Goal: Information Seeking & Learning: Learn about a topic

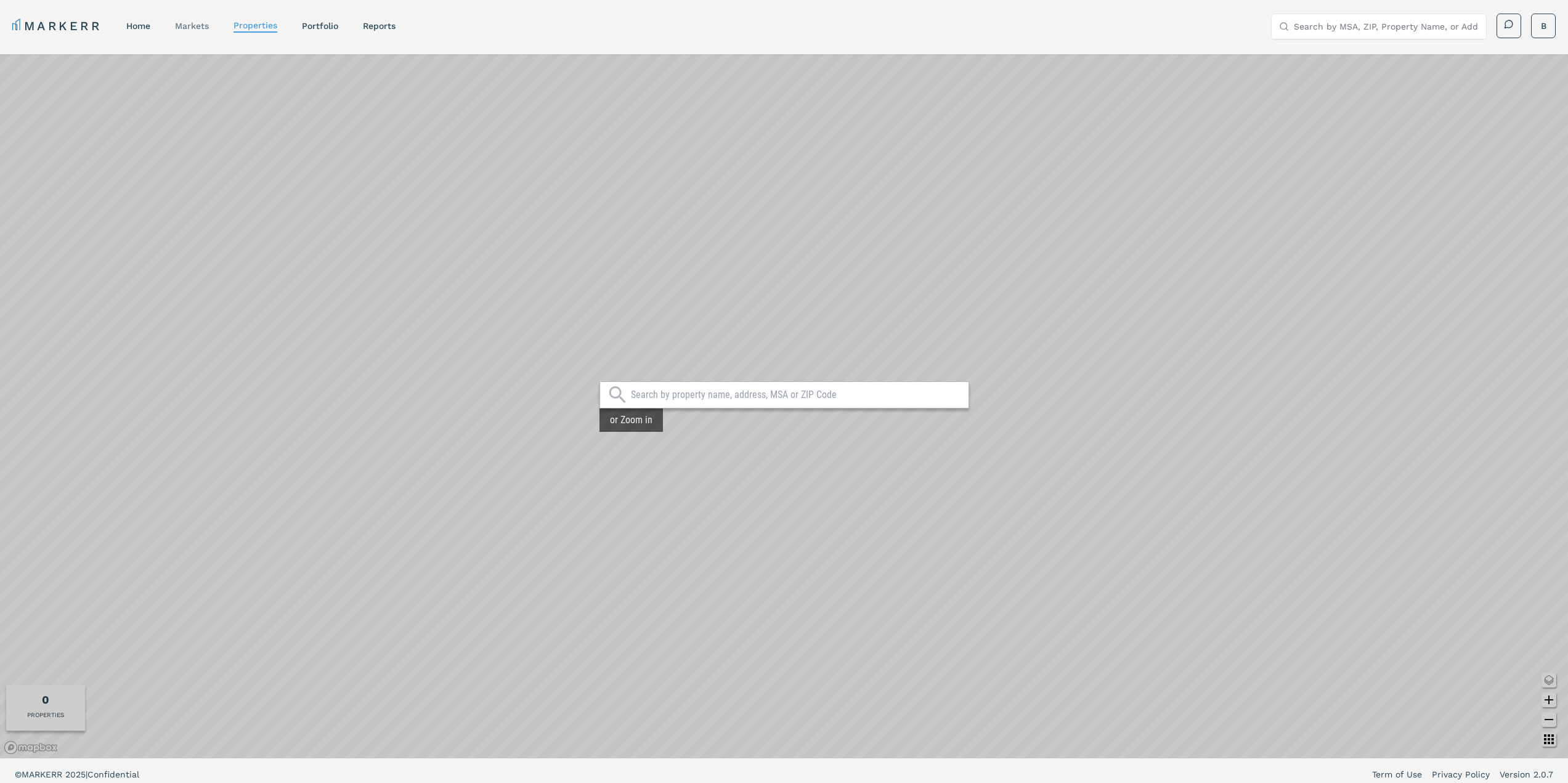
click at [201, 26] on link "markets" at bounding box center [191, 26] width 34 height 10
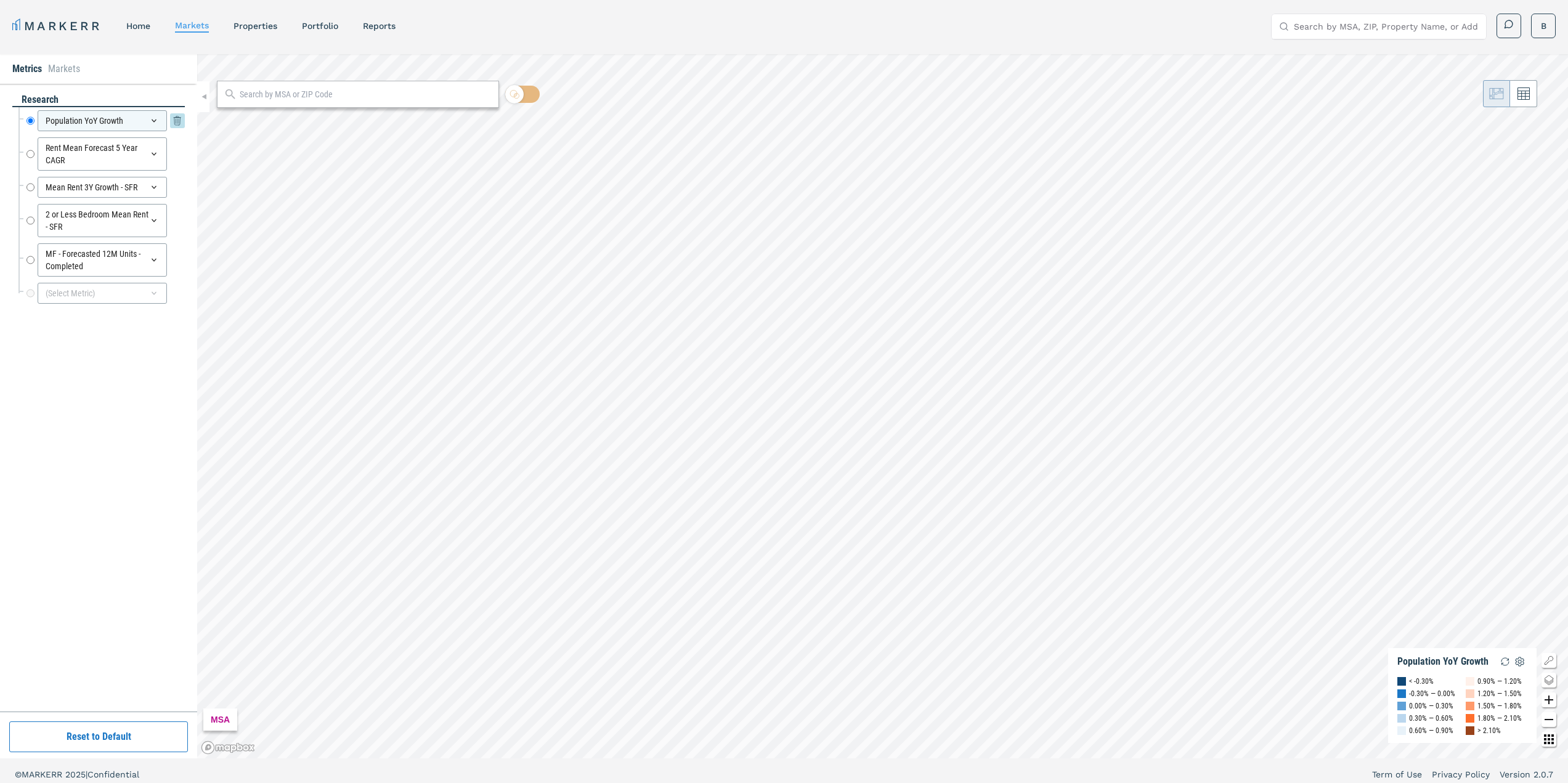
click at [156, 123] on icon at bounding box center [153, 120] width 10 height 10
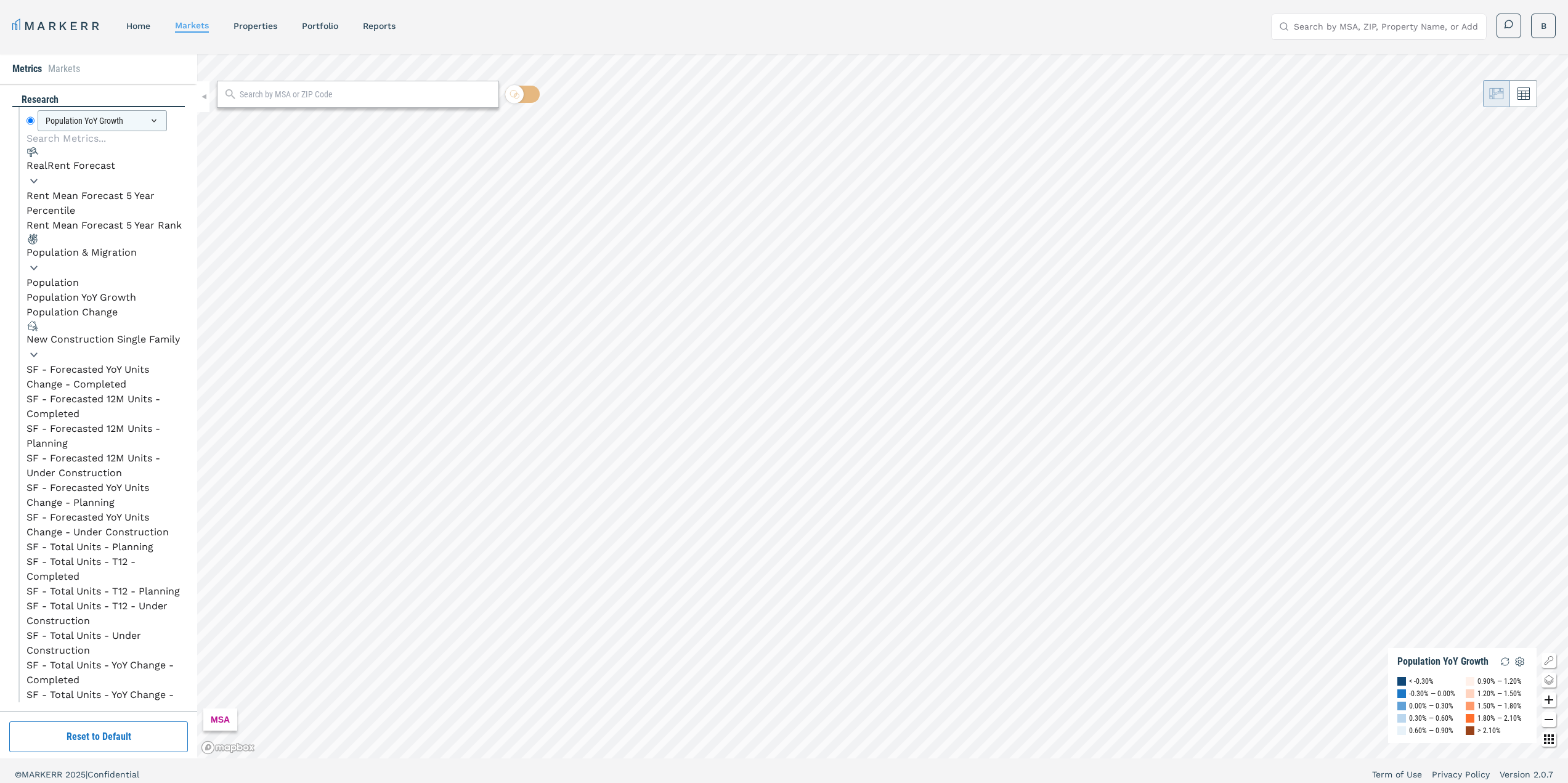
click at [93, 173] on div "RealRent Forecast" at bounding box center [71, 166] width 89 height 15
click at [106, 218] on li "Rent Mean Forecast 5 Year Percentile" at bounding box center [106, 204] width 159 height 30
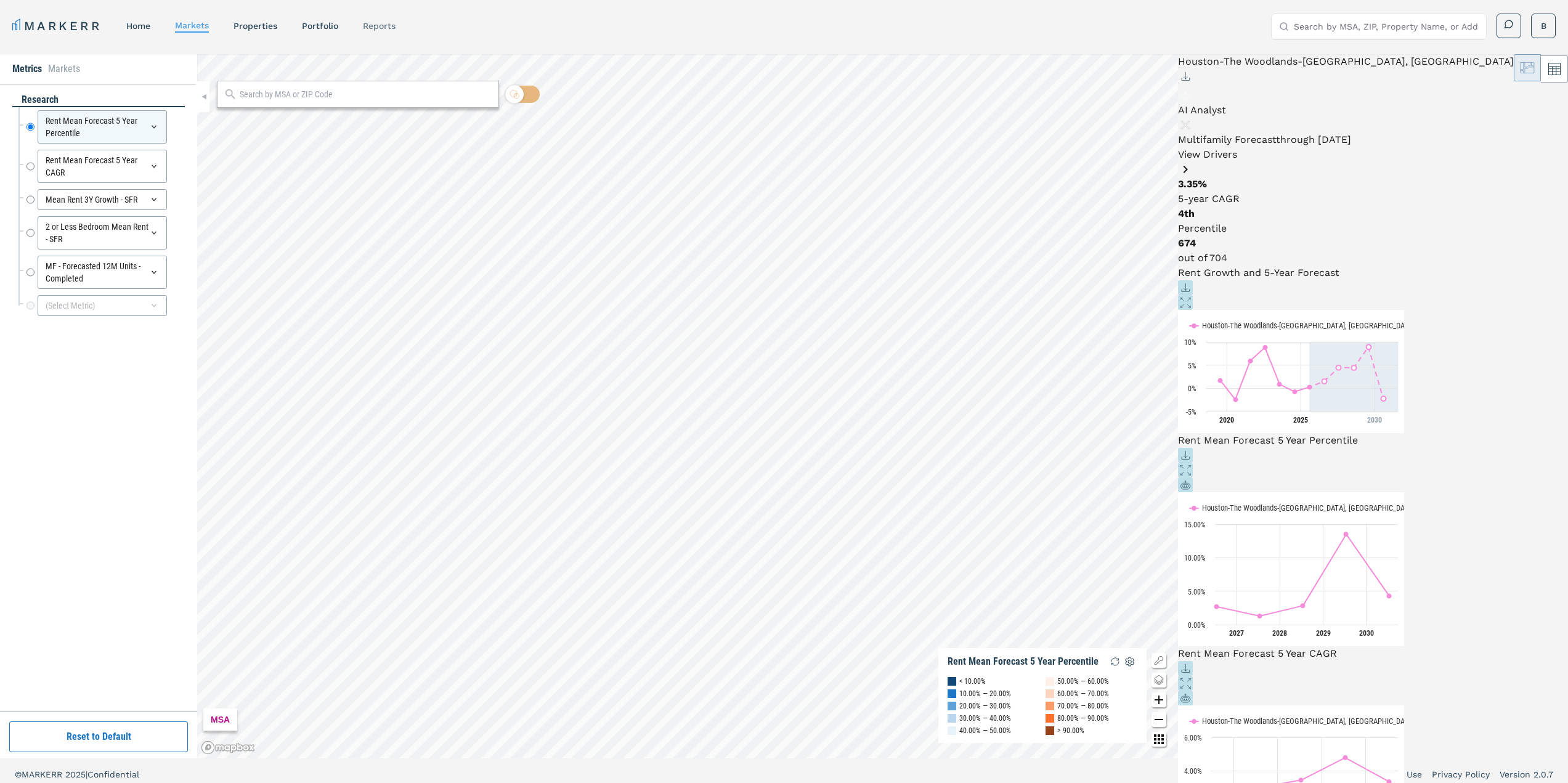
click at [392, 26] on link "reports" at bounding box center [379, 26] width 33 height 10
select select "-release_date"
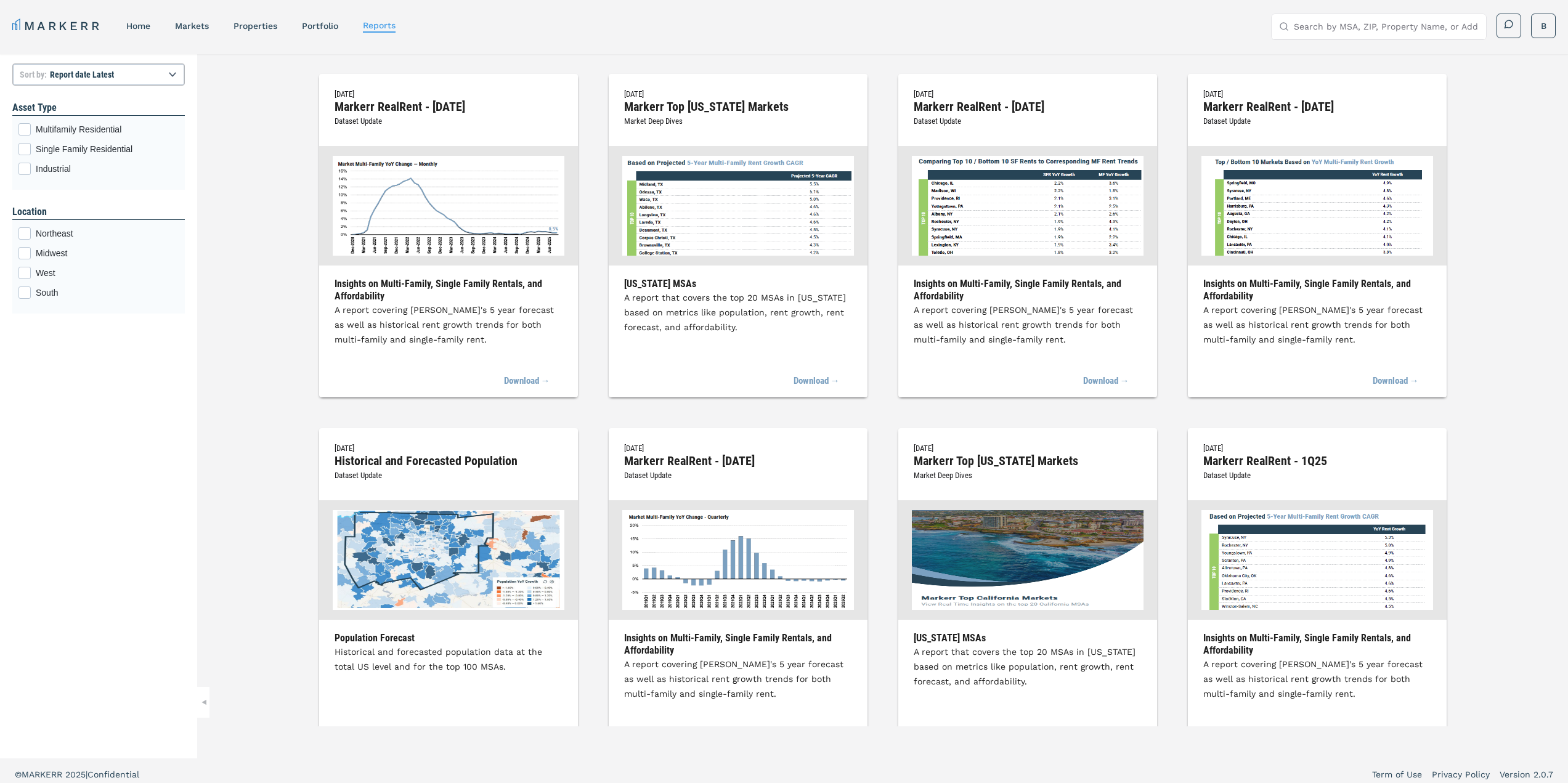
click at [478, 210] on img at bounding box center [448, 205] width 232 height 100
click at [514, 378] on link "Download →" at bounding box center [520, 381] width 59 height 27
click at [809, 380] on link "Download →" at bounding box center [810, 381] width 59 height 27
click at [252, 29] on link "properties" at bounding box center [256, 26] width 44 height 10
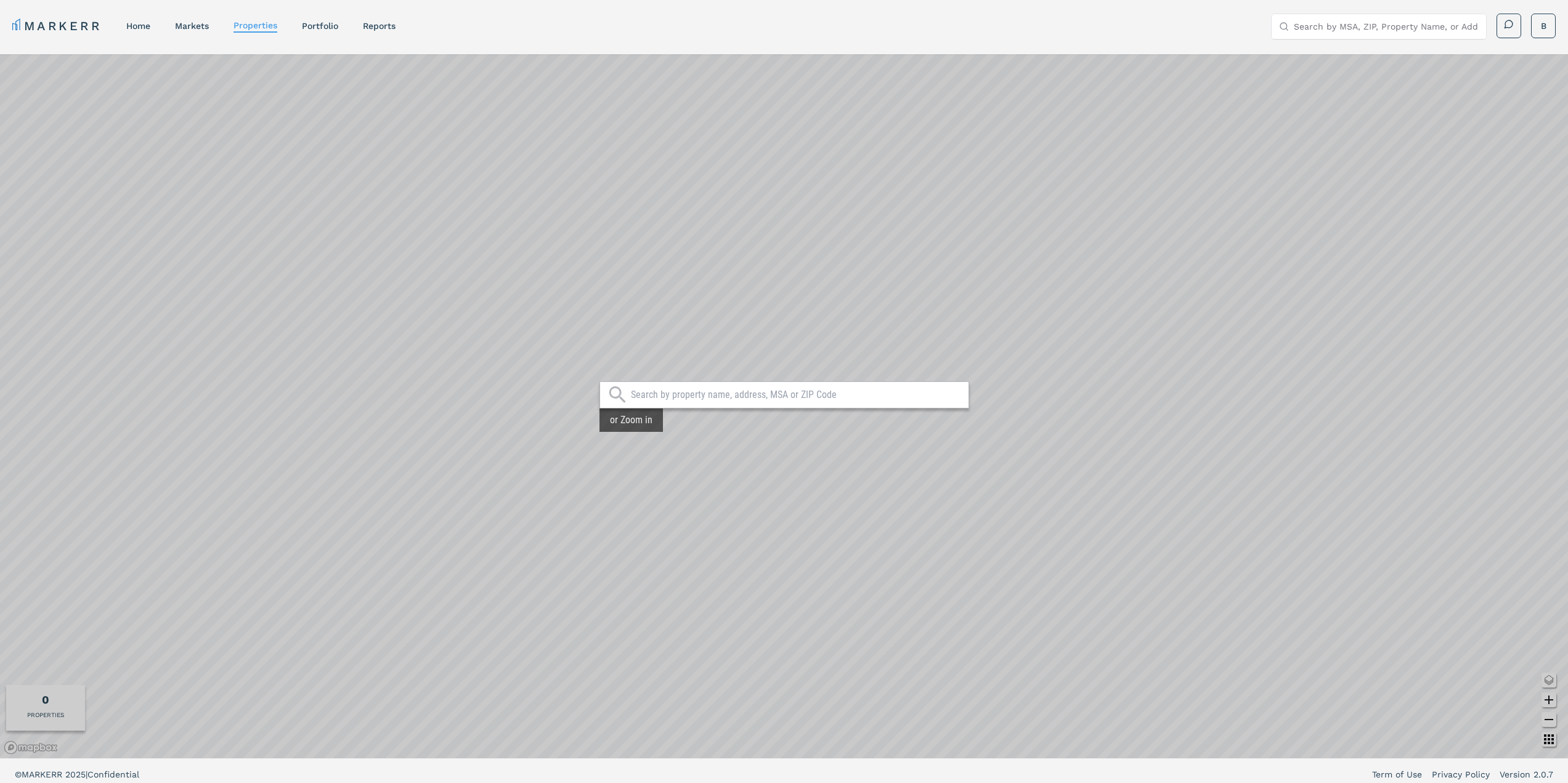
click at [775, 392] on input "text" at bounding box center [796, 395] width 332 height 12
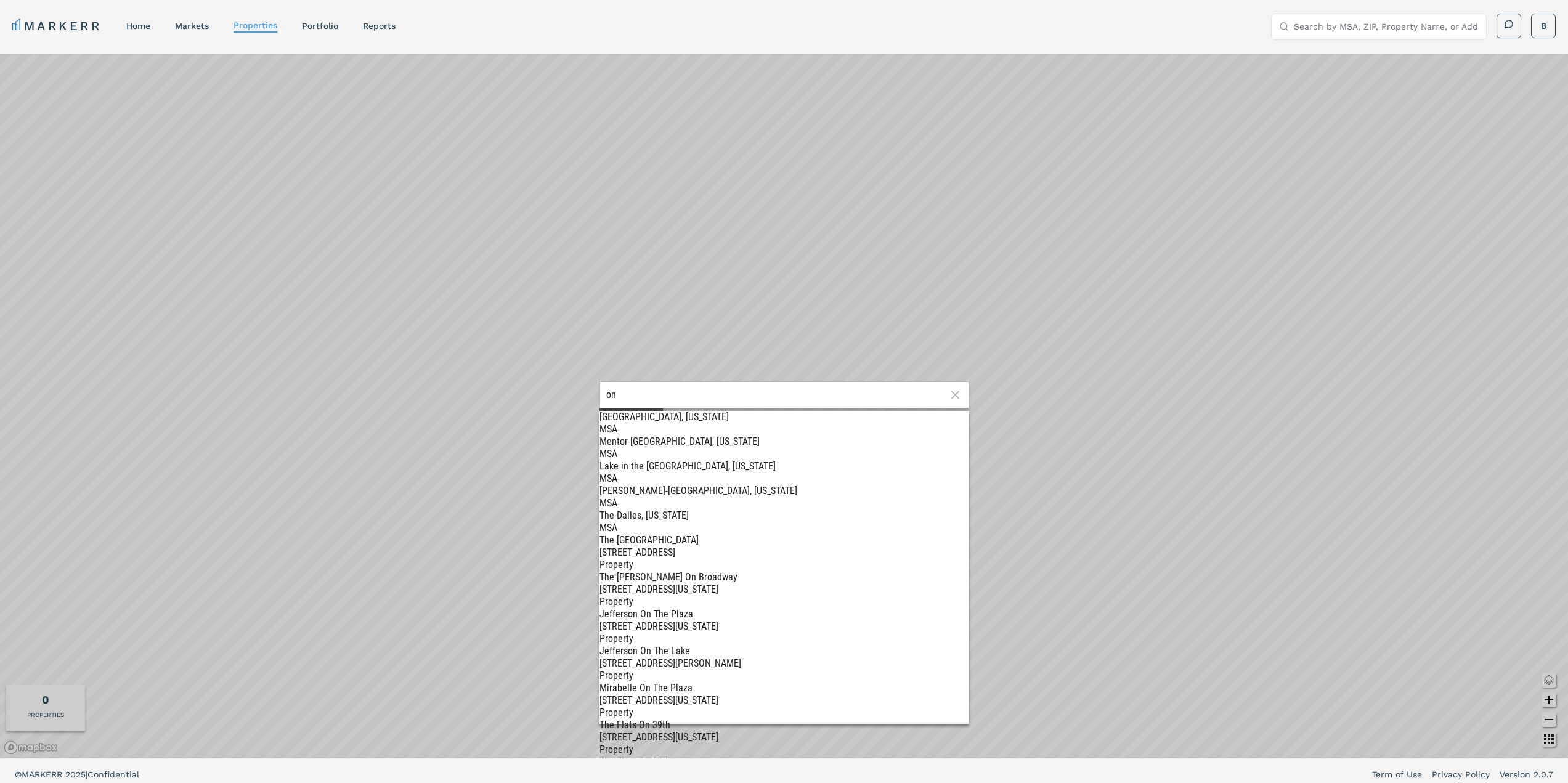
type input "o"
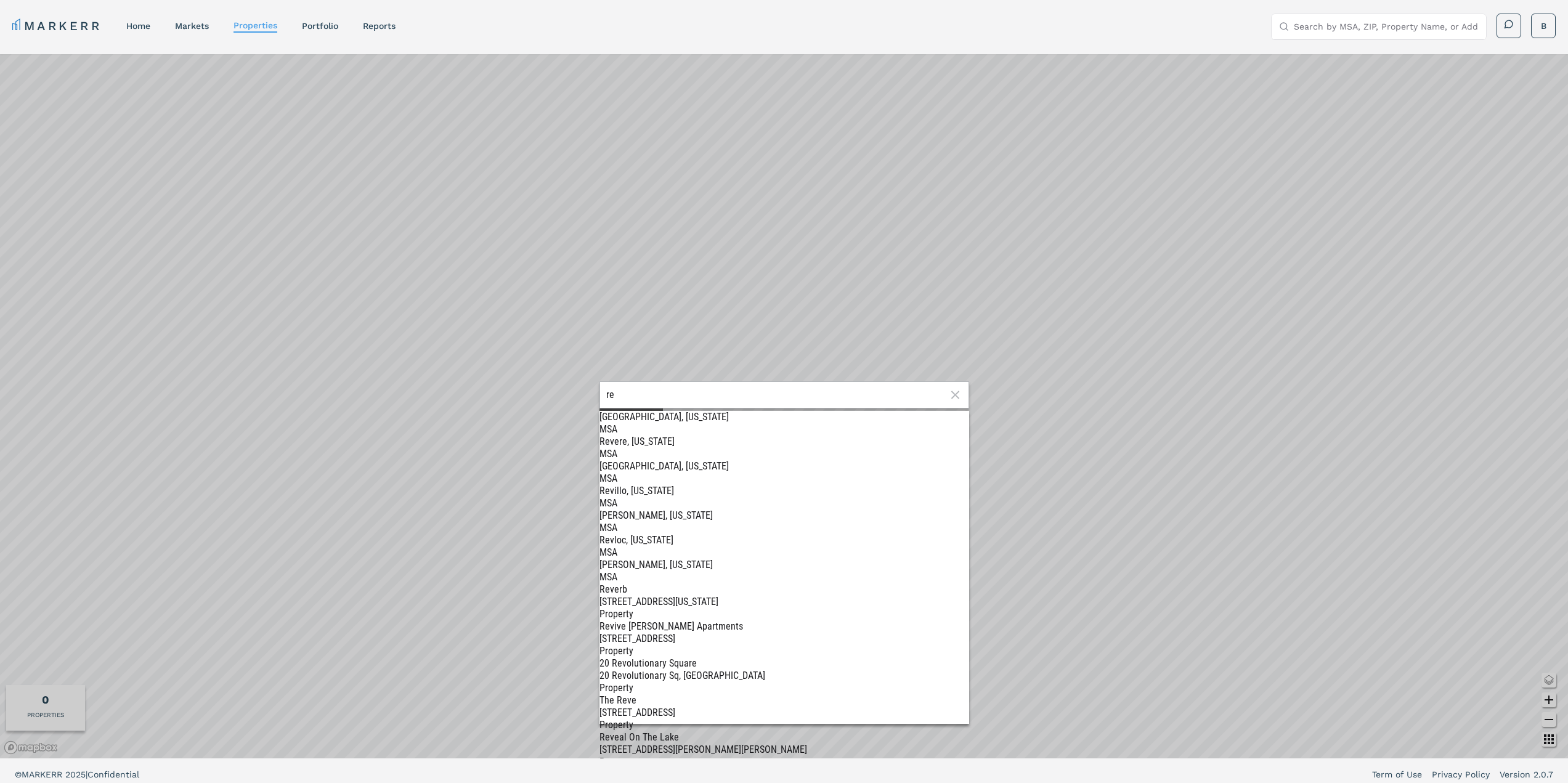
type input "r"
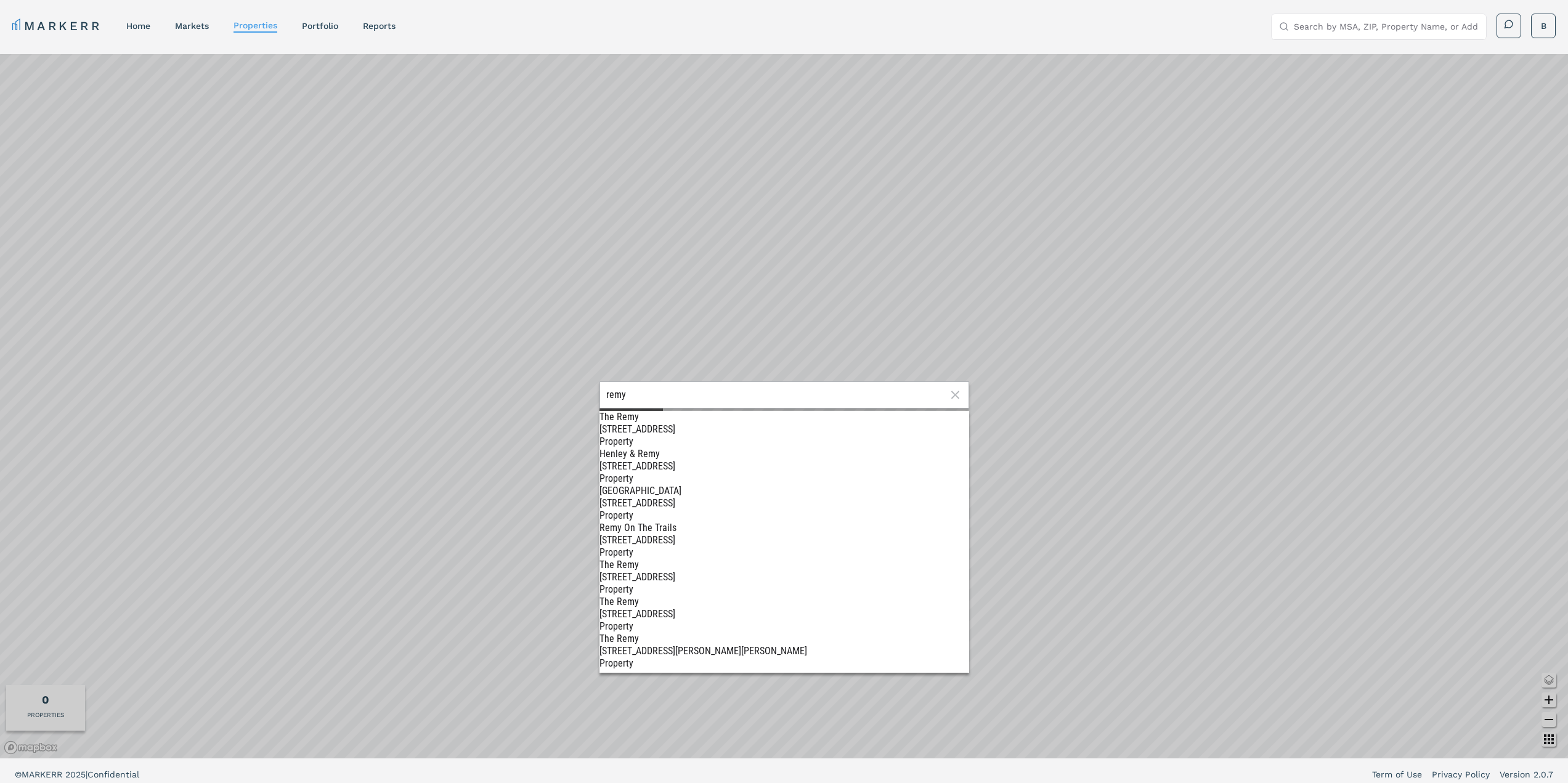
type input "remy"
click at [653, 534] on div "[STREET_ADDRESS]" at bounding box center [784, 541] width 370 height 12
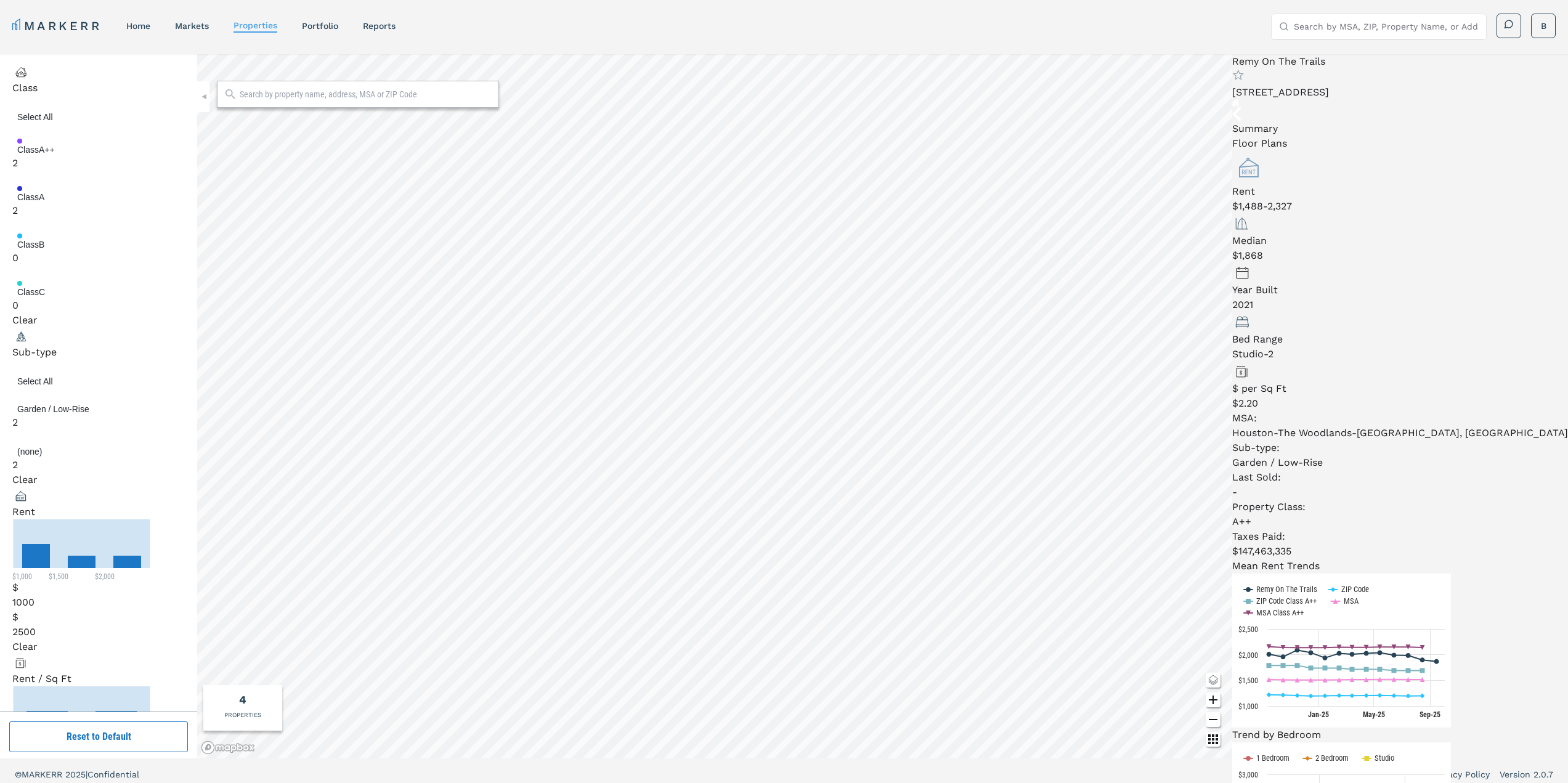
click at [1378, 136] on li "Floor Plans" at bounding box center [1400, 143] width 336 height 15
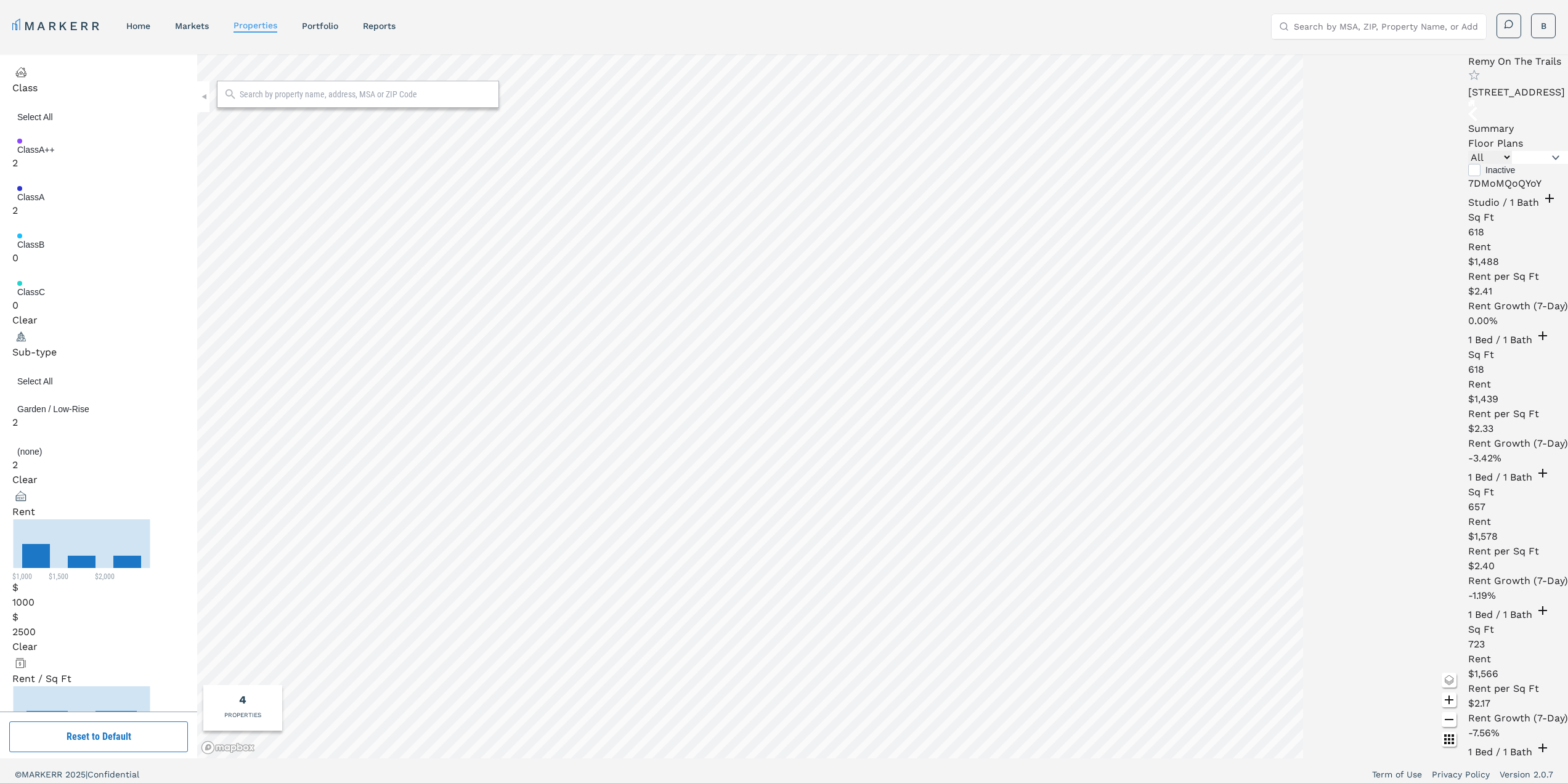
scroll to position [123, 0]
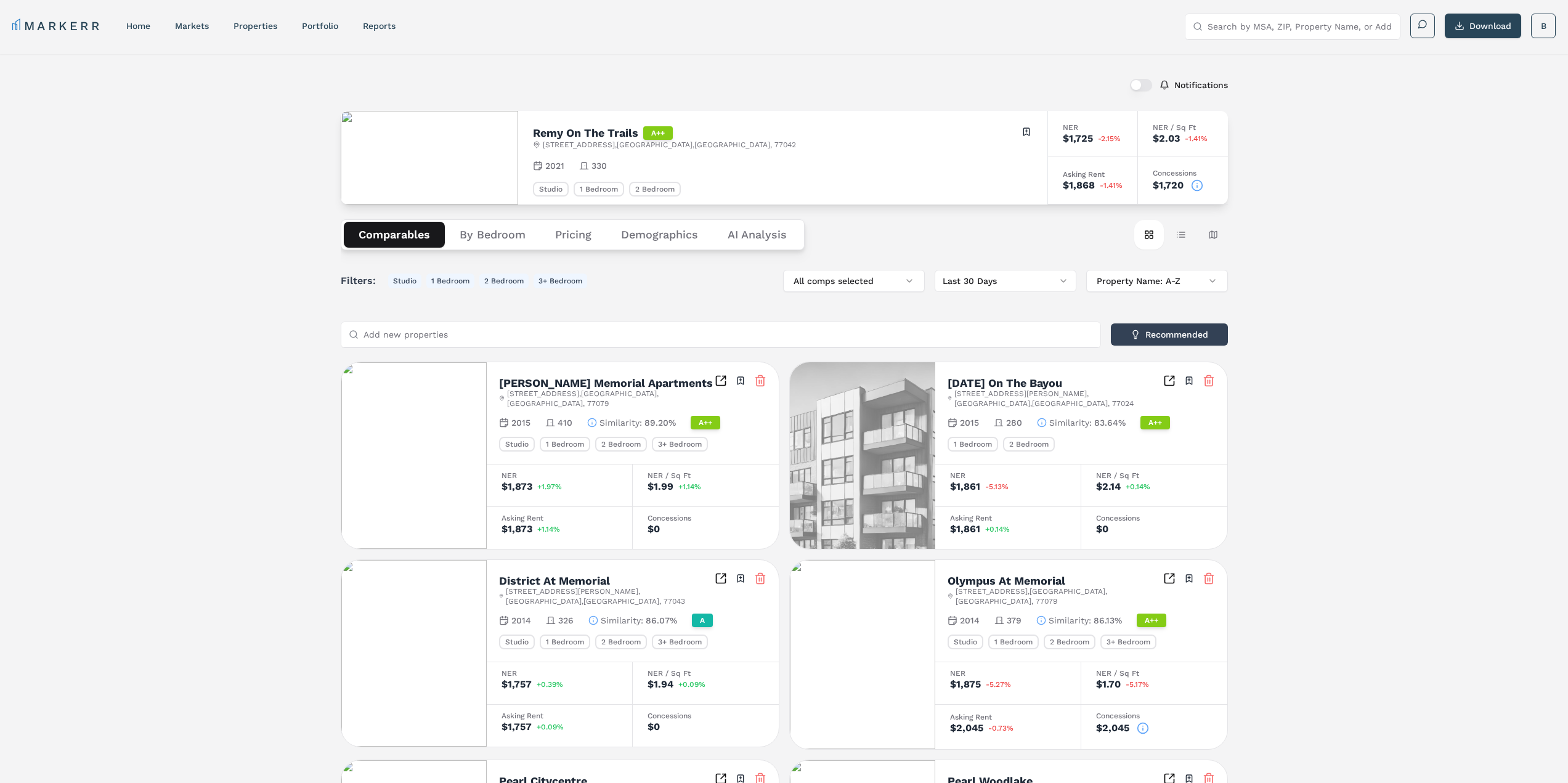
click at [750, 218] on div "Comparables By Bedroom Pricing Demographics AI Analysis Card view Table view Ma…" at bounding box center [784, 235] width 887 height 60
click at [751, 234] on Analysis "AI Analysis" at bounding box center [757, 235] width 89 height 26
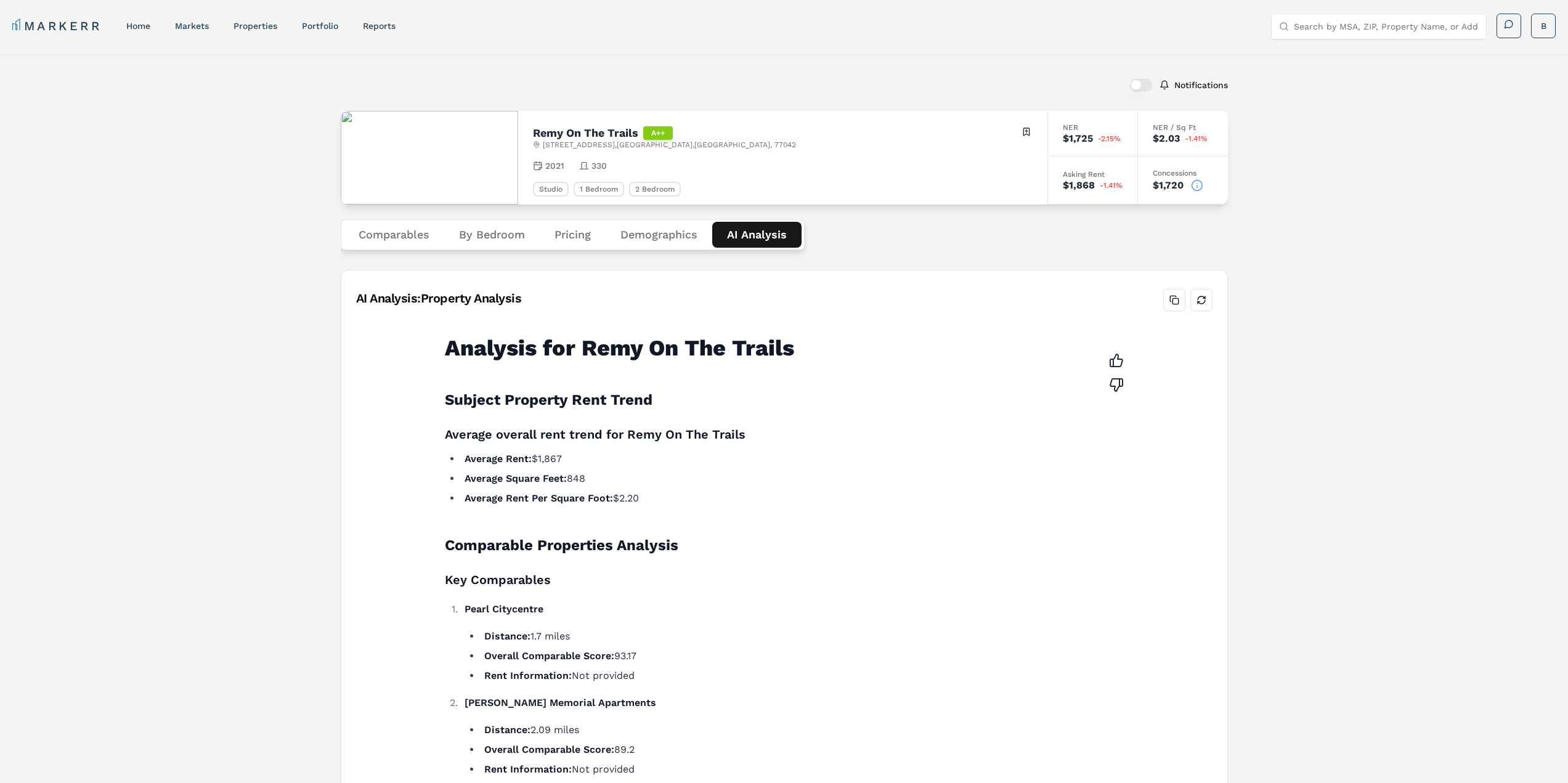
click at [404, 232] on button "Comparables" at bounding box center [394, 235] width 101 height 26
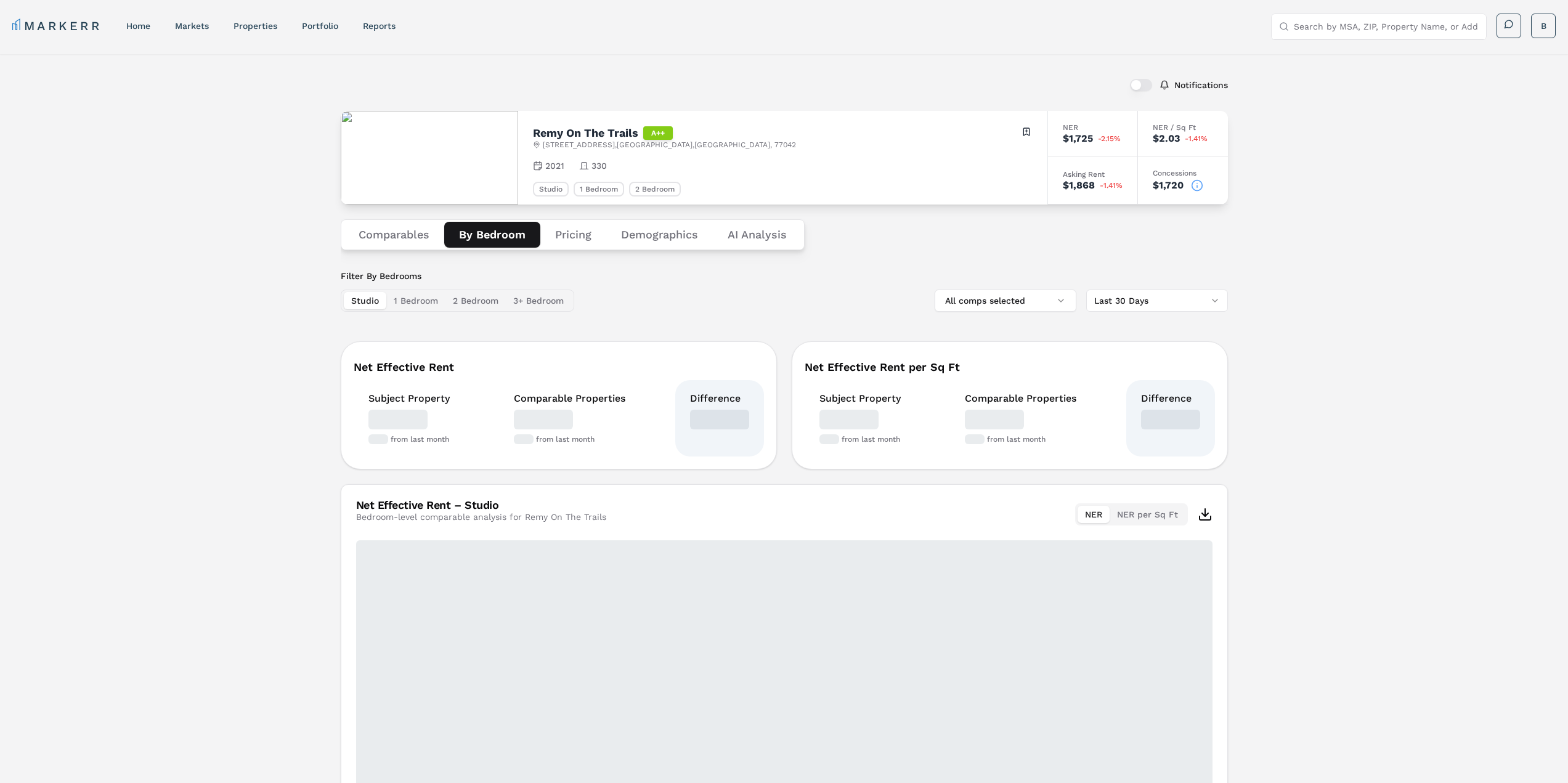
click at [467, 234] on button "By Bedroom" at bounding box center [492, 235] width 96 height 26
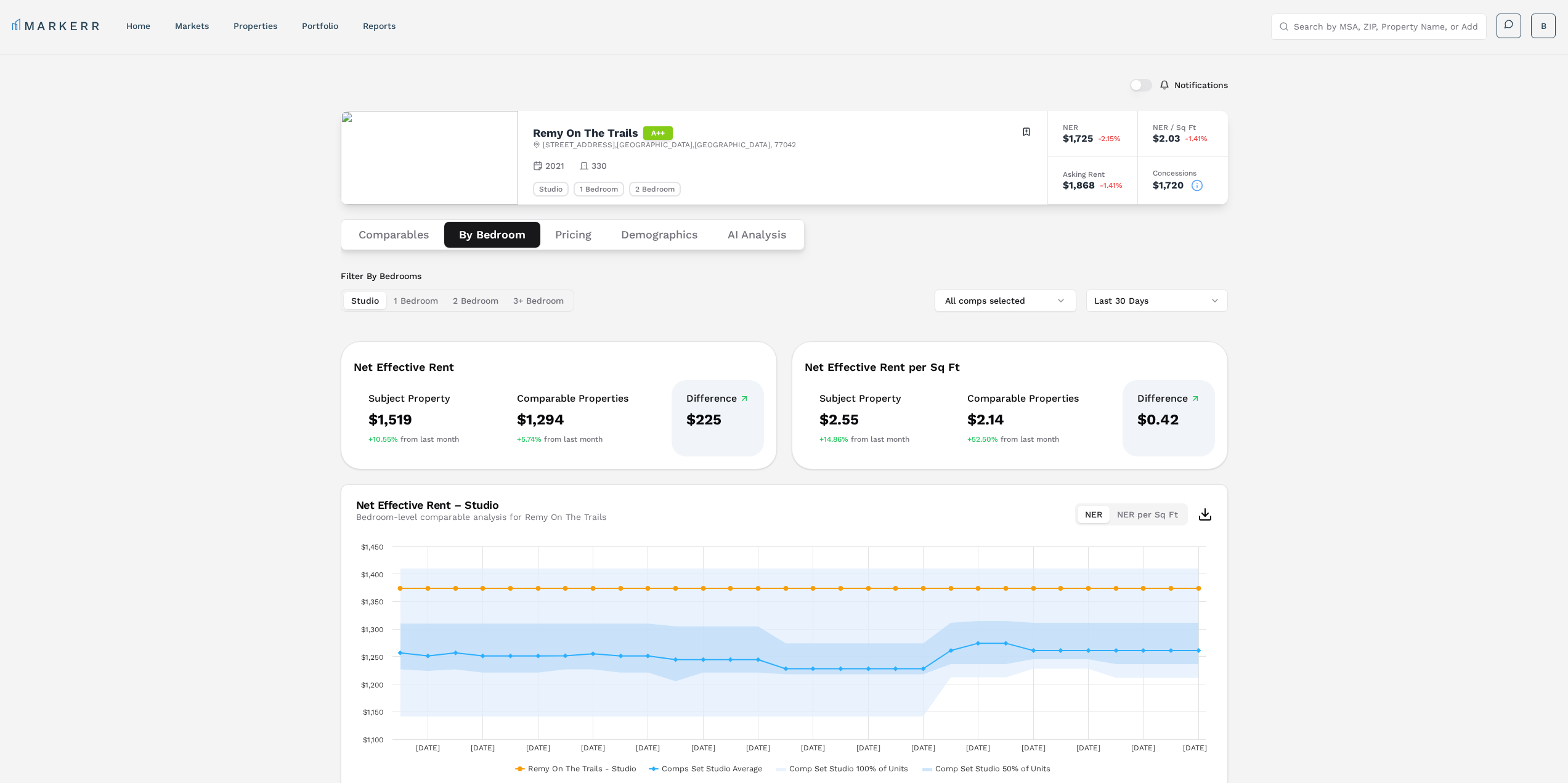
click at [581, 240] on button "Pricing" at bounding box center [573, 235] width 66 height 26
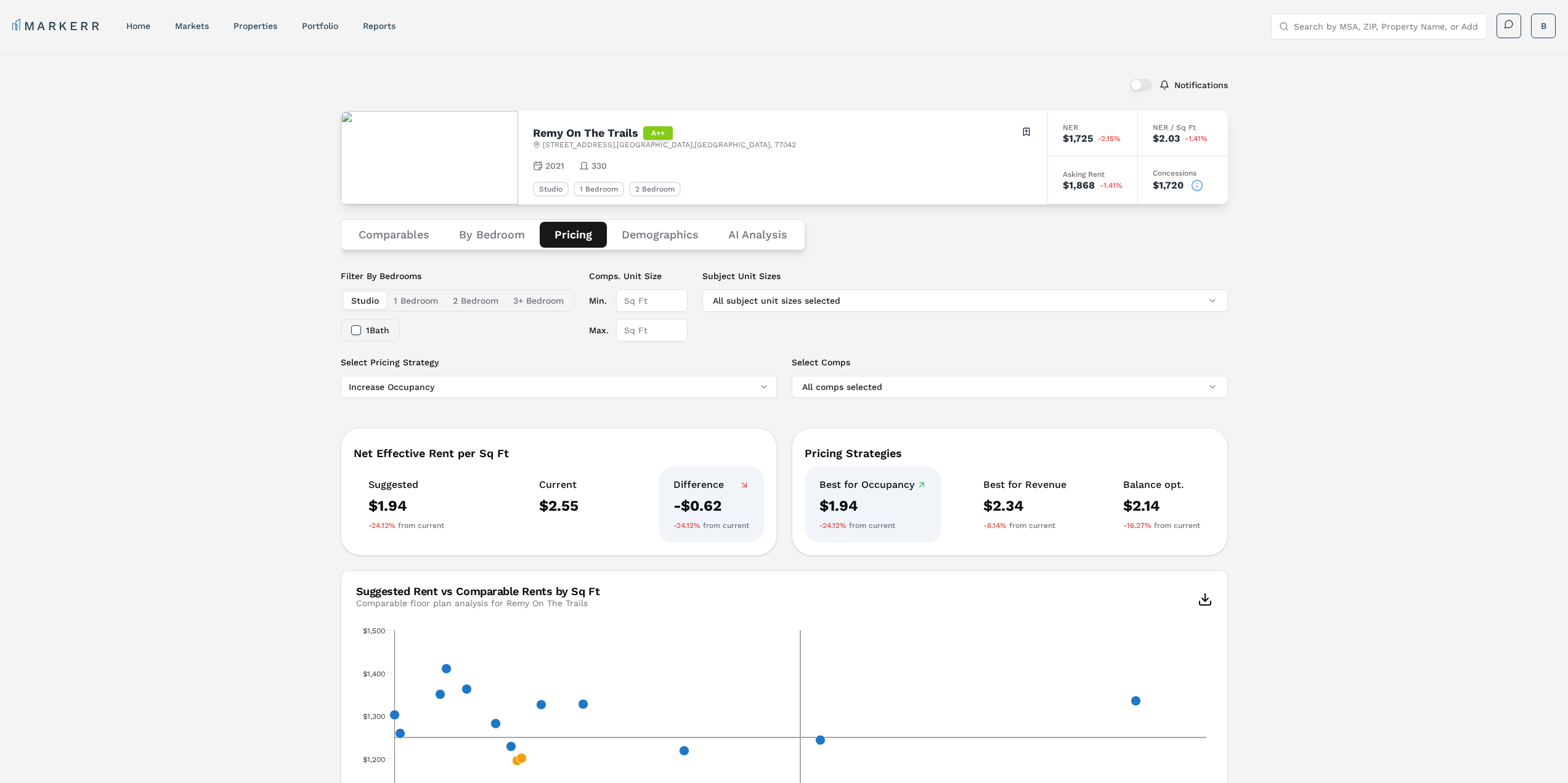
click at [669, 241] on button "Demographics" at bounding box center [660, 235] width 107 height 26
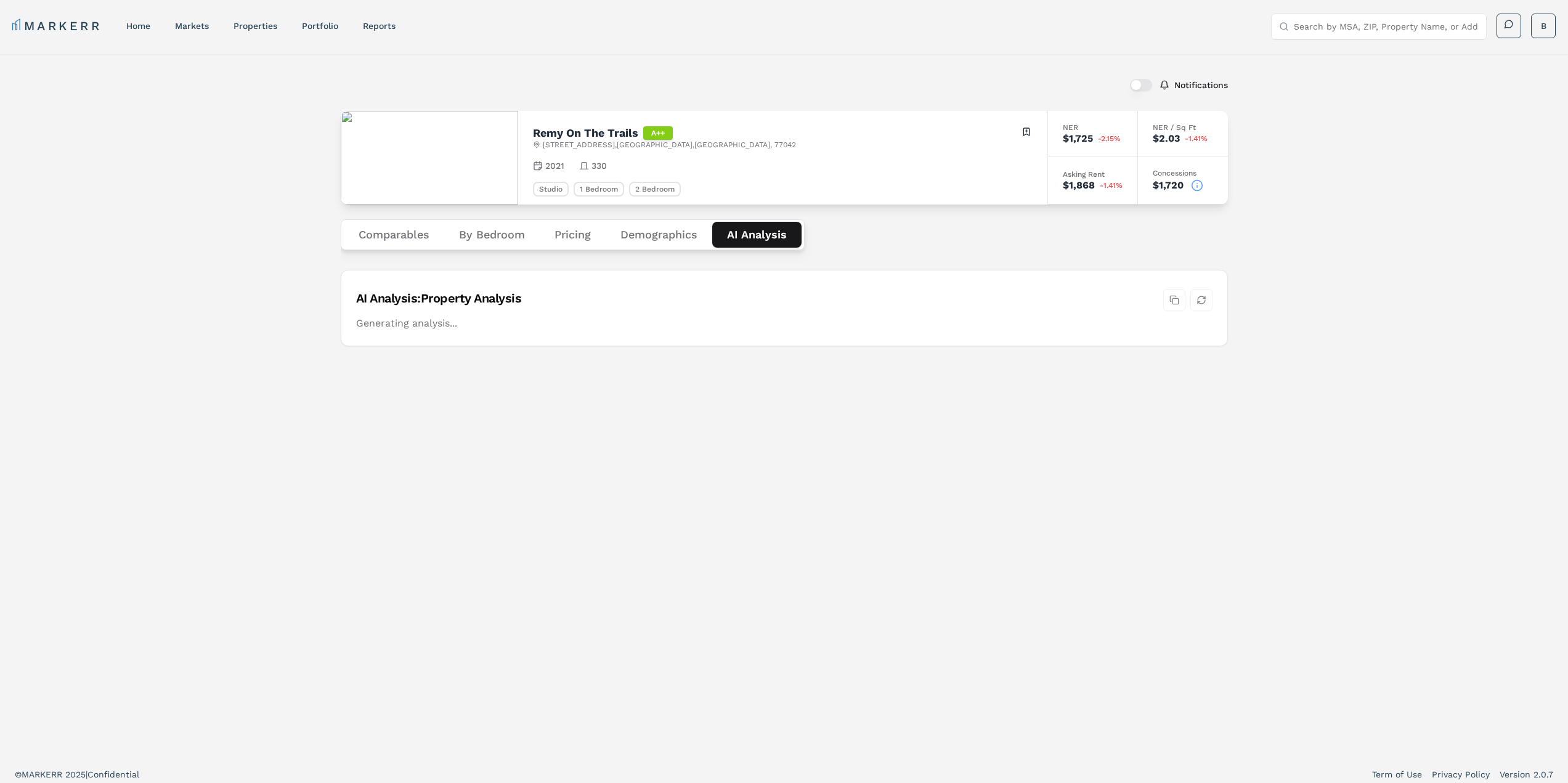
click at [758, 240] on Analysis "AI Analysis" at bounding box center [757, 235] width 89 height 26
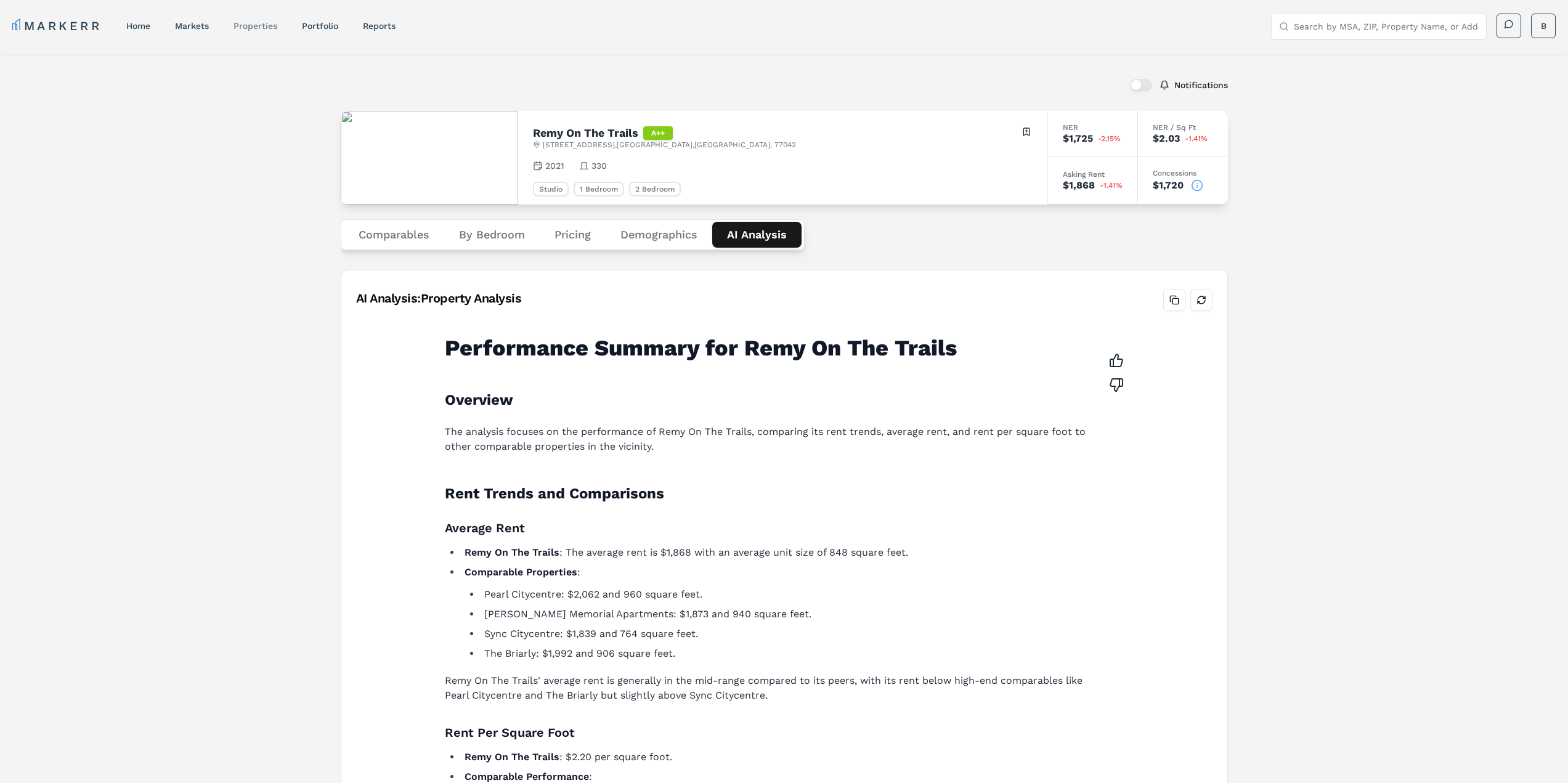
click at [263, 27] on link "properties" at bounding box center [256, 26] width 44 height 10
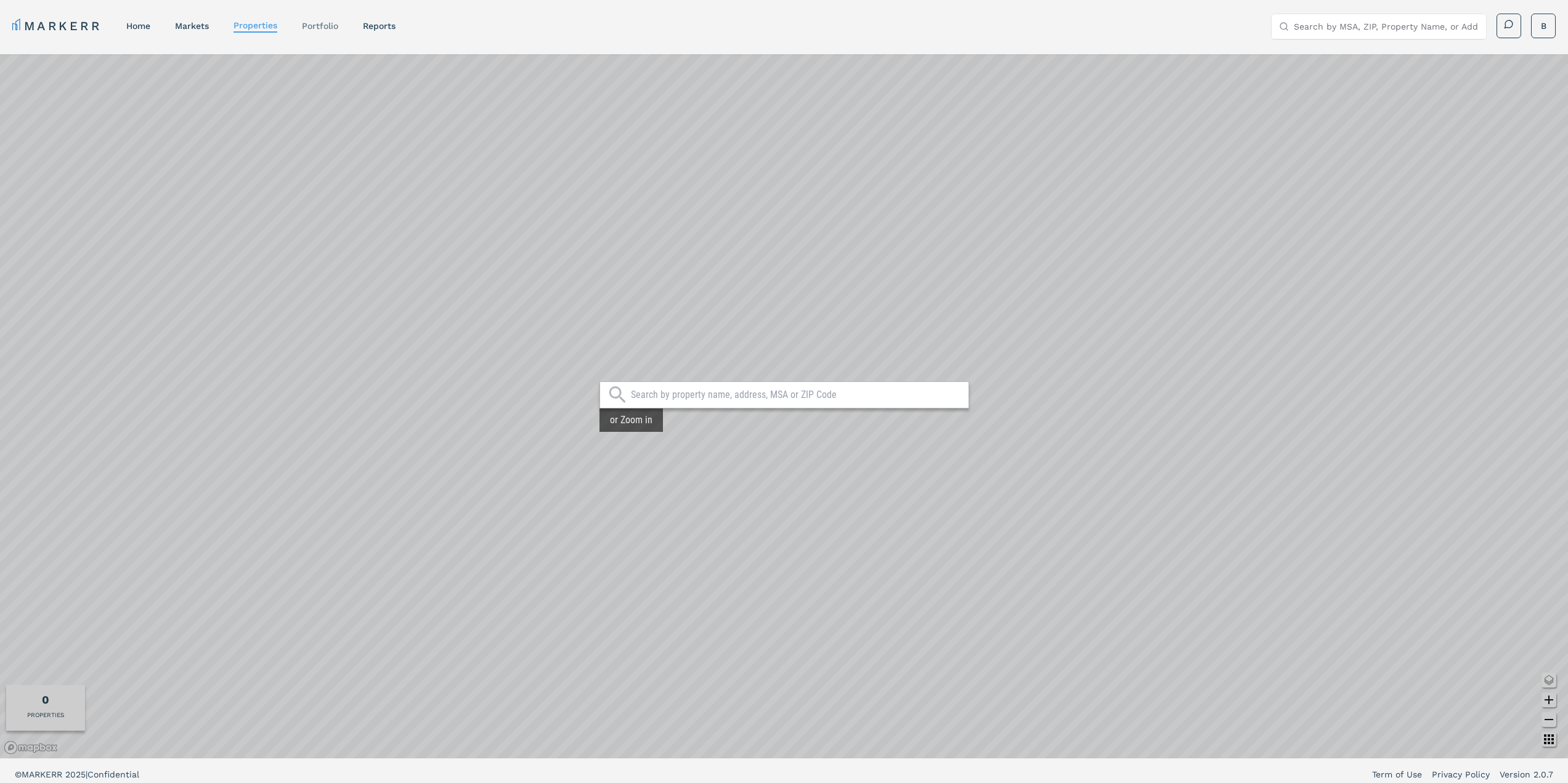
click at [325, 27] on link "Portfolio" at bounding box center [319, 26] width 36 height 10
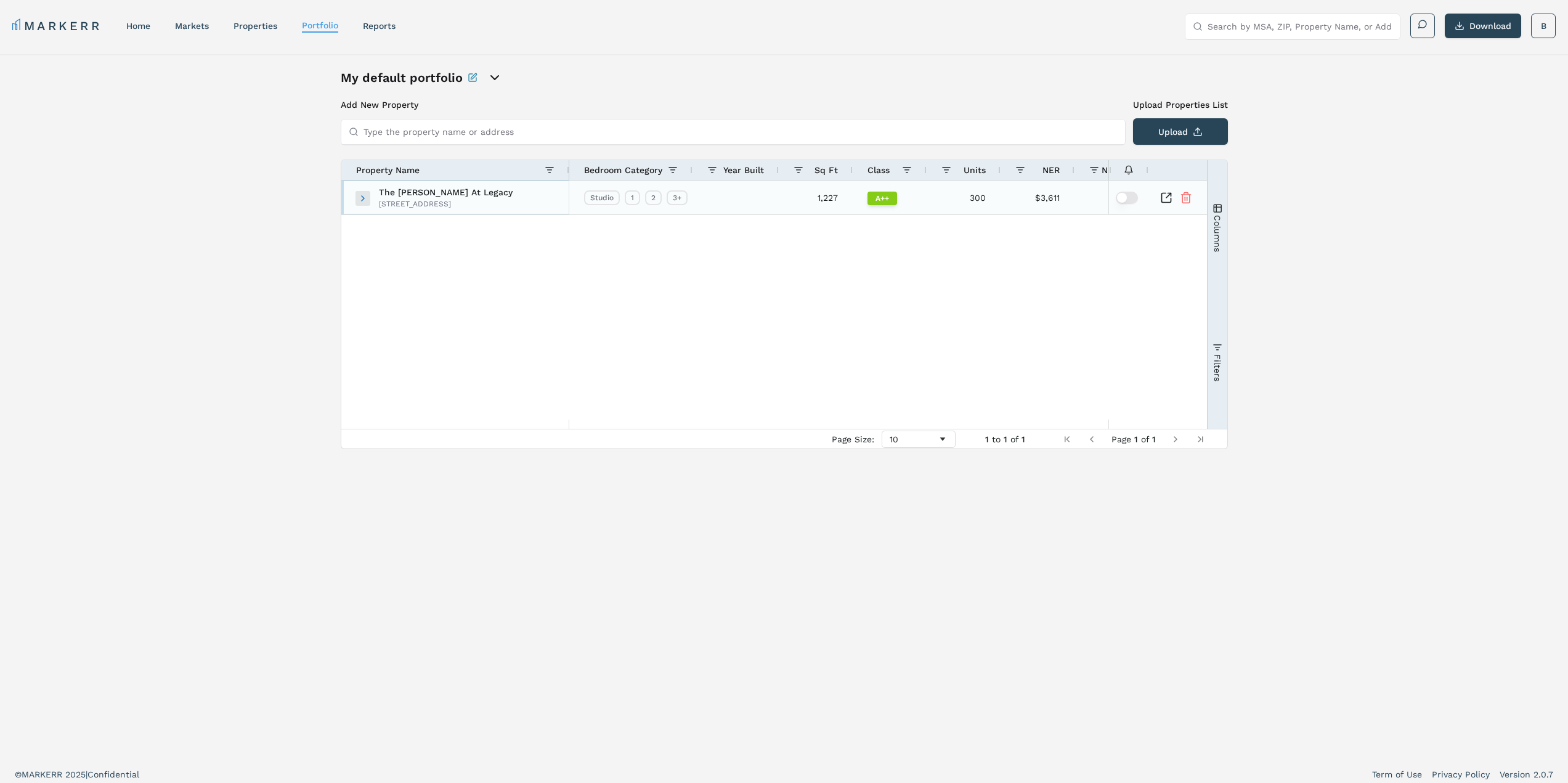
click at [365, 199] on span at bounding box center [362, 198] width 10 height 10
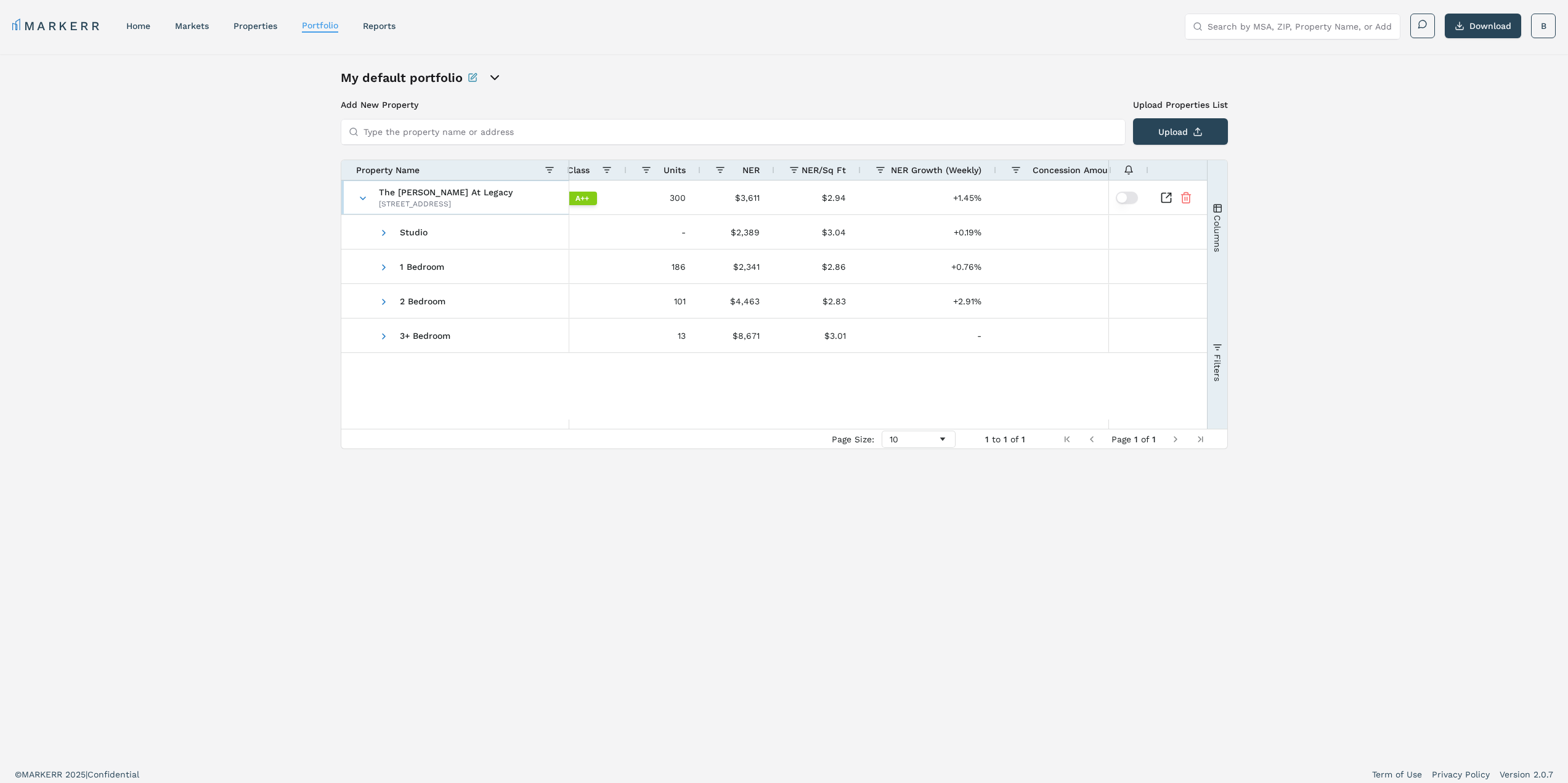
scroll to position [0, 299]
click at [385, 274] on span at bounding box center [384, 267] width 10 height 34
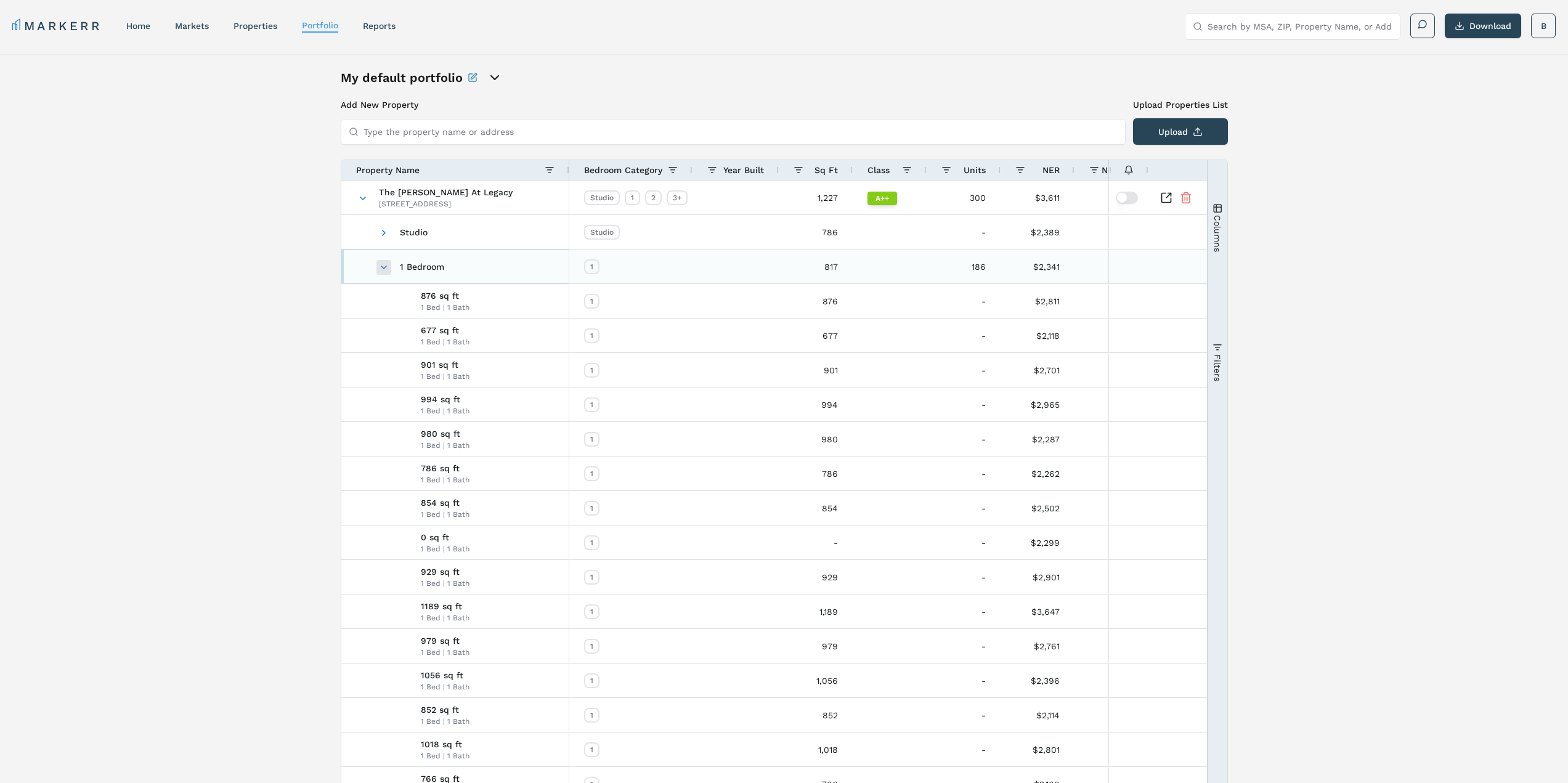
click at [383, 269] on span at bounding box center [384, 267] width 10 height 10
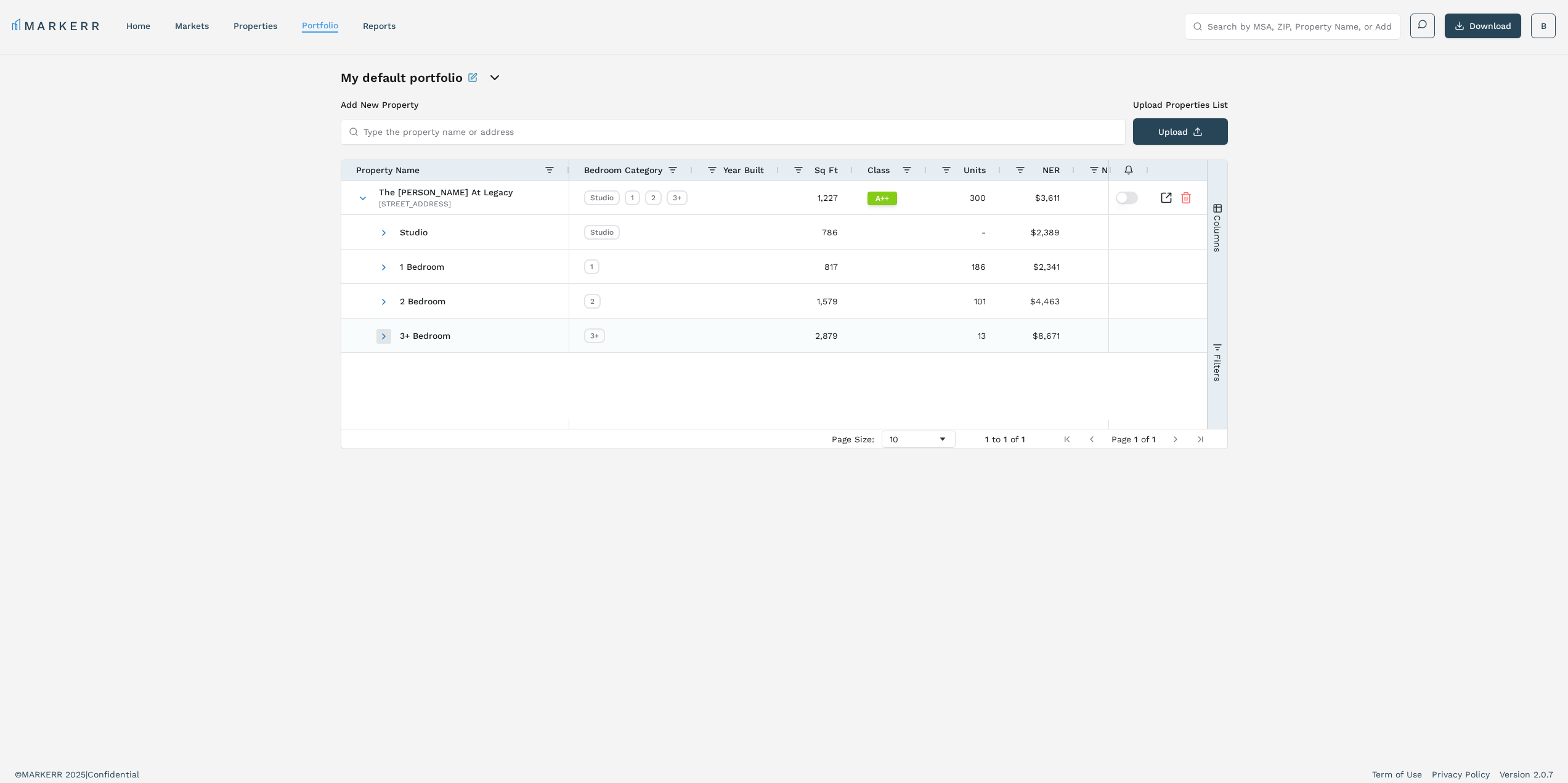
click at [385, 337] on span at bounding box center [384, 336] width 10 height 10
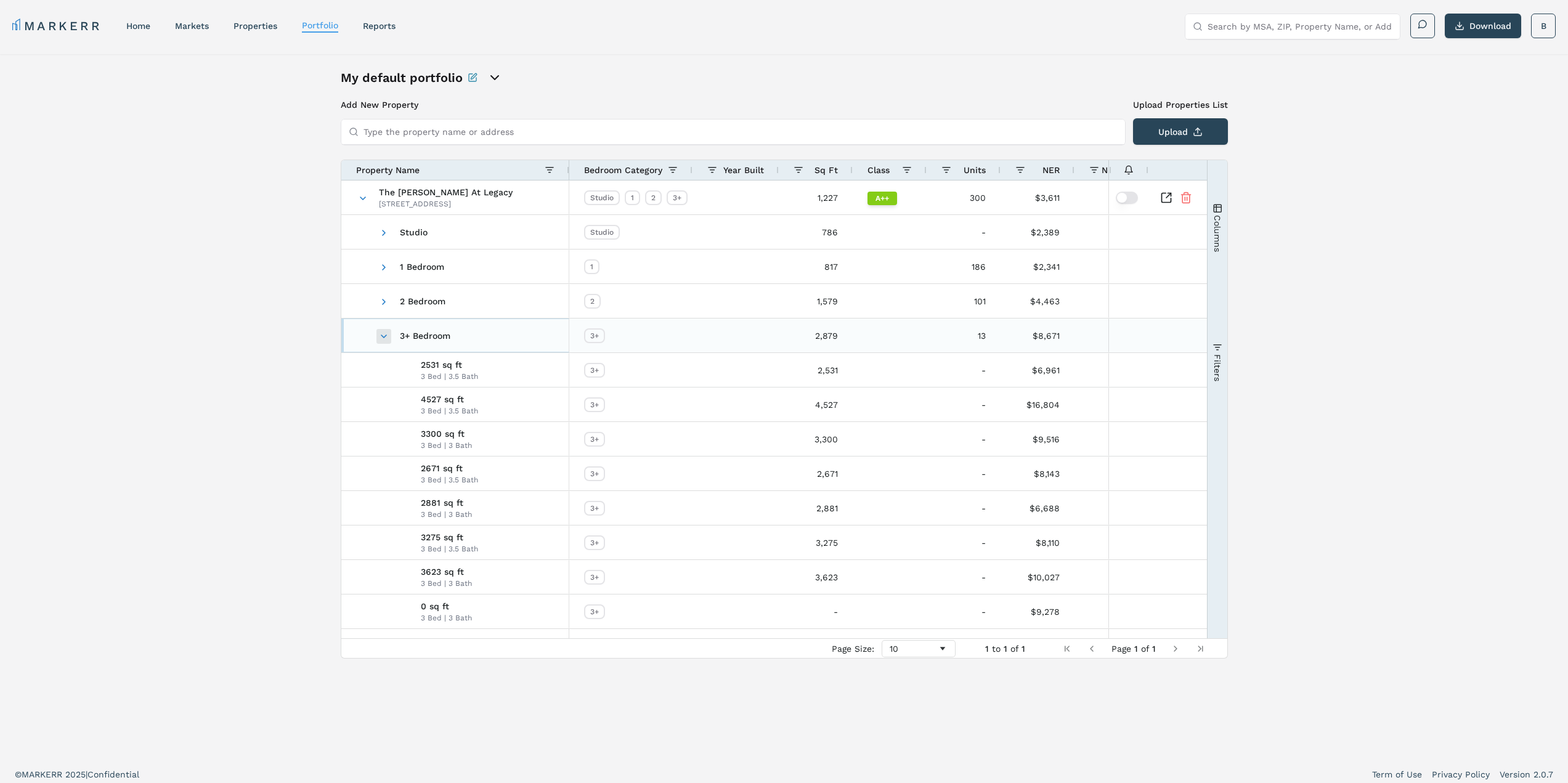
click at [386, 334] on span at bounding box center [384, 336] width 10 height 10
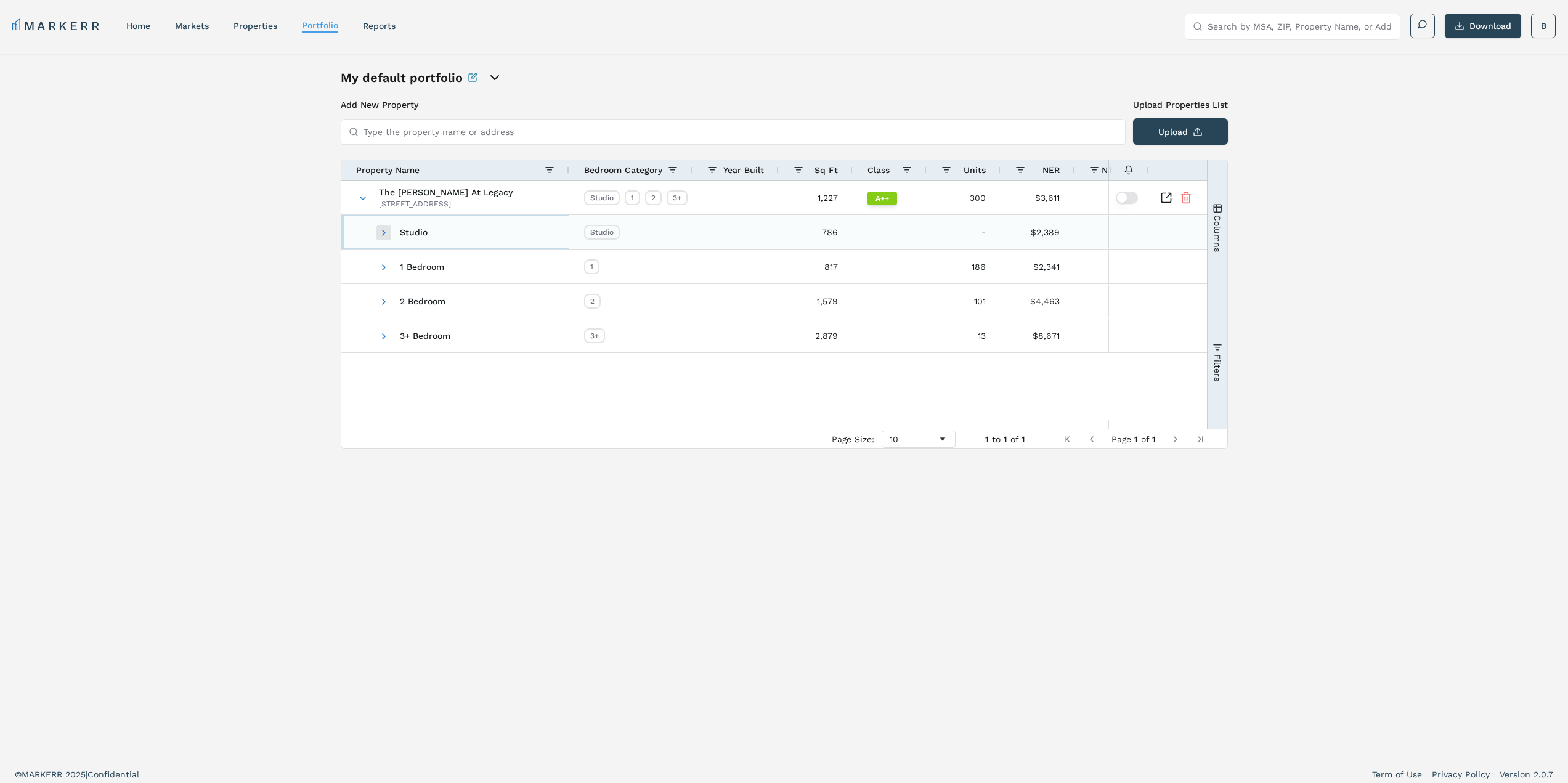
click at [385, 235] on span at bounding box center [384, 233] width 10 height 10
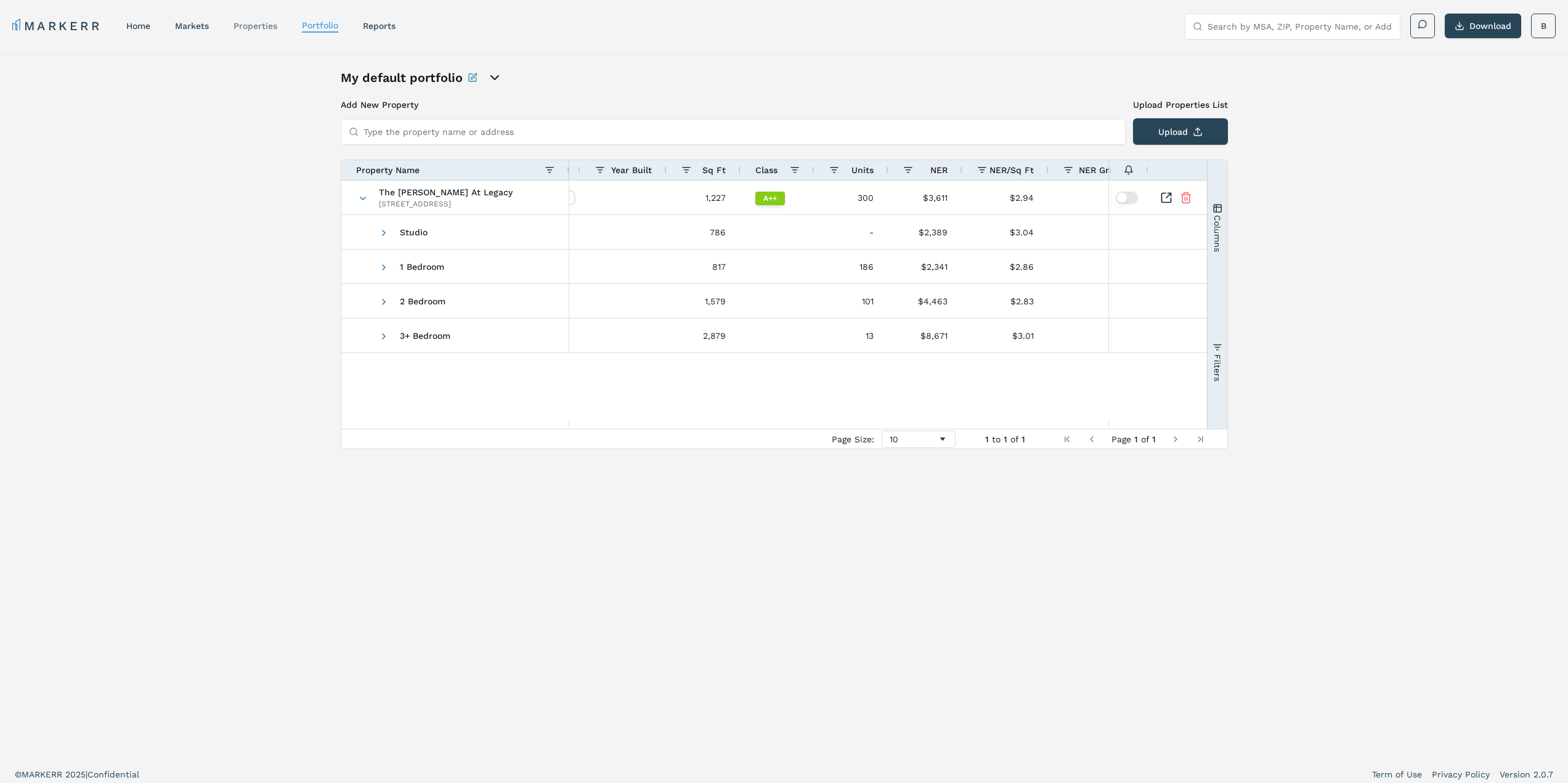
click at [264, 26] on link "properties" at bounding box center [256, 26] width 44 height 10
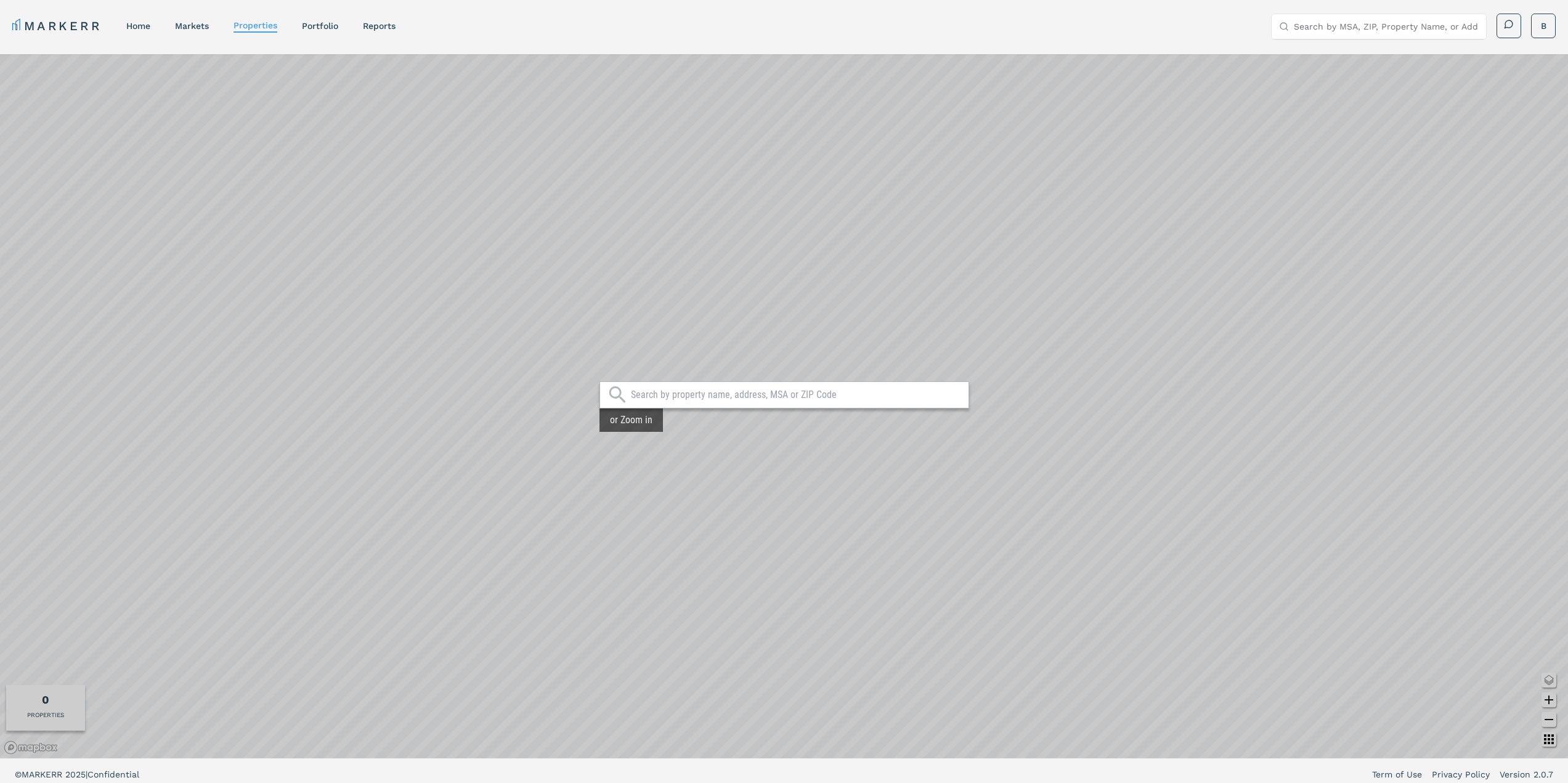
click at [755, 396] on input "text" at bounding box center [796, 395] width 332 height 12
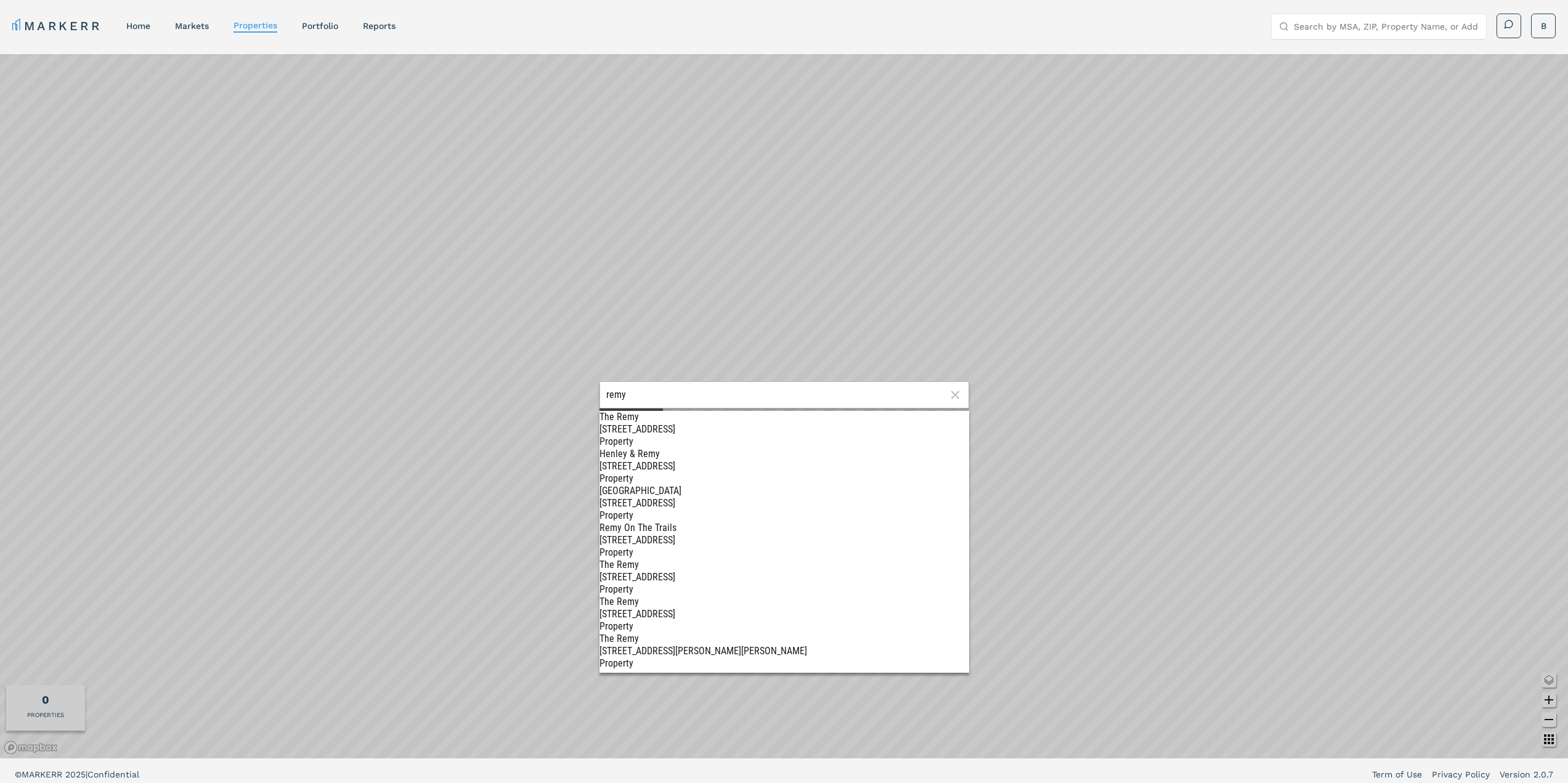
type input "remy"
click at [661, 522] on span "Remy On The Trails [STREET_ADDRESS] Property" at bounding box center [784, 540] width 370 height 36
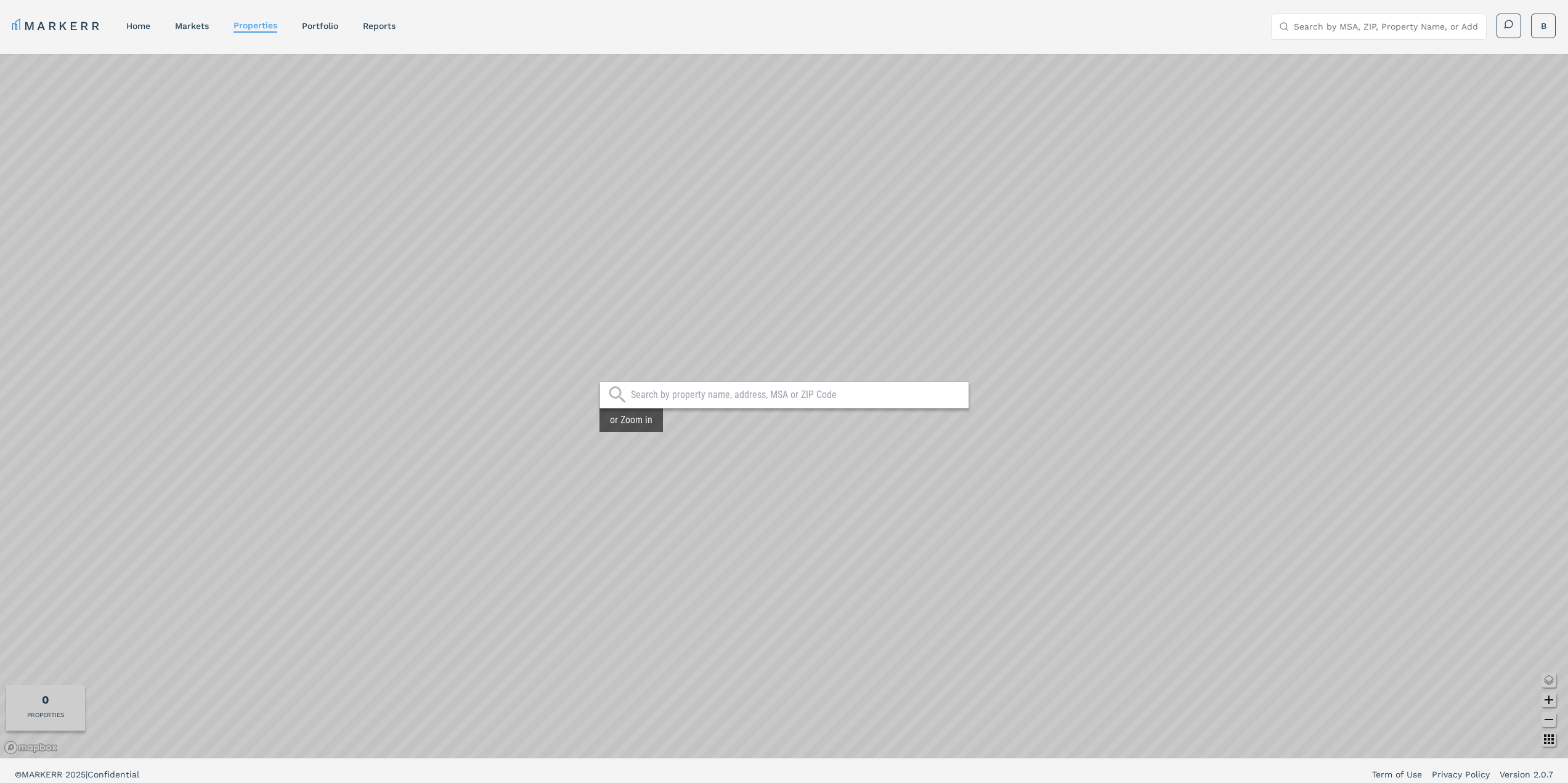
click at [771, 397] on input "text" at bounding box center [796, 395] width 332 height 12
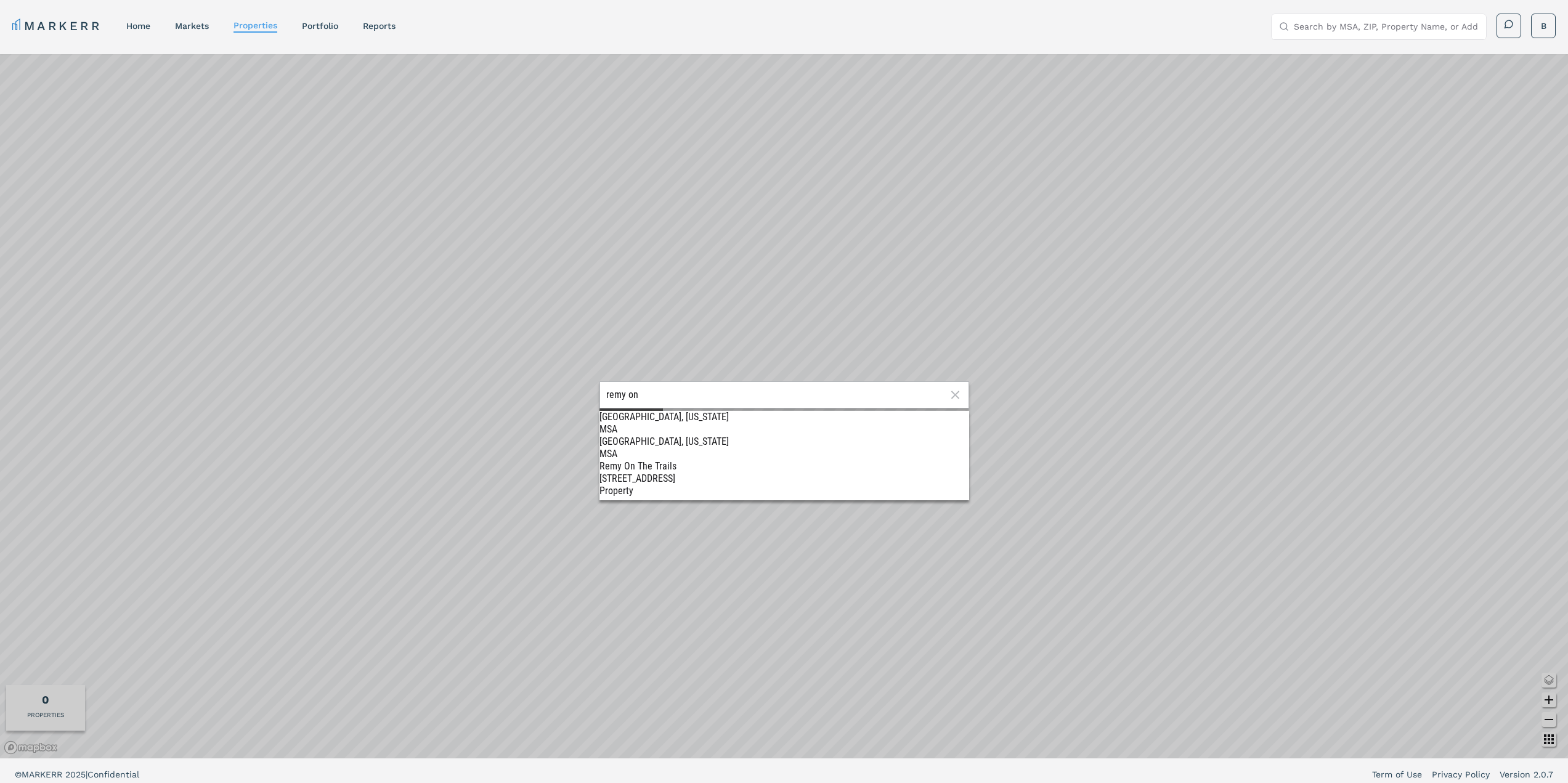
type input "remy on"
click at [673, 473] on div "[STREET_ADDRESS]" at bounding box center [784, 479] width 370 height 12
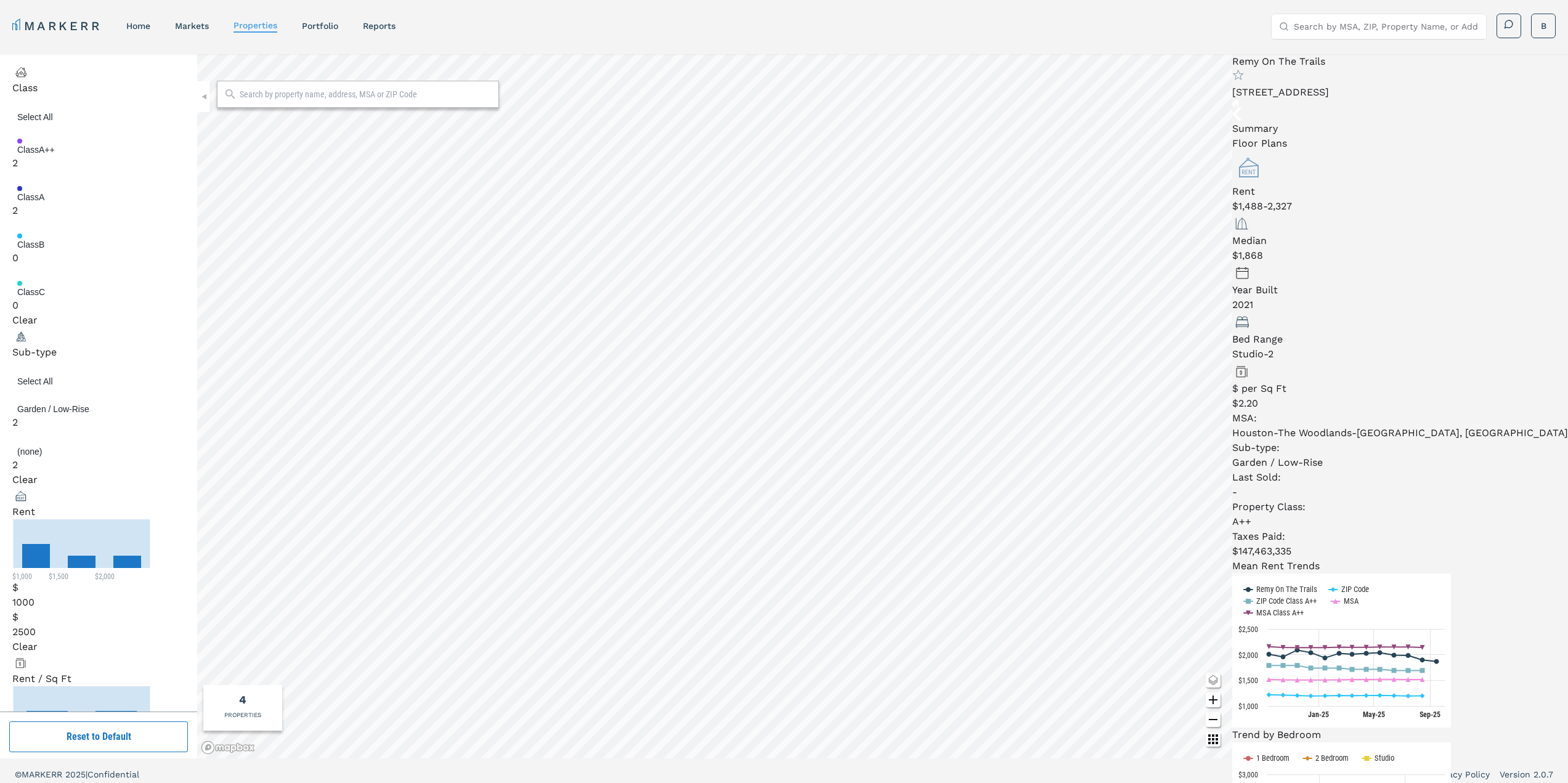
click at [1400, 136] on li "Floor Plans" at bounding box center [1400, 143] width 336 height 15
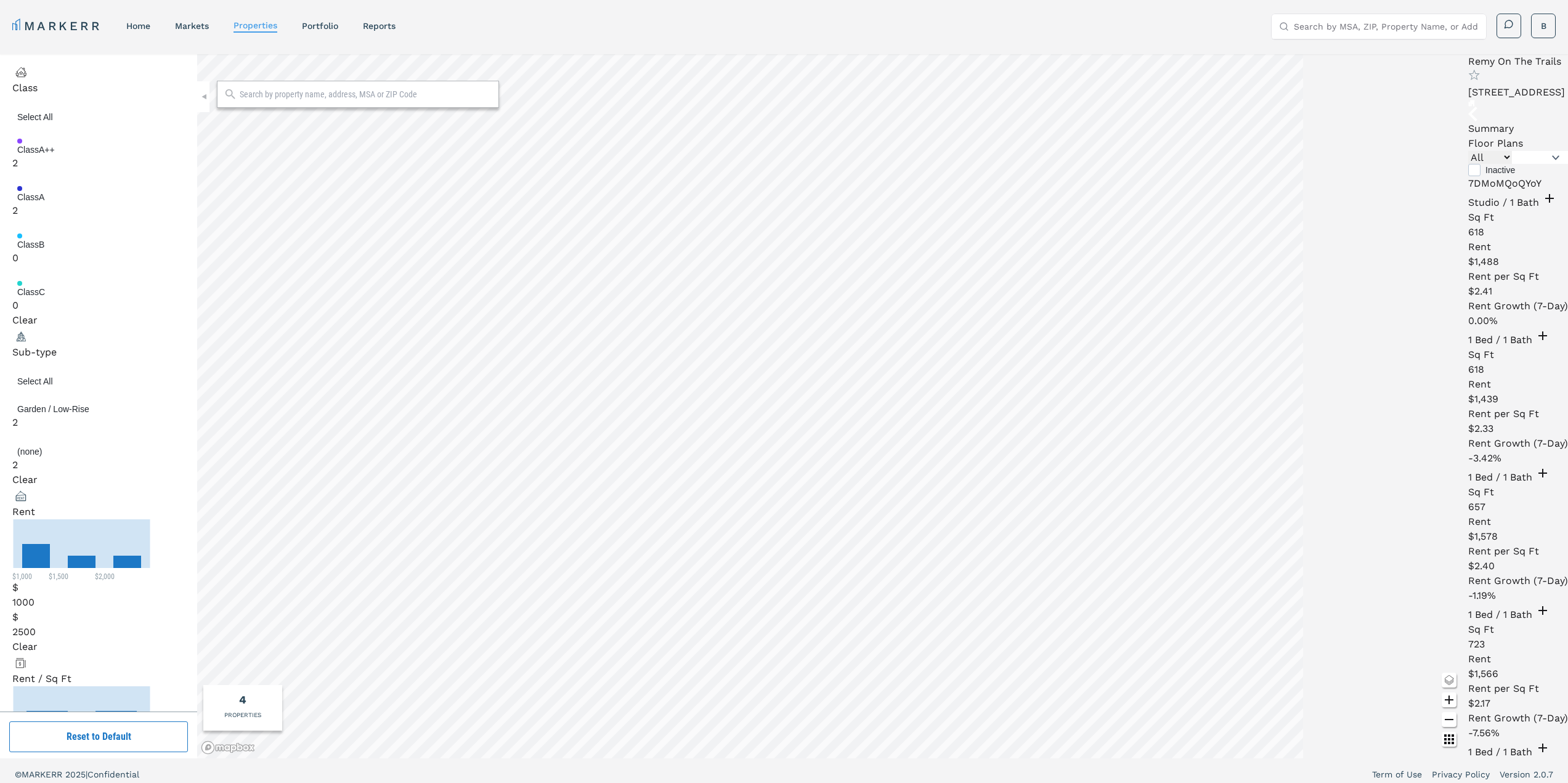
click at [1487, 176] on li "MoM" at bounding box center [1493, 183] width 24 height 15
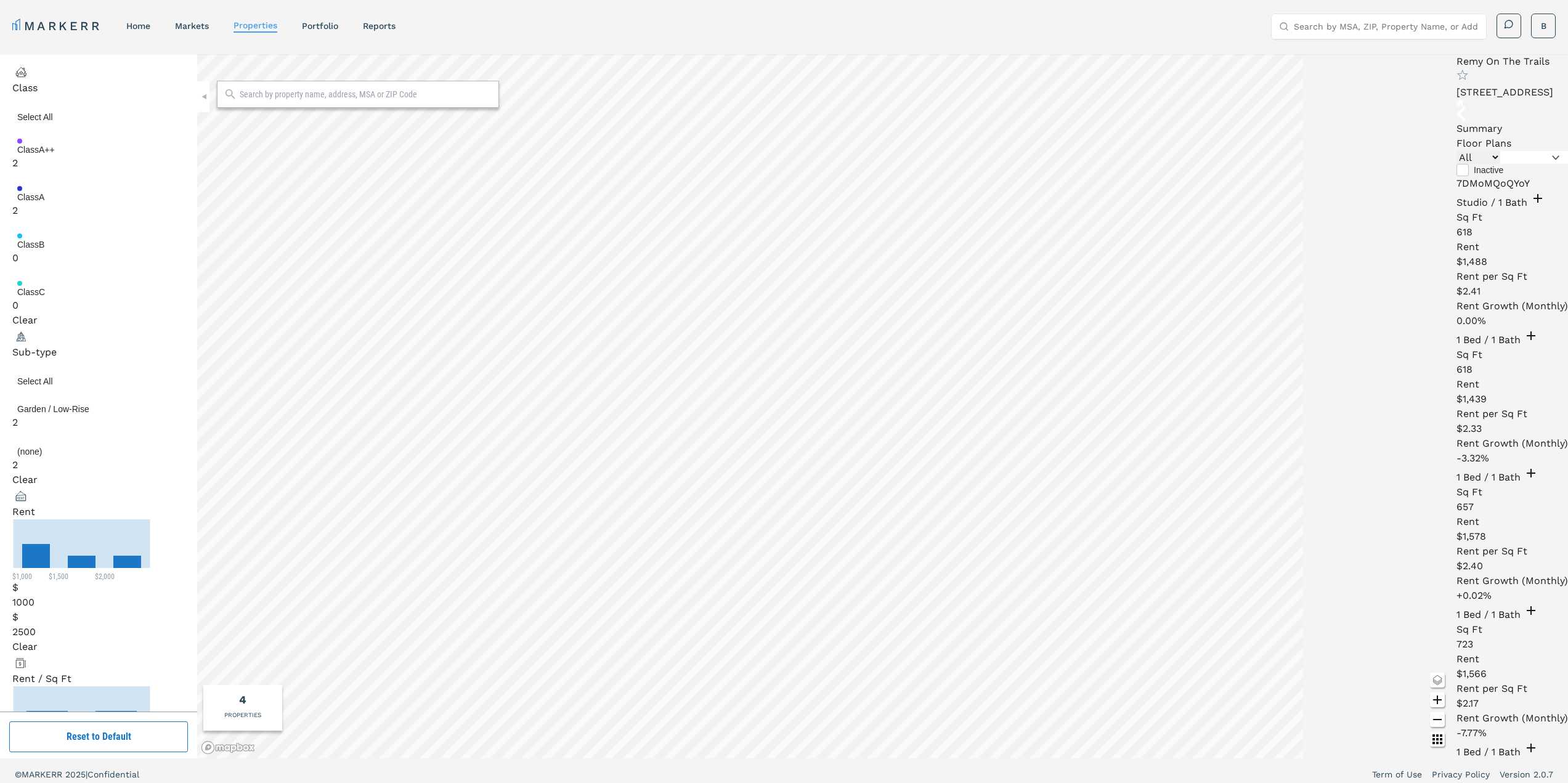
click at [1500, 176] on ul "7D MoM QoQ YoY" at bounding box center [1512, 183] width 111 height 15
click at [1506, 176] on li "QoQ" at bounding box center [1504, 183] width 21 height 15
click at [1524, 176] on li "YoY" at bounding box center [1516, 183] width 16 height 15
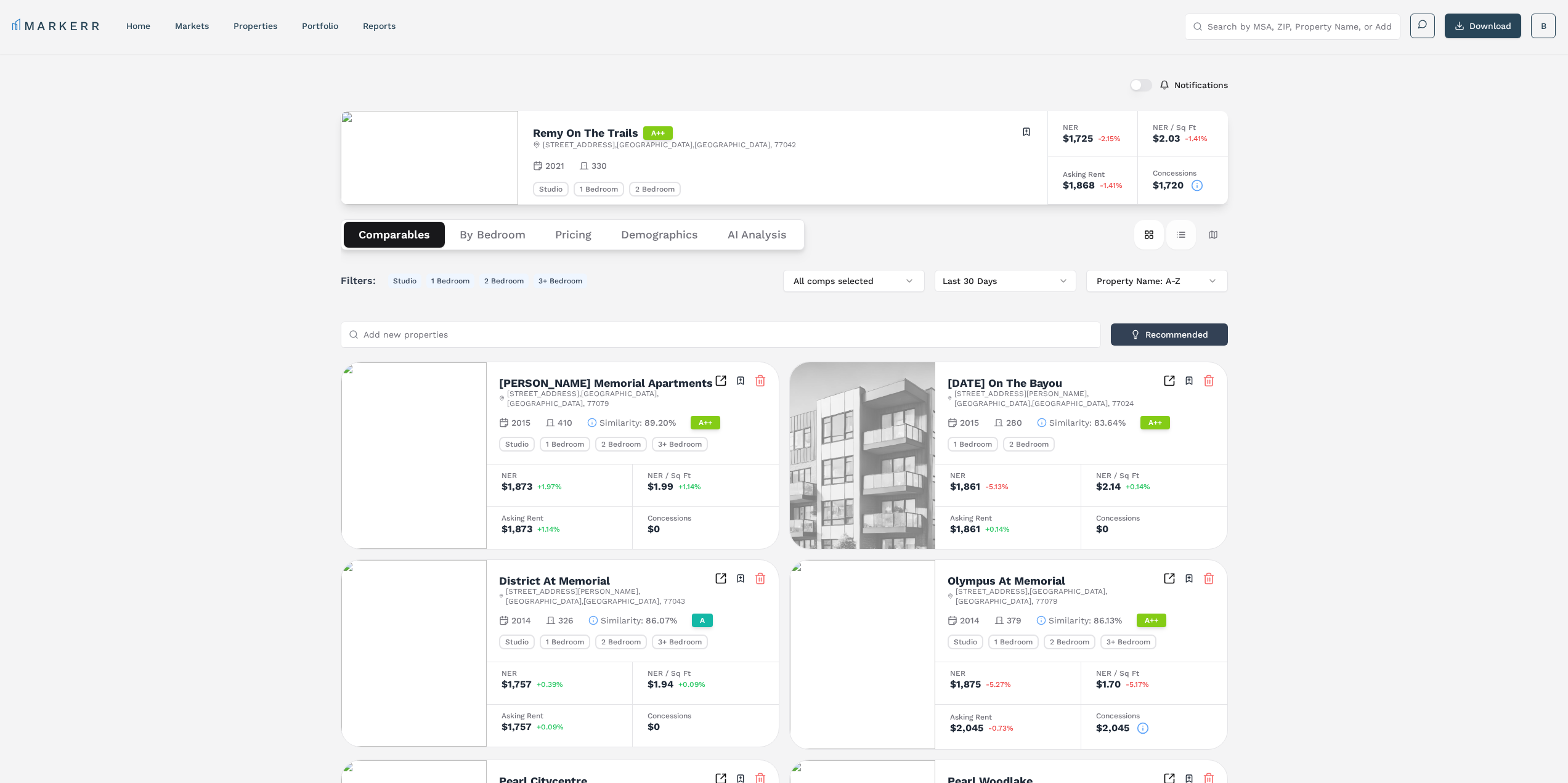
click at [1191, 239] on button "Table view" at bounding box center [1182, 235] width 30 height 30
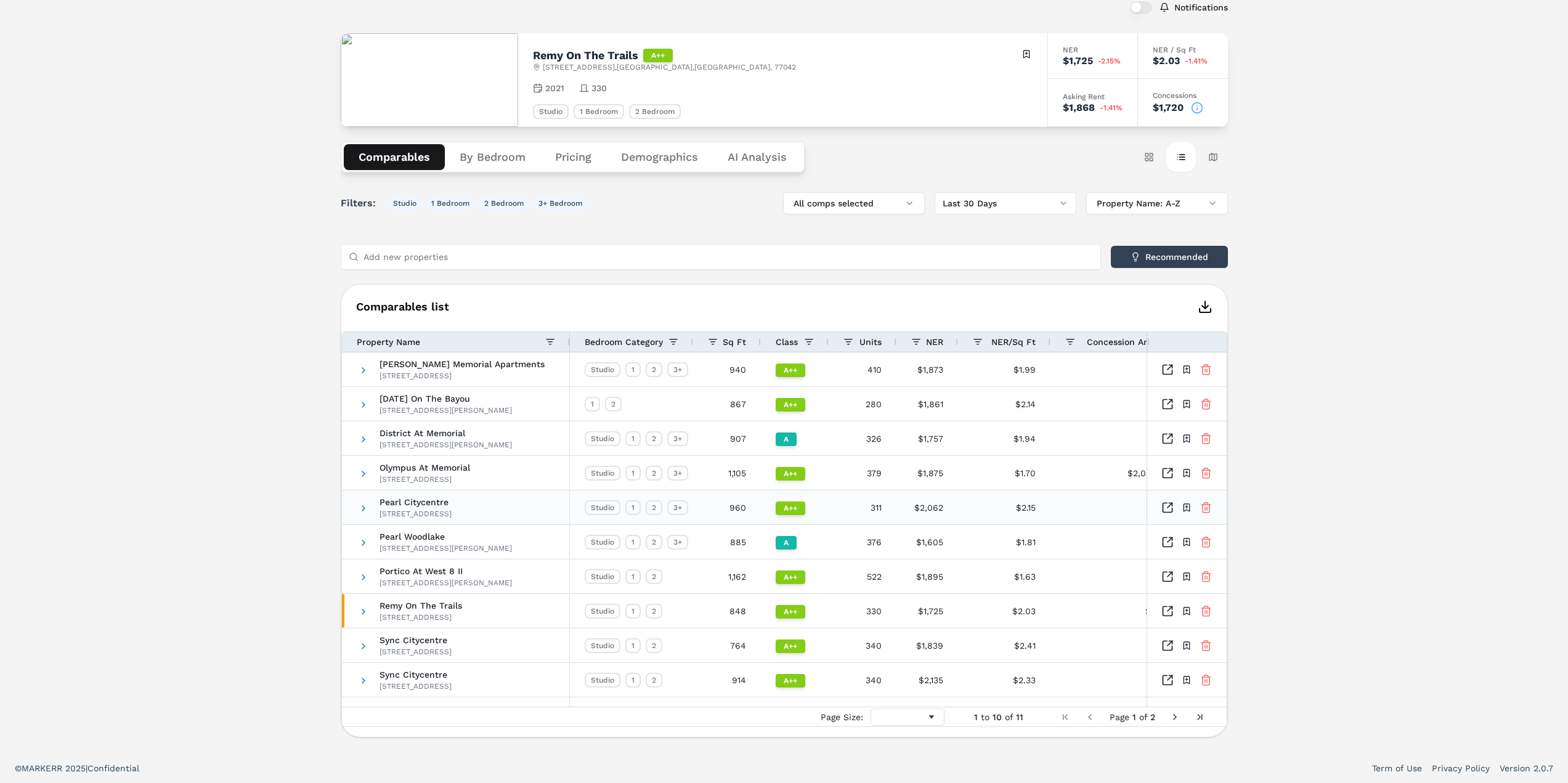
scroll to position [78, 0]
click at [602, 645] on div "Studio" at bounding box center [602, 644] width 36 height 15
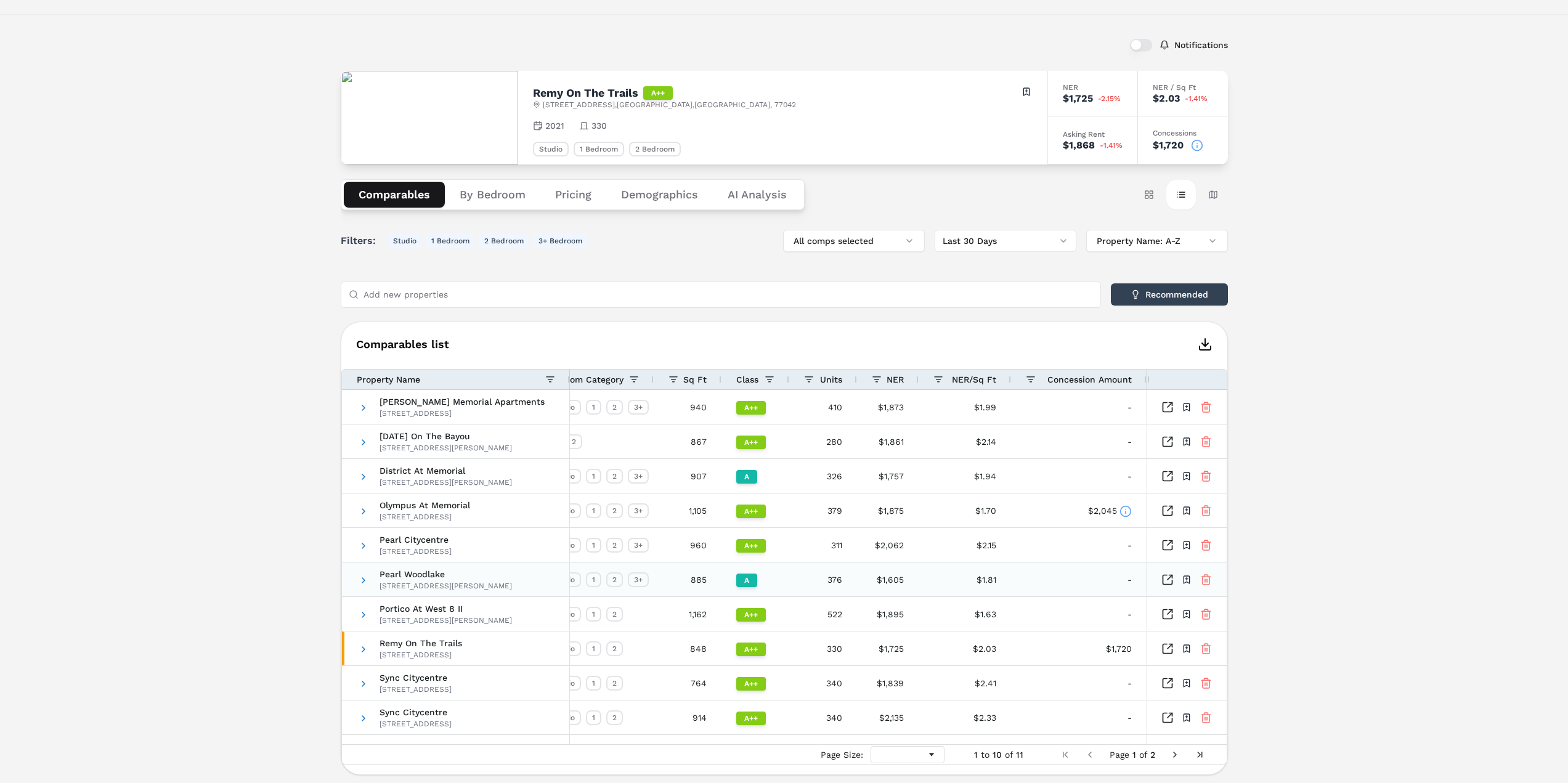
scroll to position [0, 0]
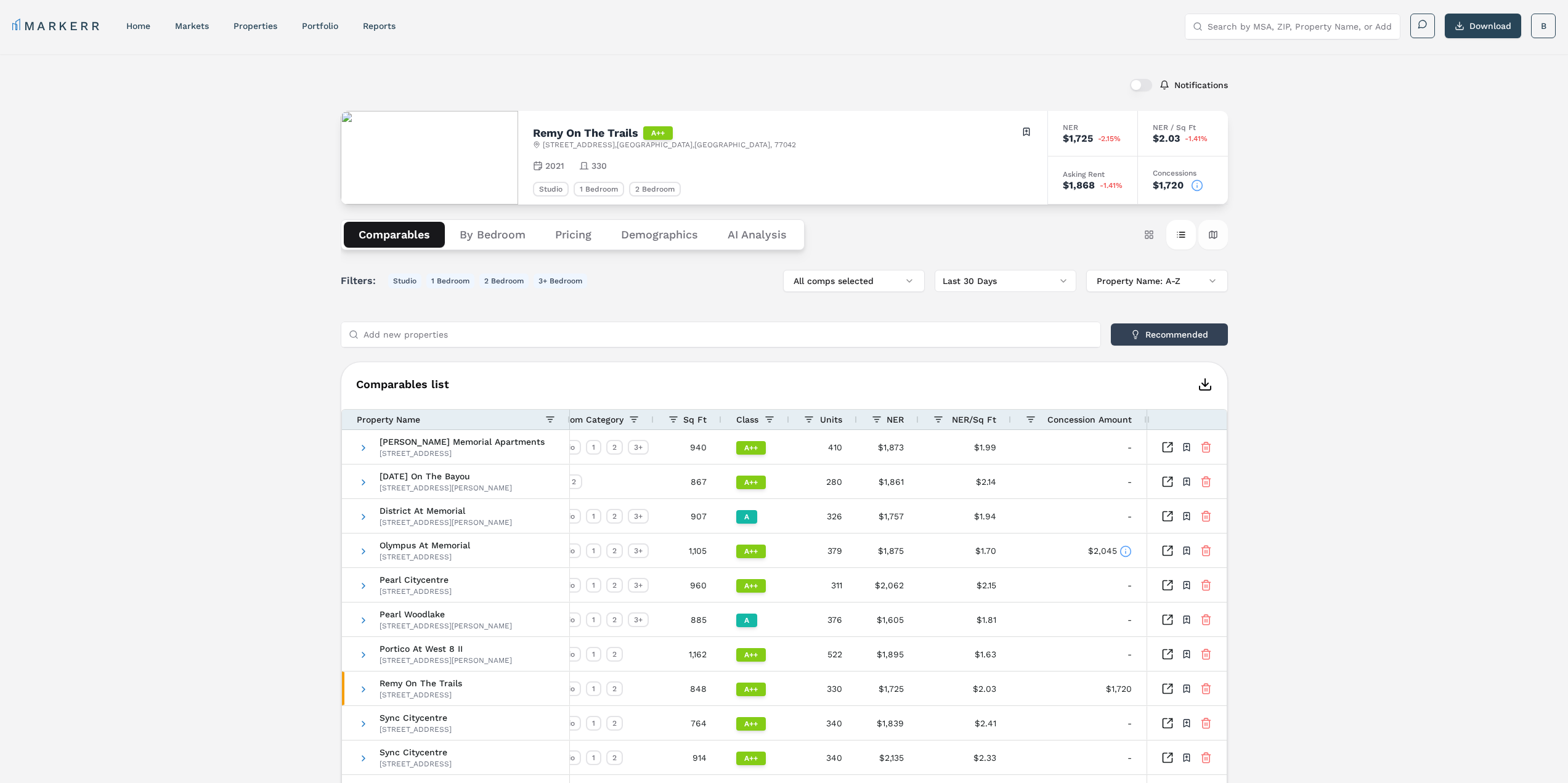
click at [1210, 235] on button "Map view" at bounding box center [1213, 235] width 30 height 30
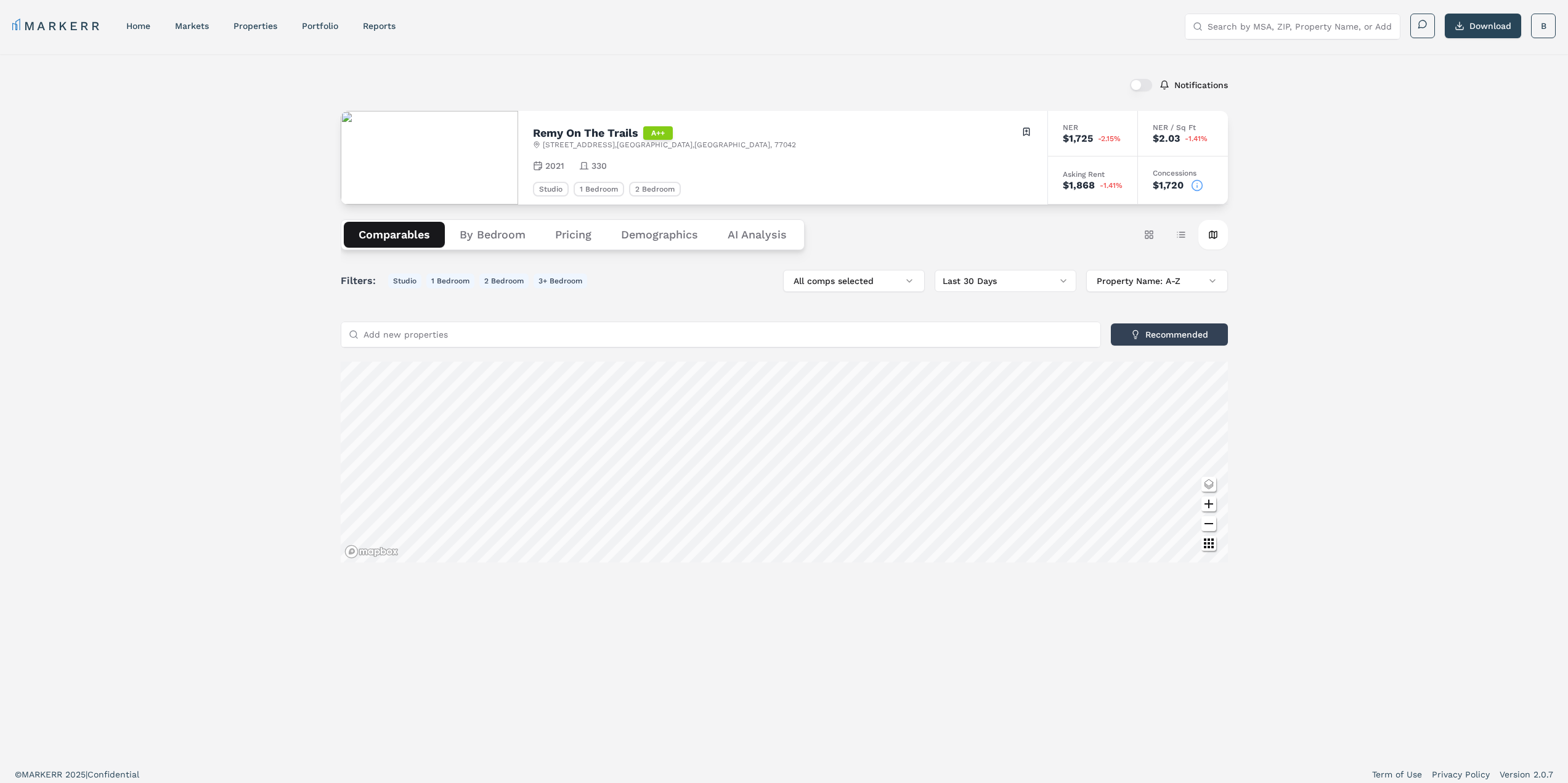
click at [661, 235] on button "Demographics" at bounding box center [659, 235] width 107 height 26
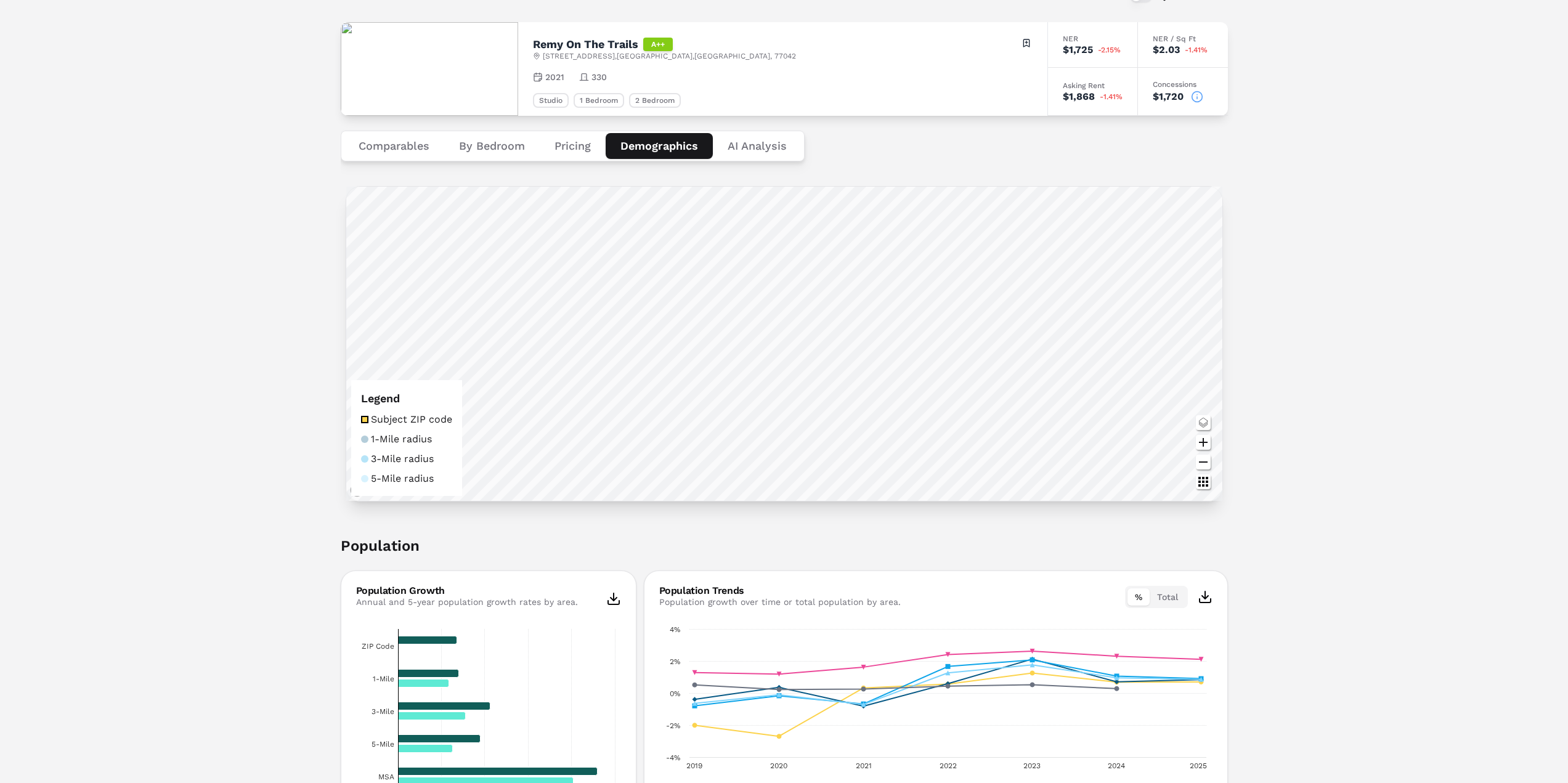
scroll to position [62, 0]
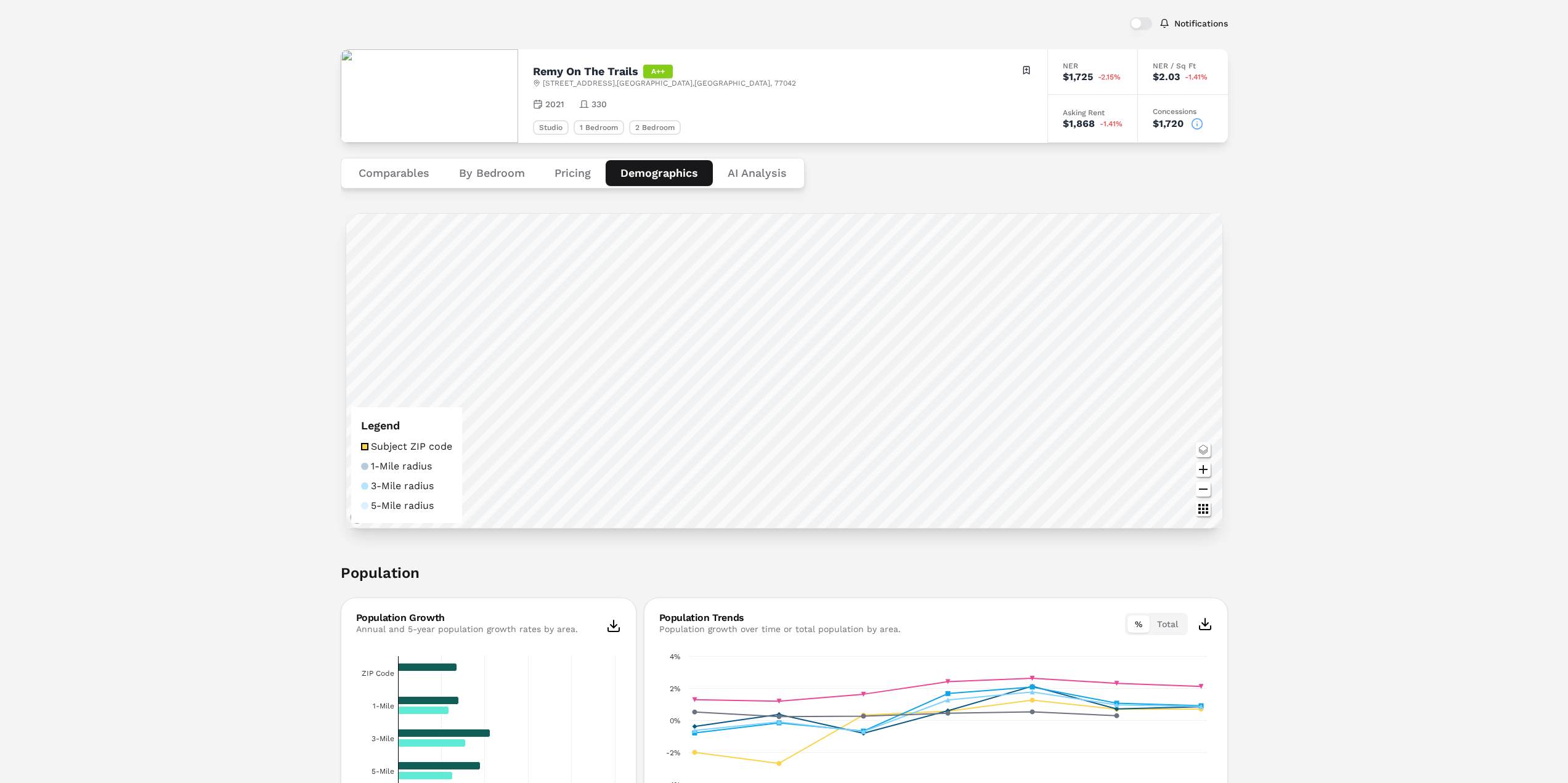
click at [403, 181] on button "Comparables" at bounding box center [394, 173] width 101 height 26
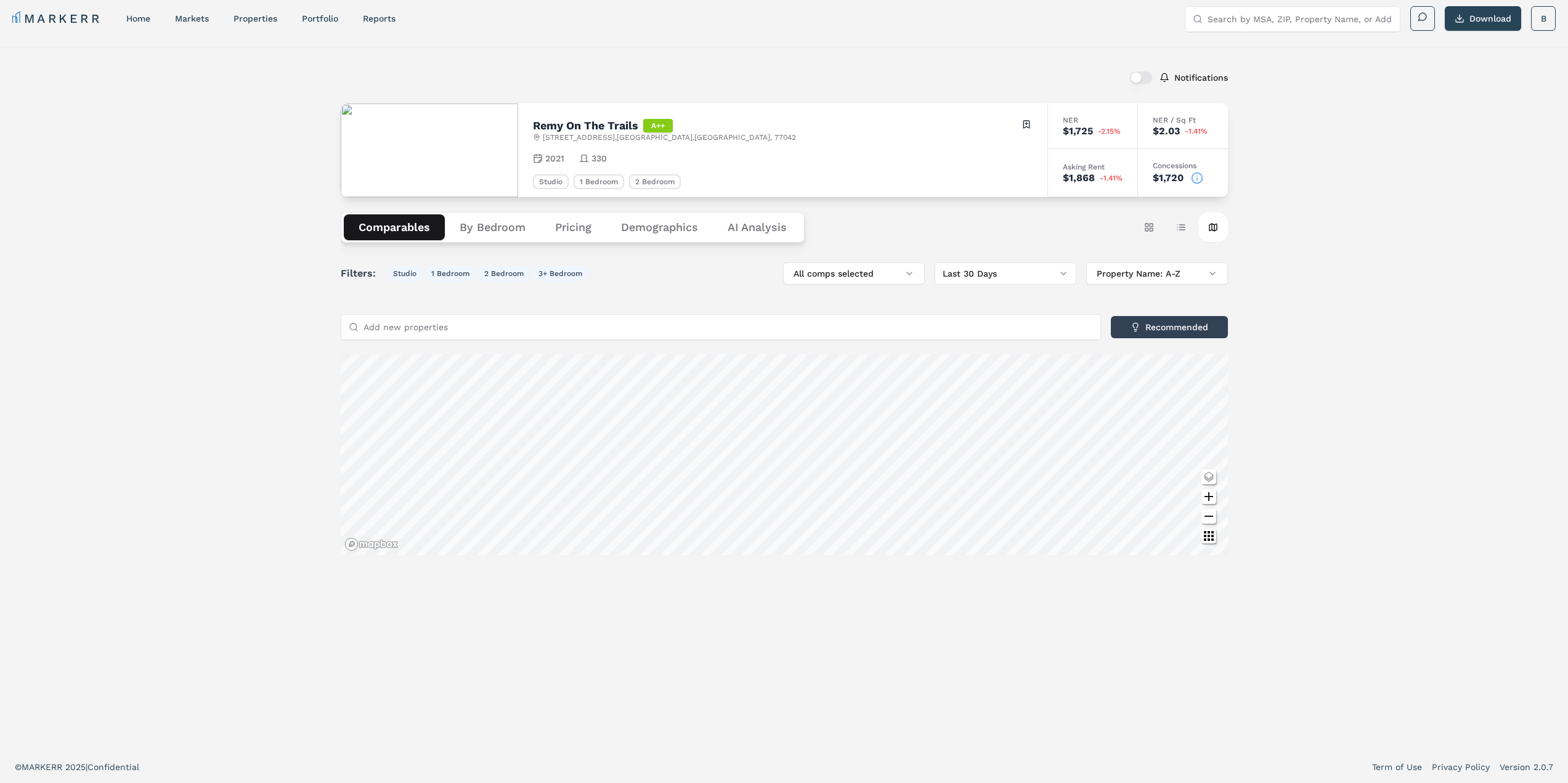
scroll to position [11, 0]
click at [1187, 219] on button "Table view" at bounding box center [1182, 227] width 30 height 30
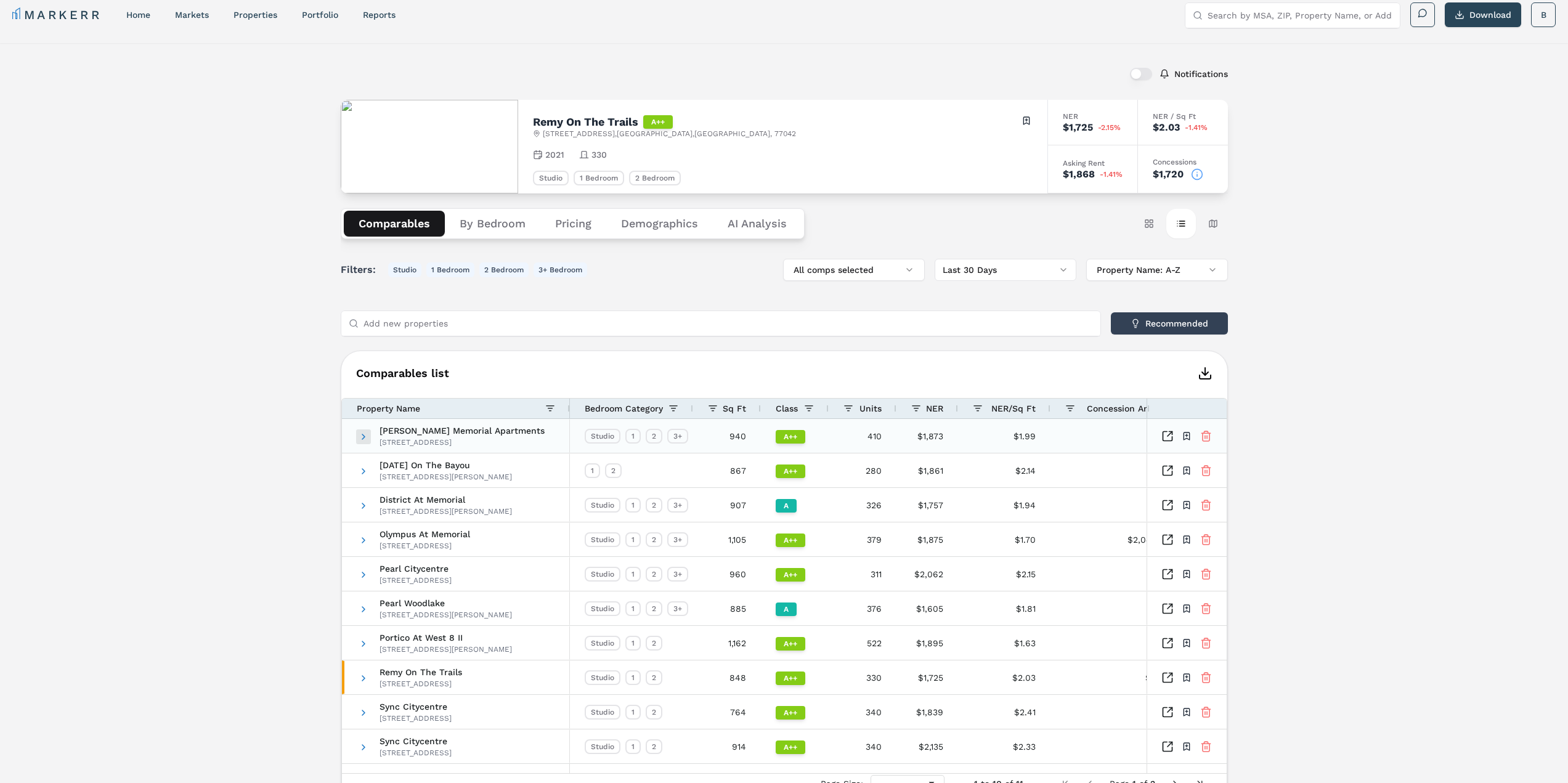
click at [362, 438] on span at bounding box center [363, 436] width 10 height 10
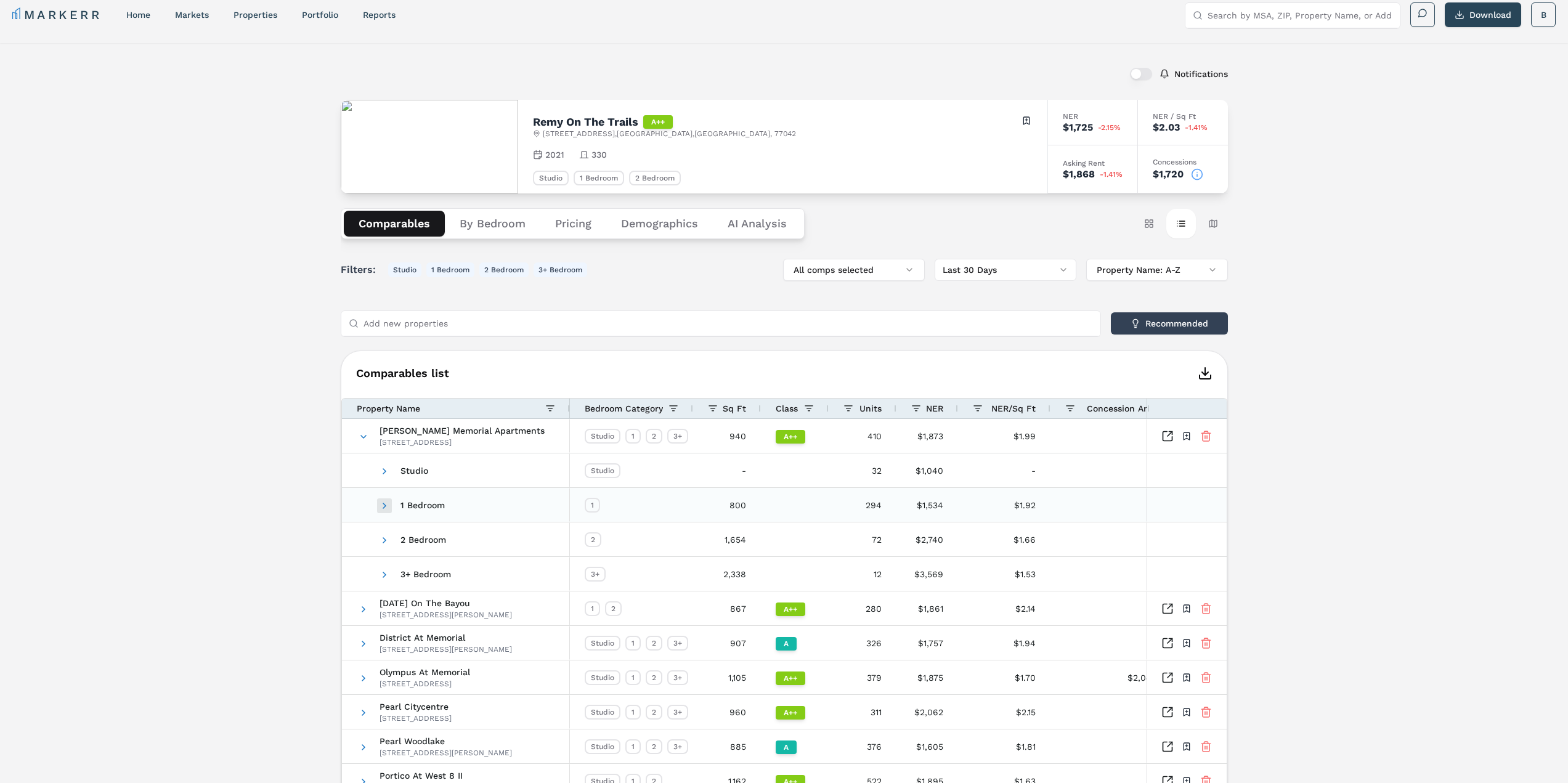
click at [384, 506] on span at bounding box center [384, 505] width 10 height 10
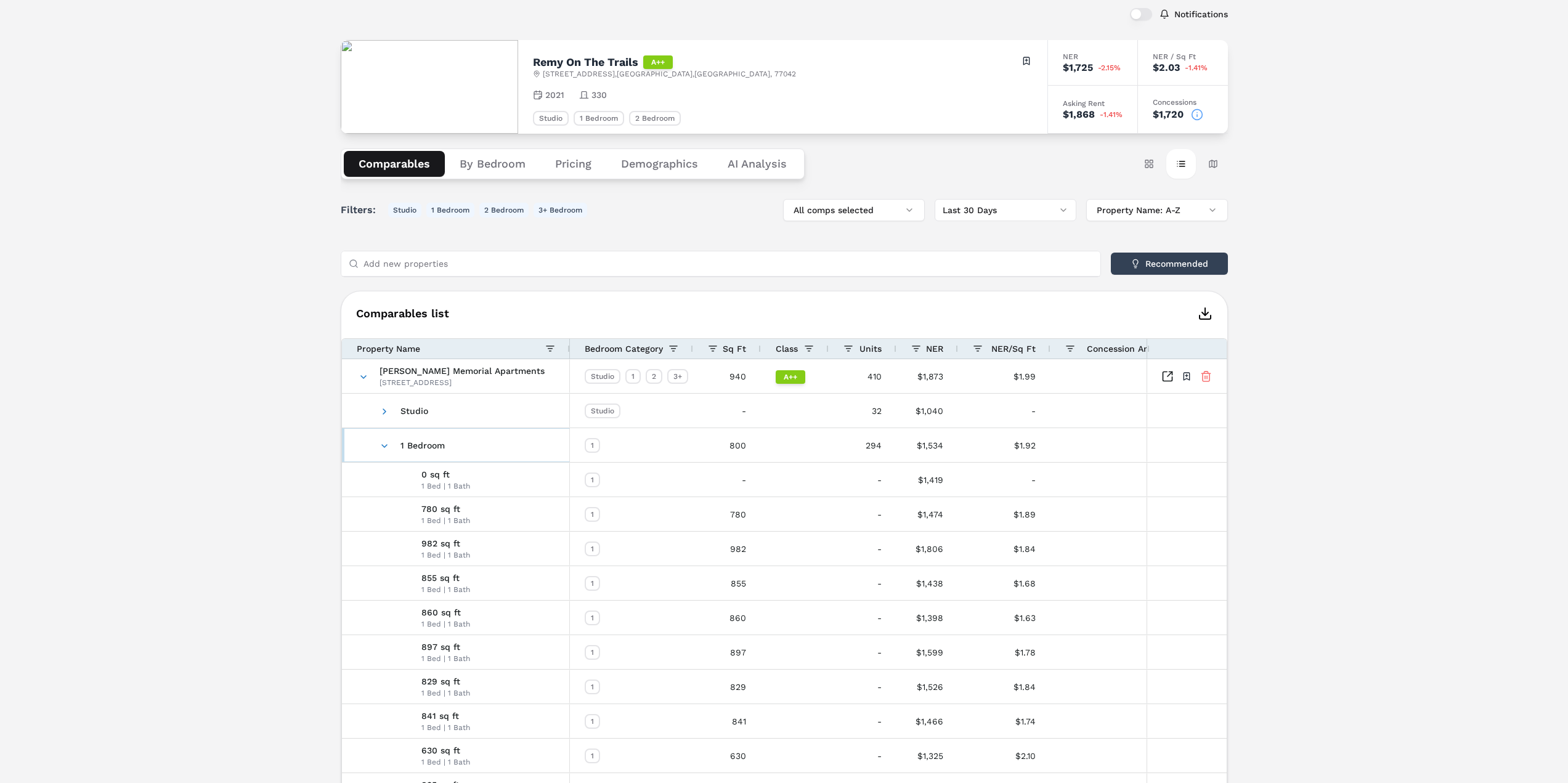
scroll to position [0, 0]
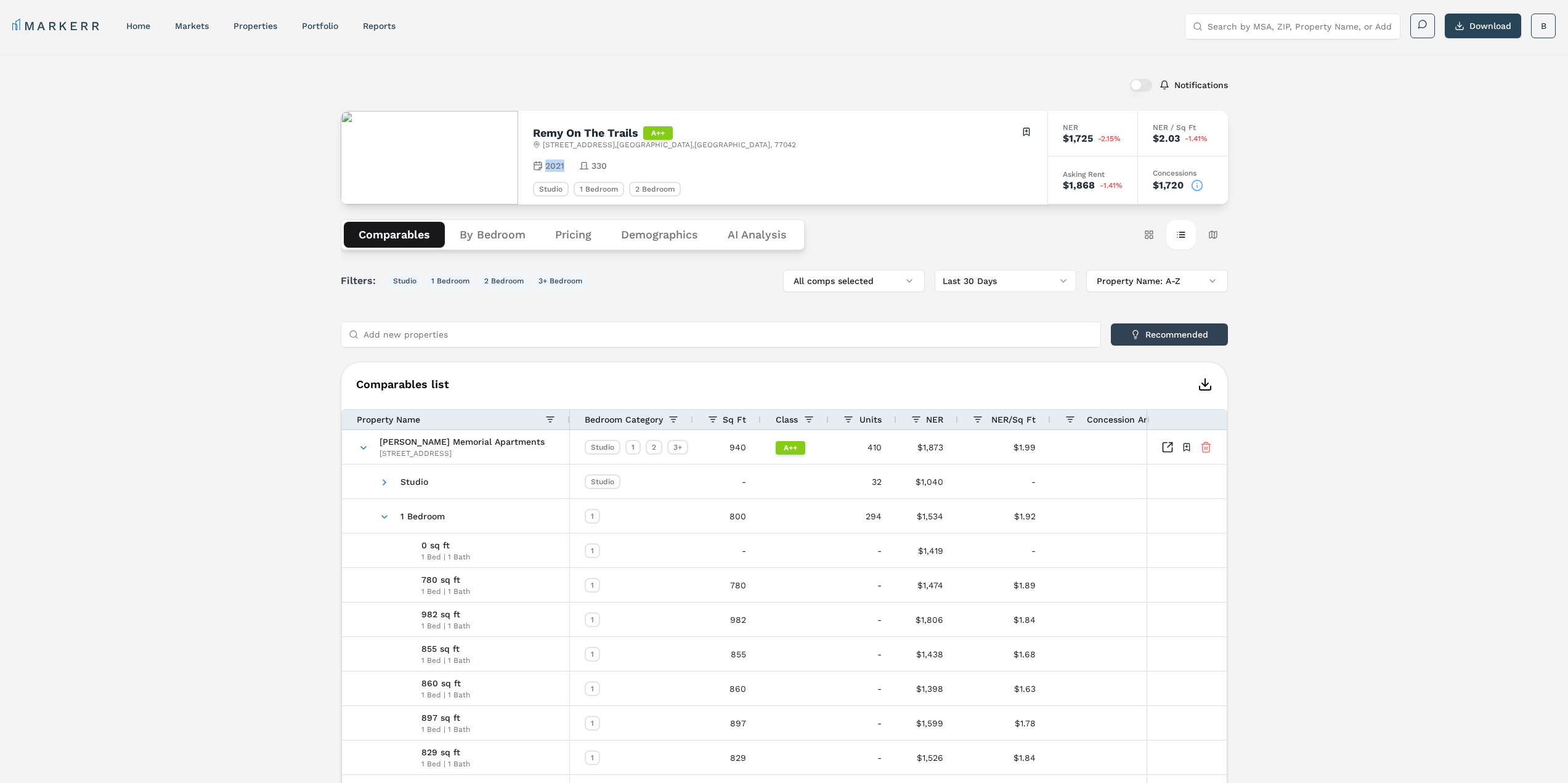
drag, startPoint x: 565, startPoint y: 166, endPoint x: 530, endPoint y: 168, distance: 35.1
click at [530, 168] on div "Remy On The Trails A++ [STREET_ADDRESS] Toggle portfolio menu 2021 330 Studio 1…" at bounding box center [783, 158] width 529 height 93
click at [598, 165] on span "330" at bounding box center [599, 166] width 15 height 12
click at [692, 164] on div "2021 330" at bounding box center [782, 166] width 500 height 12
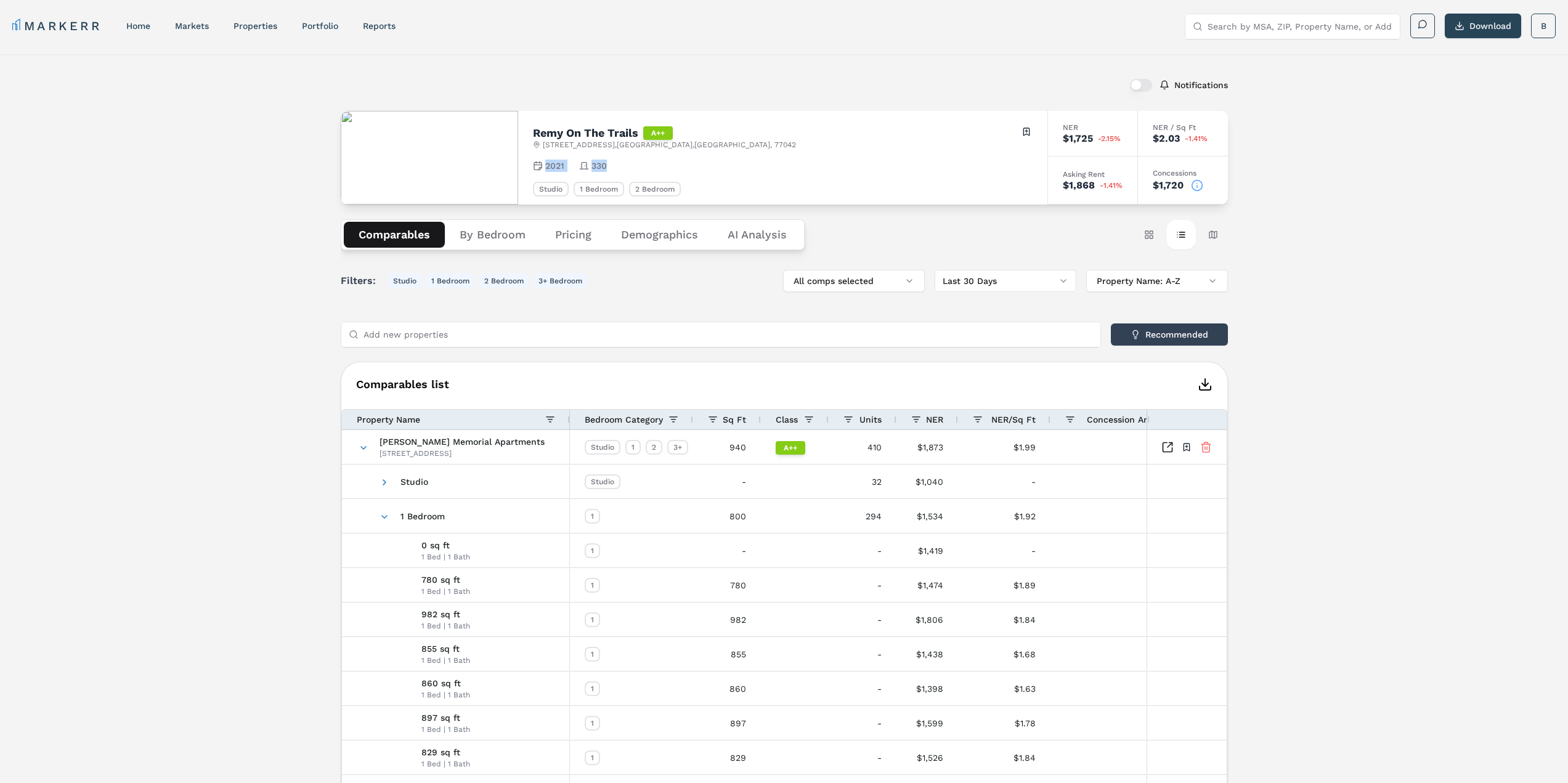
drag, startPoint x: 617, startPoint y: 163, endPoint x: 532, endPoint y: 168, distance: 85.1
click at [532, 168] on div "Remy On The Trails A++ [STREET_ADDRESS] Toggle portfolio menu 2021 330 Studio 1…" at bounding box center [783, 158] width 529 height 93
click at [812, 171] on div "2021 330" at bounding box center [782, 166] width 500 height 12
click at [1320, 34] on input "Search by MSA, ZIP, Property Name, or Address" at bounding box center [1300, 26] width 185 height 25
click at [250, 25] on link "properties" at bounding box center [256, 26] width 44 height 10
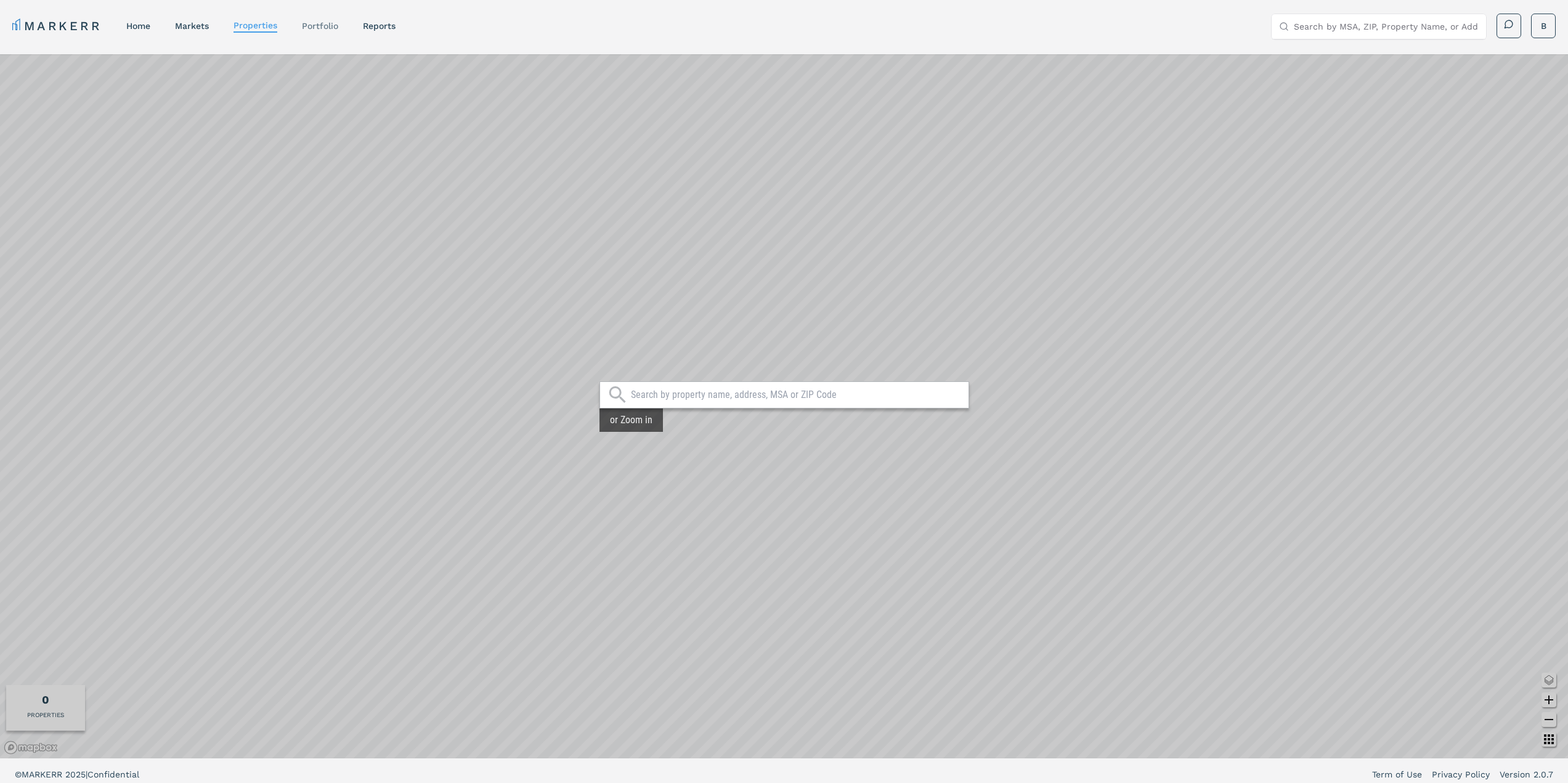
click at [307, 26] on link "Portfolio" at bounding box center [319, 26] width 36 height 10
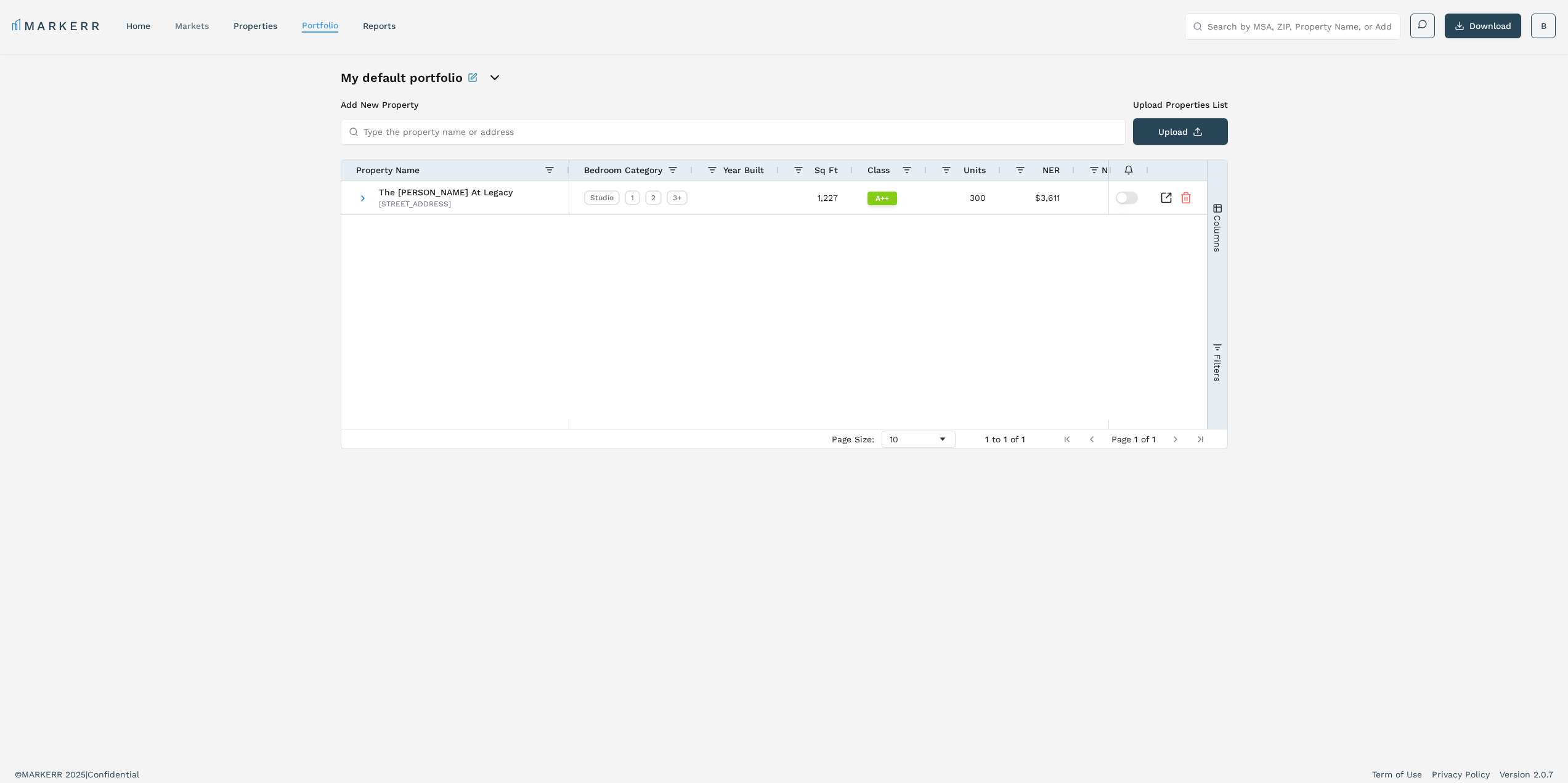
click at [187, 26] on link "markets" at bounding box center [191, 26] width 34 height 10
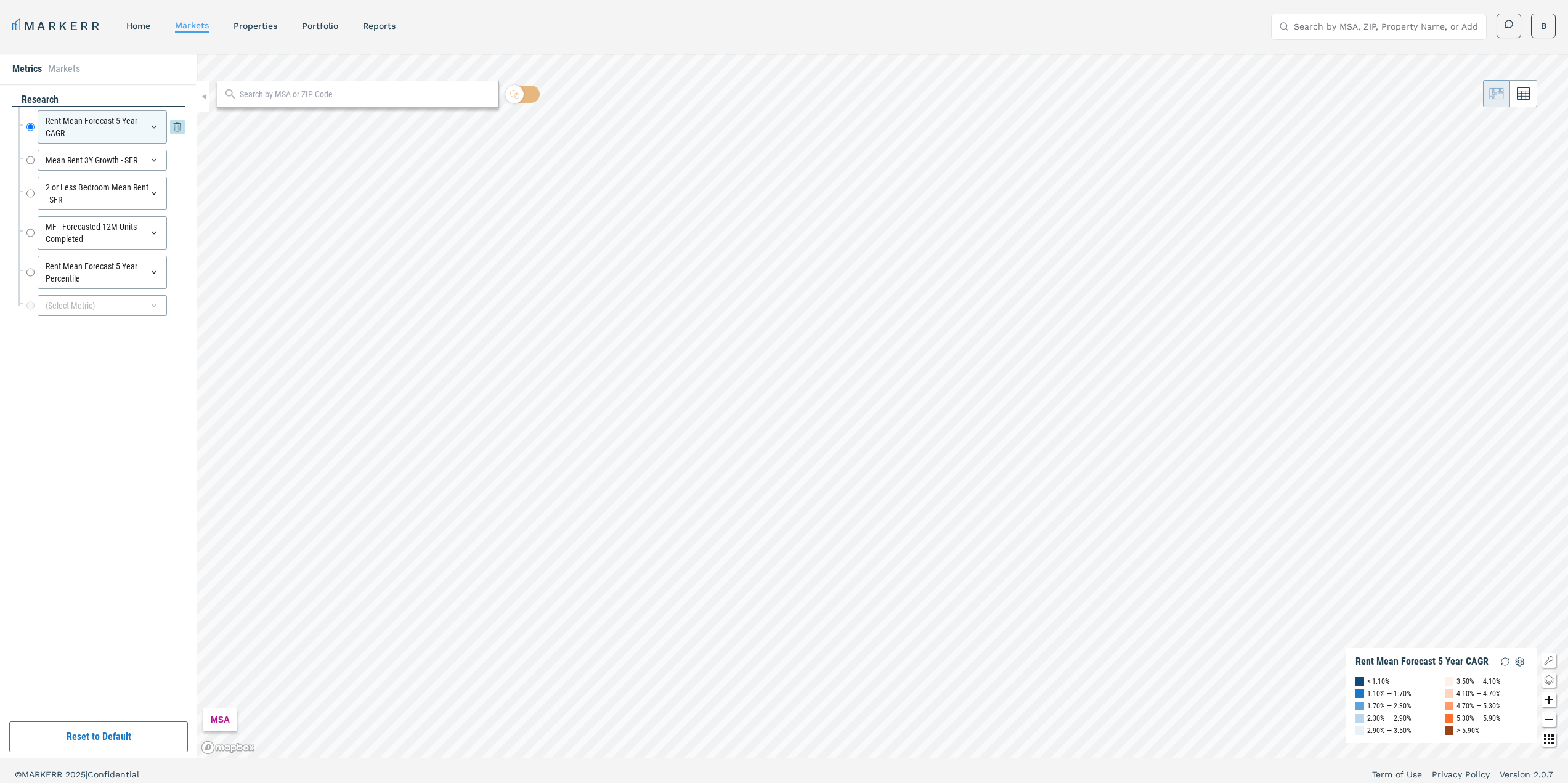
click at [156, 125] on icon at bounding box center [153, 126] width 10 height 10
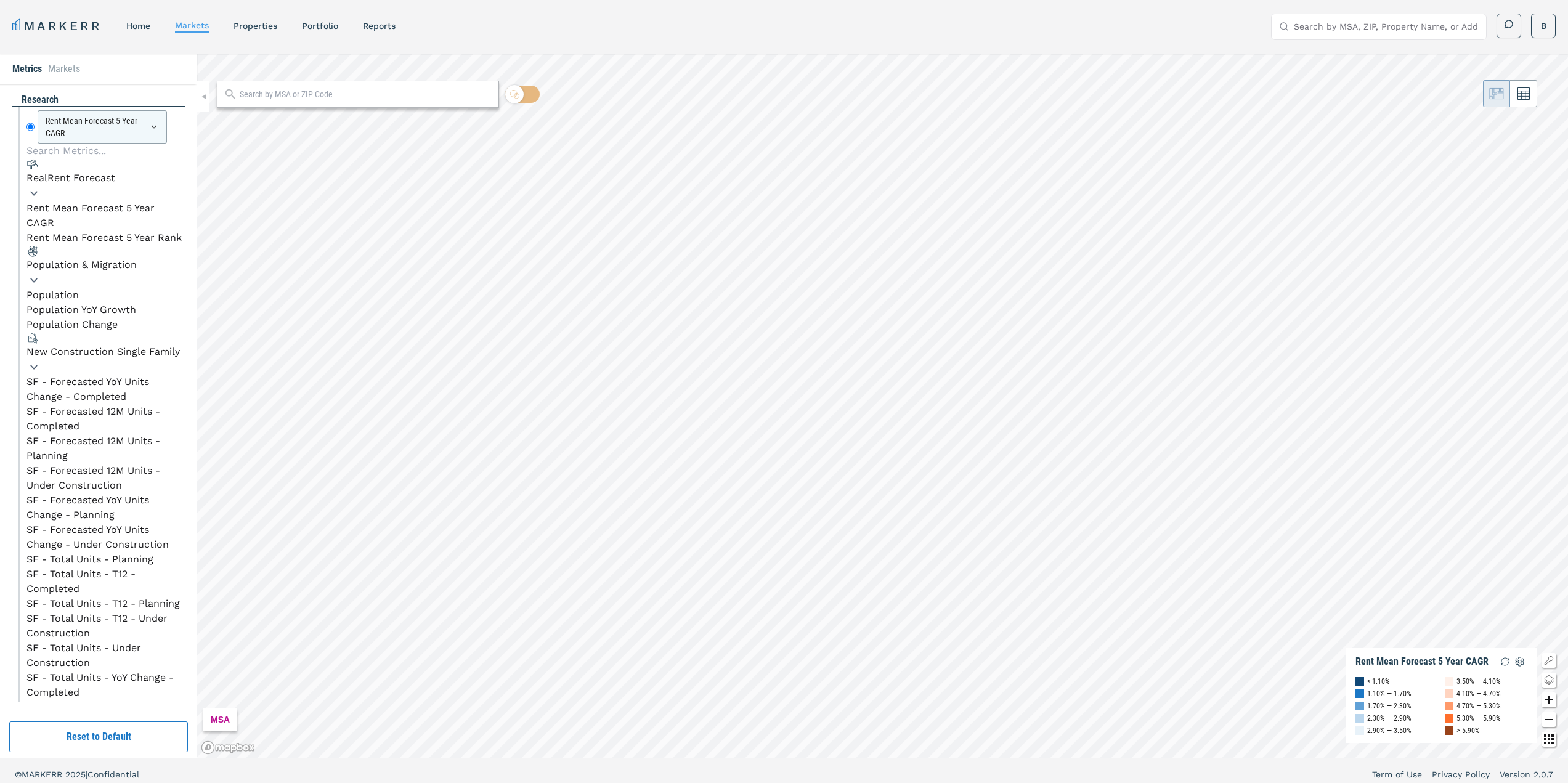
scroll to position [99, 0]
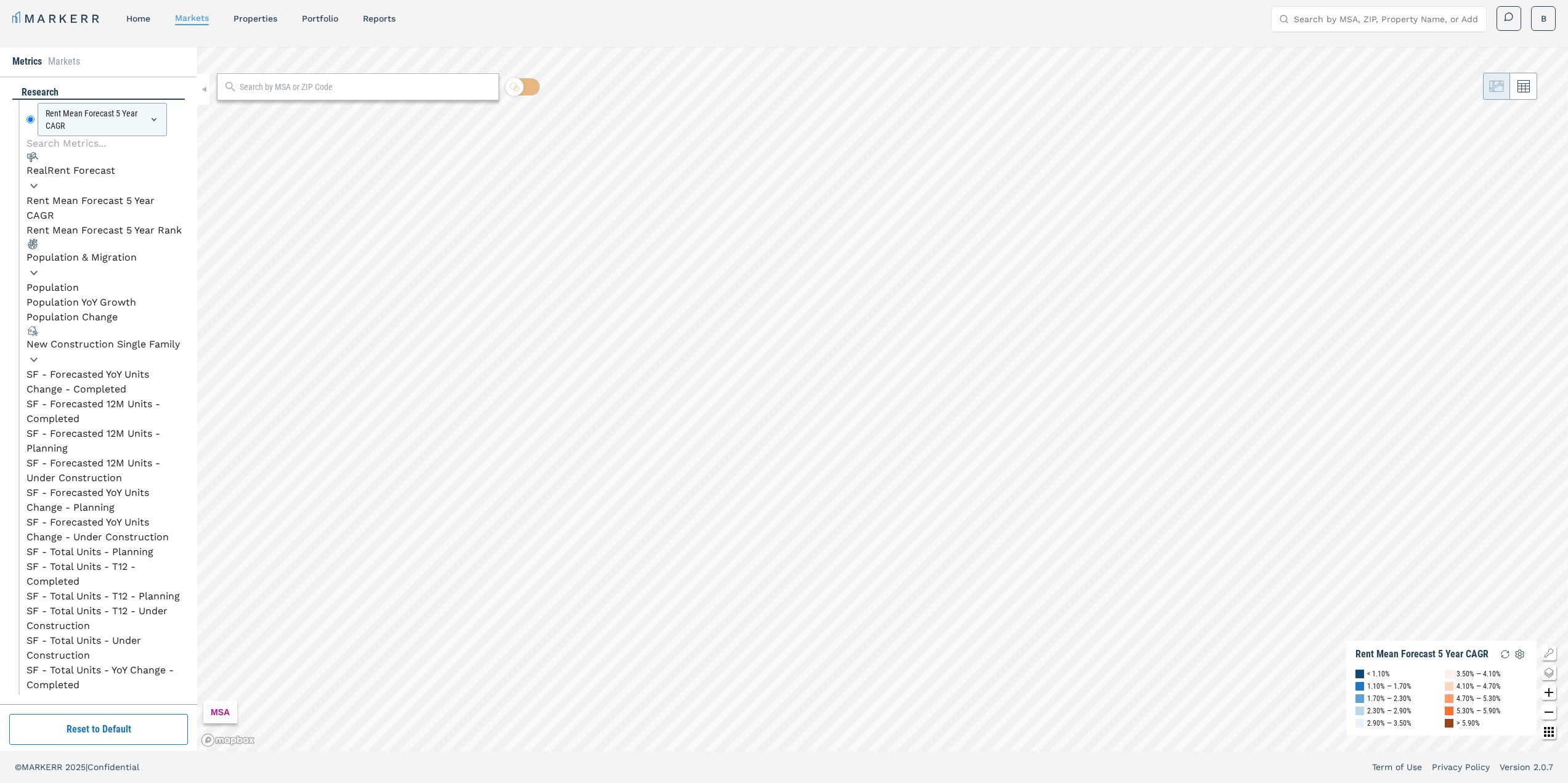
scroll to position [0, 0]
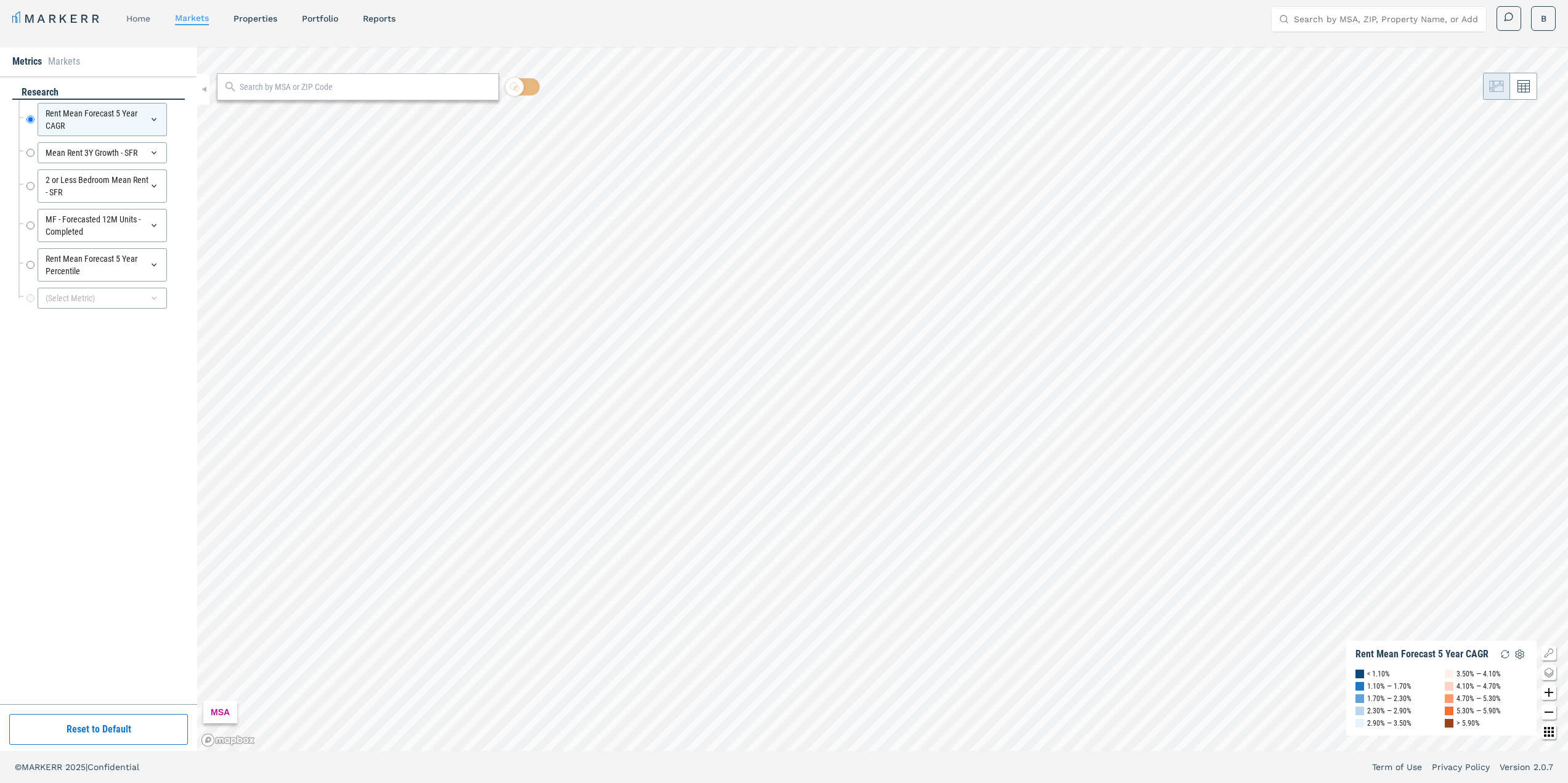
click at [150, 24] on div "home" at bounding box center [138, 19] width 24 height 12
click at [146, 20] on link "home" at bounding box center [138, 18] width 24 height 10
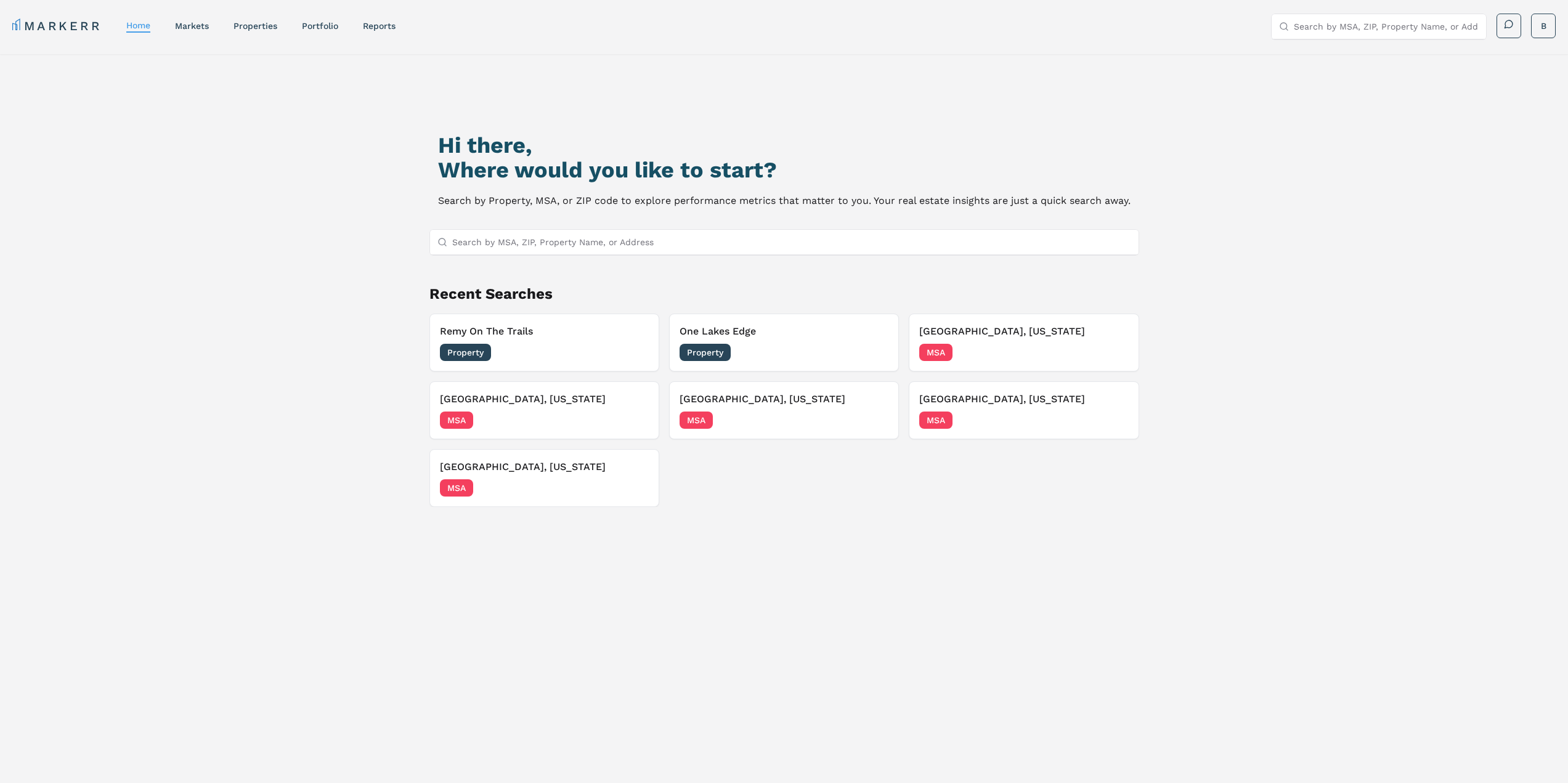
click at [585, 249] on input "Search by MSA, ZIP, Property Name, or Address" at bounding box center [792, 242] width 679 height 25
type input "find construction completed [DATE] - [DATE]"
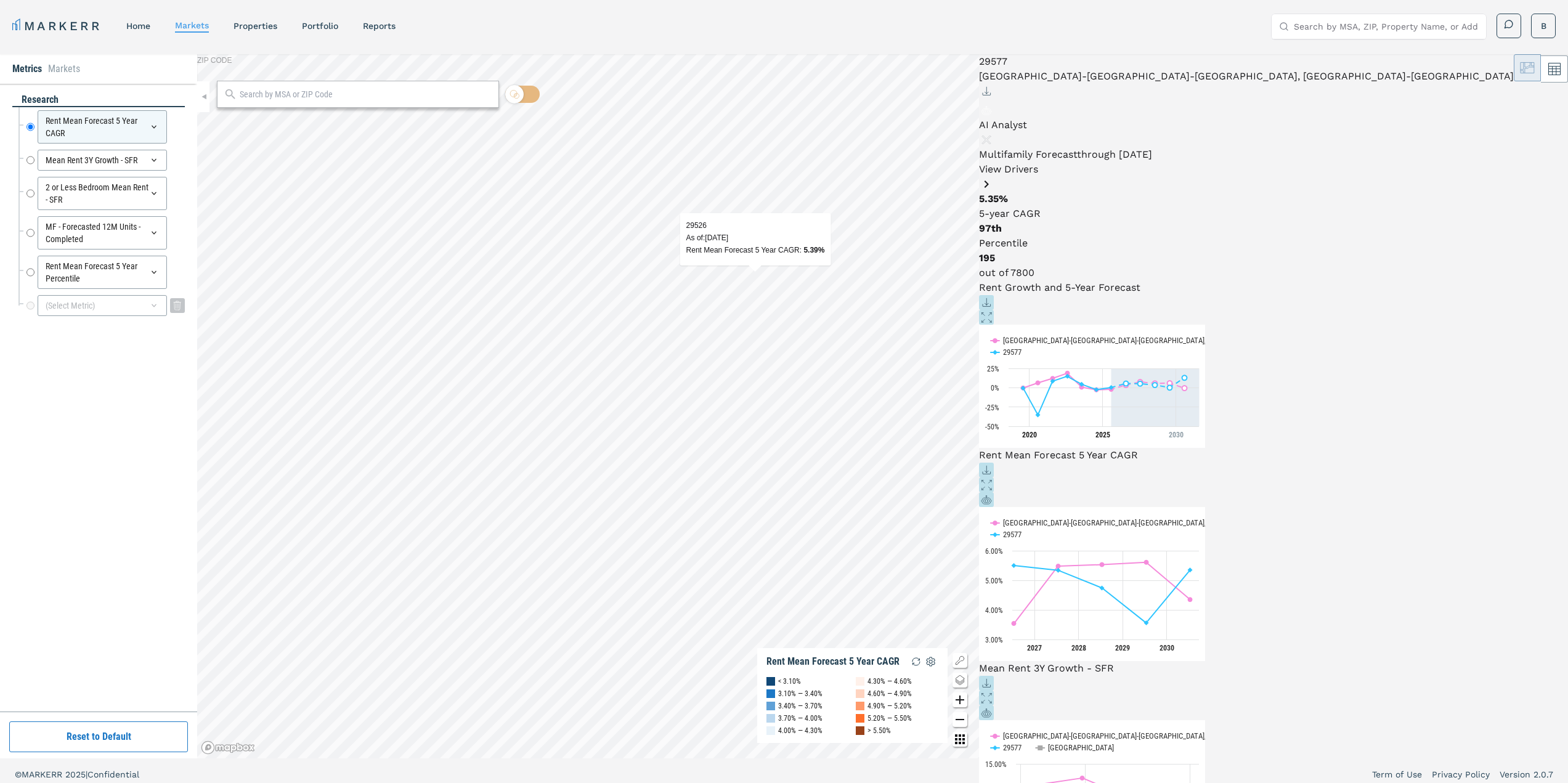
click at [156, 309] on icon at bounding box center [153, 305] width 10 height 10
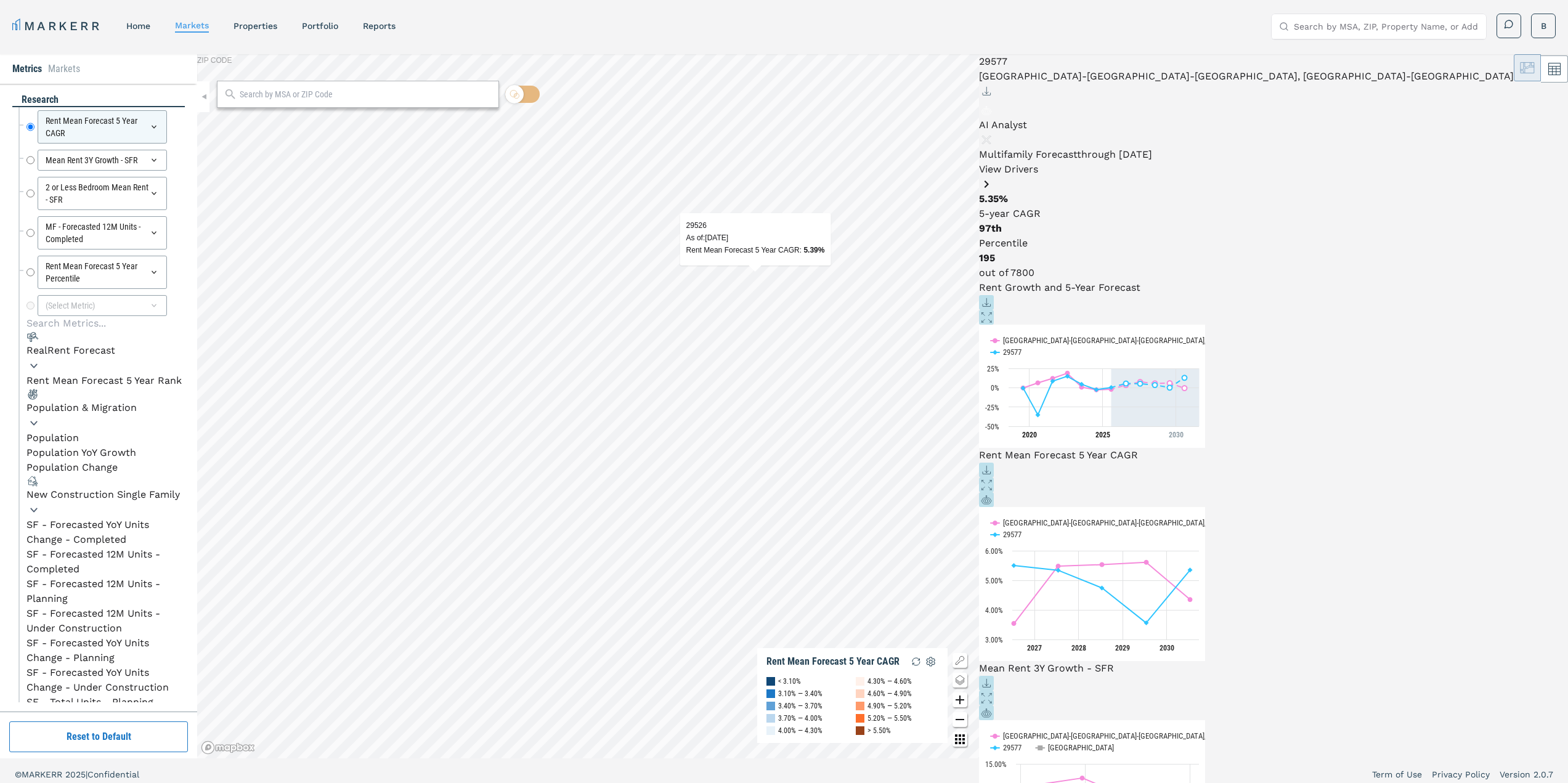
scroll to position [7, 0]
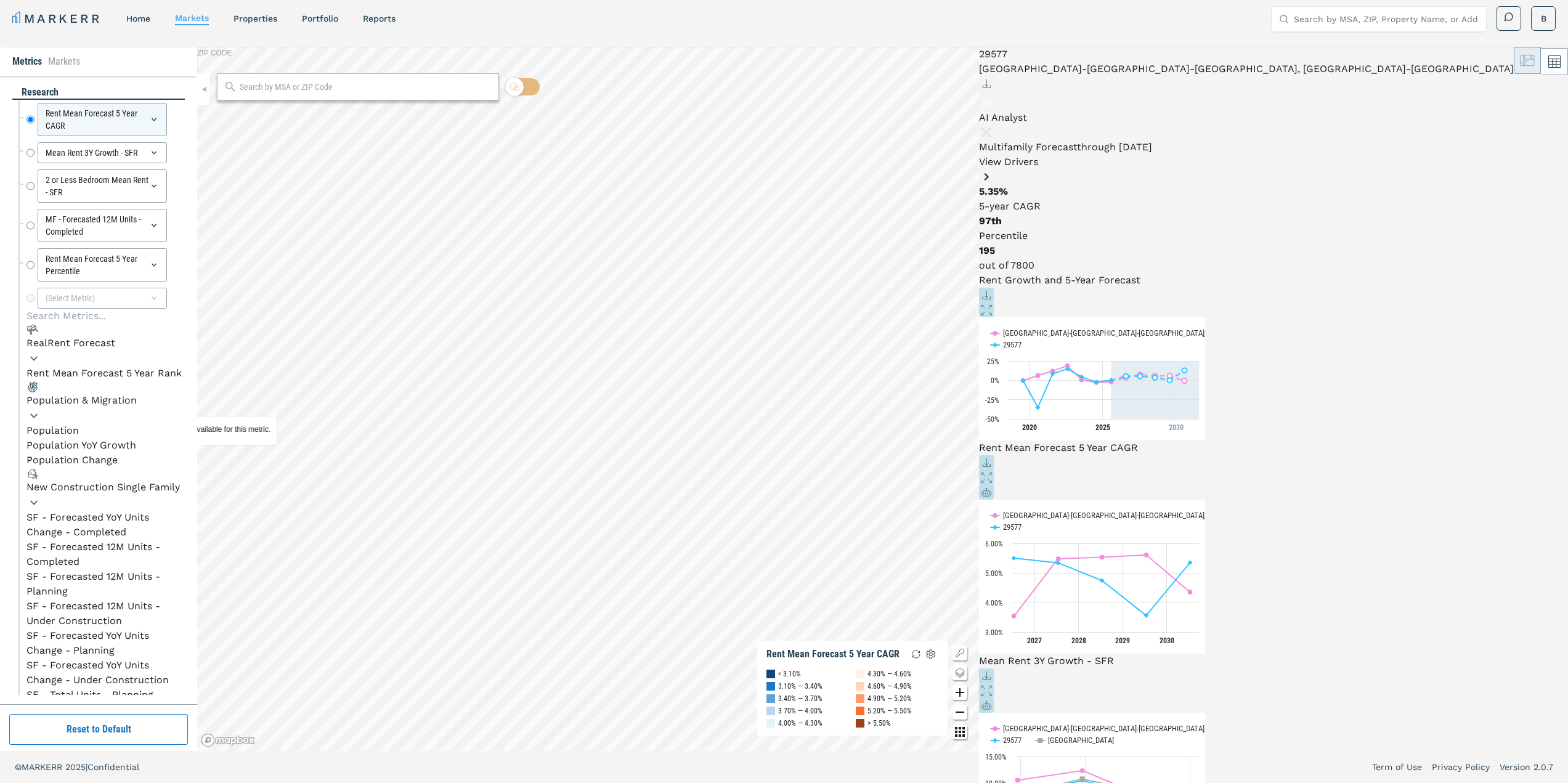
click at [1307, 26] on input "Search by MSA, ZIP, Property Name, or Address" at bounding box center [1386, 19] width 185 height 25
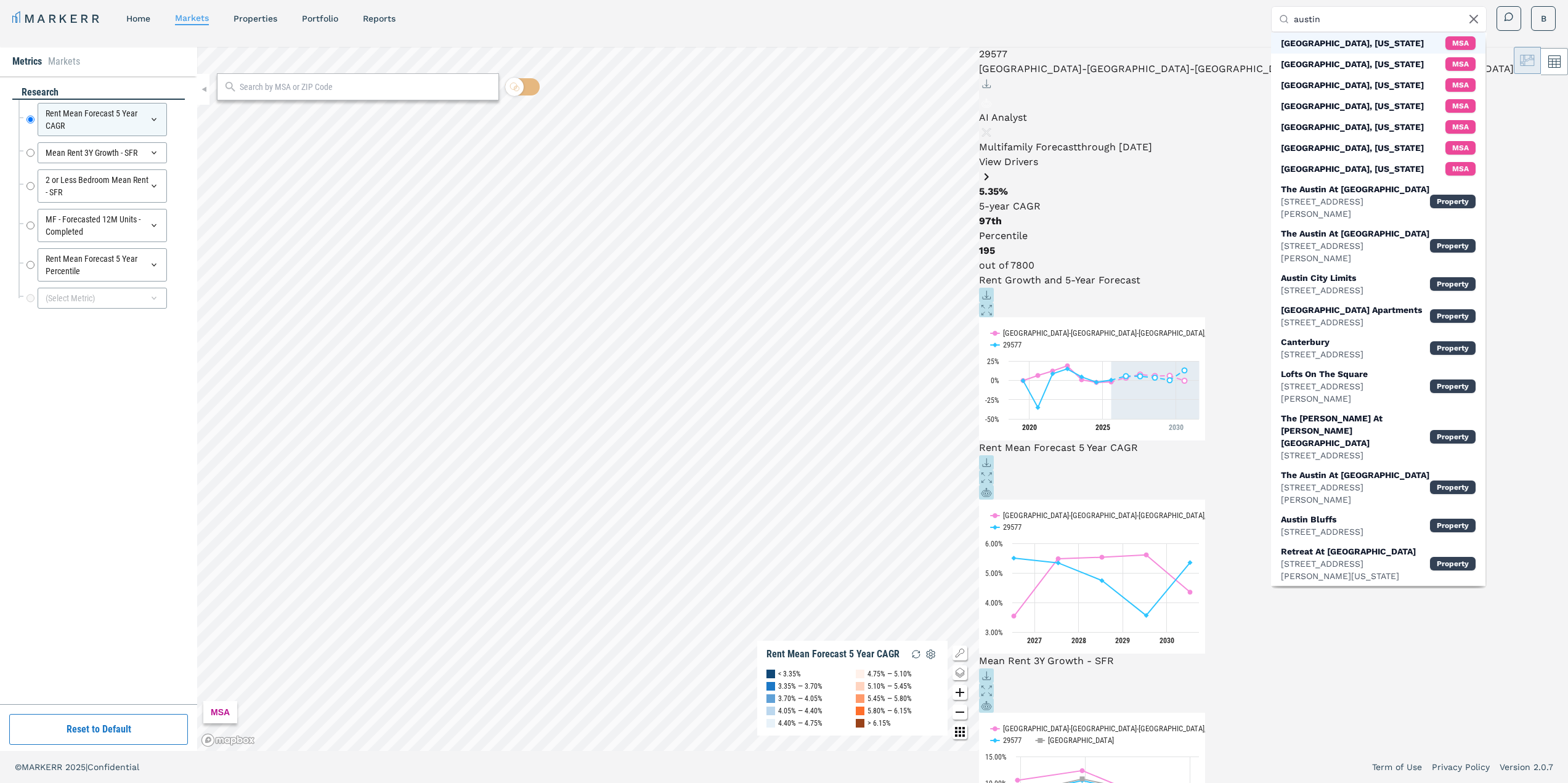
type input "austin"
click at [1306, 46] on div "[GEOGRAPHIC_DATA], [US_STATE]" at bounding box center [1353, 43] width 143 height 12
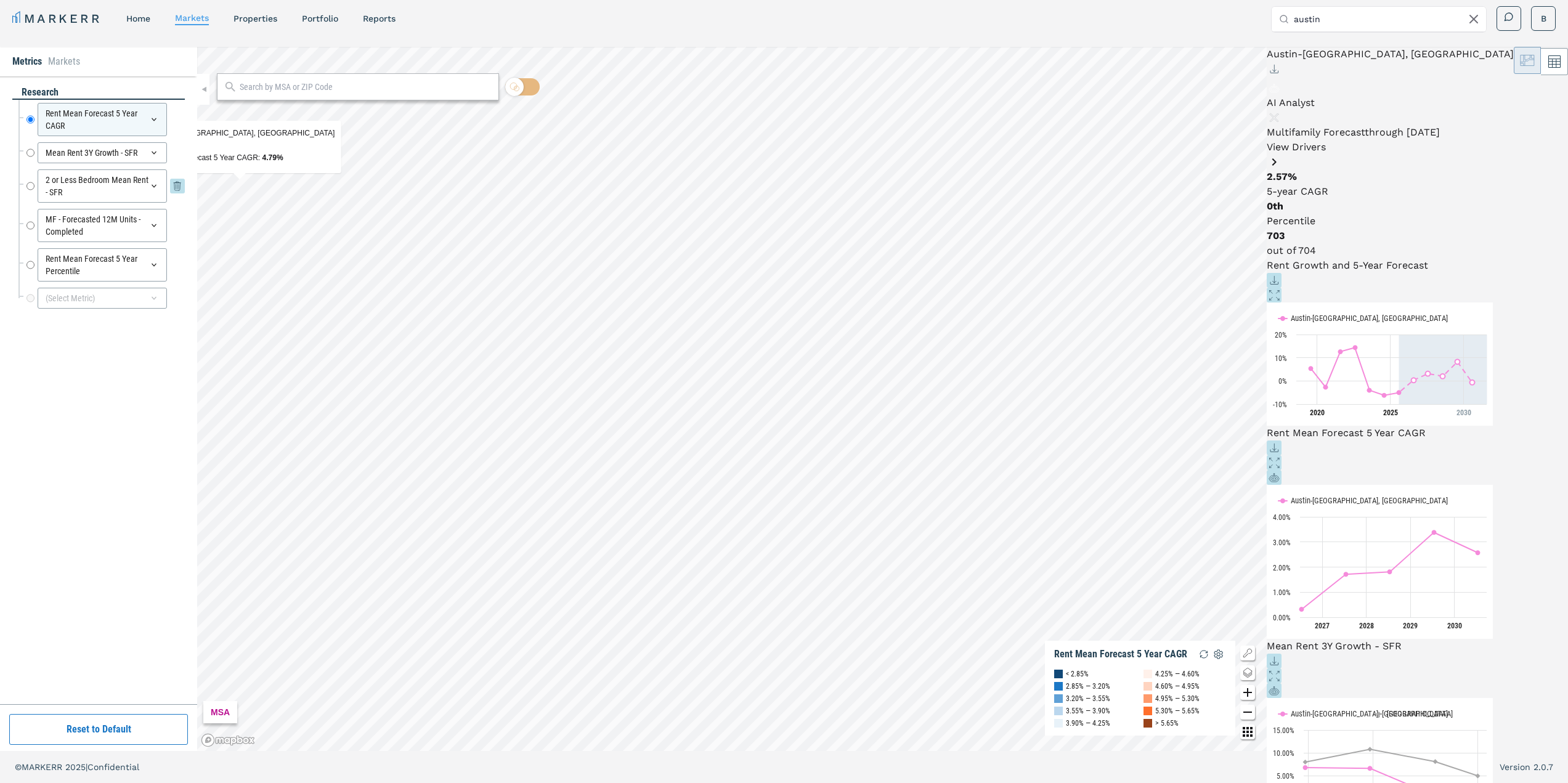
click at [155, 188] on icon at bounding box center [153, 185] width 10 height 10
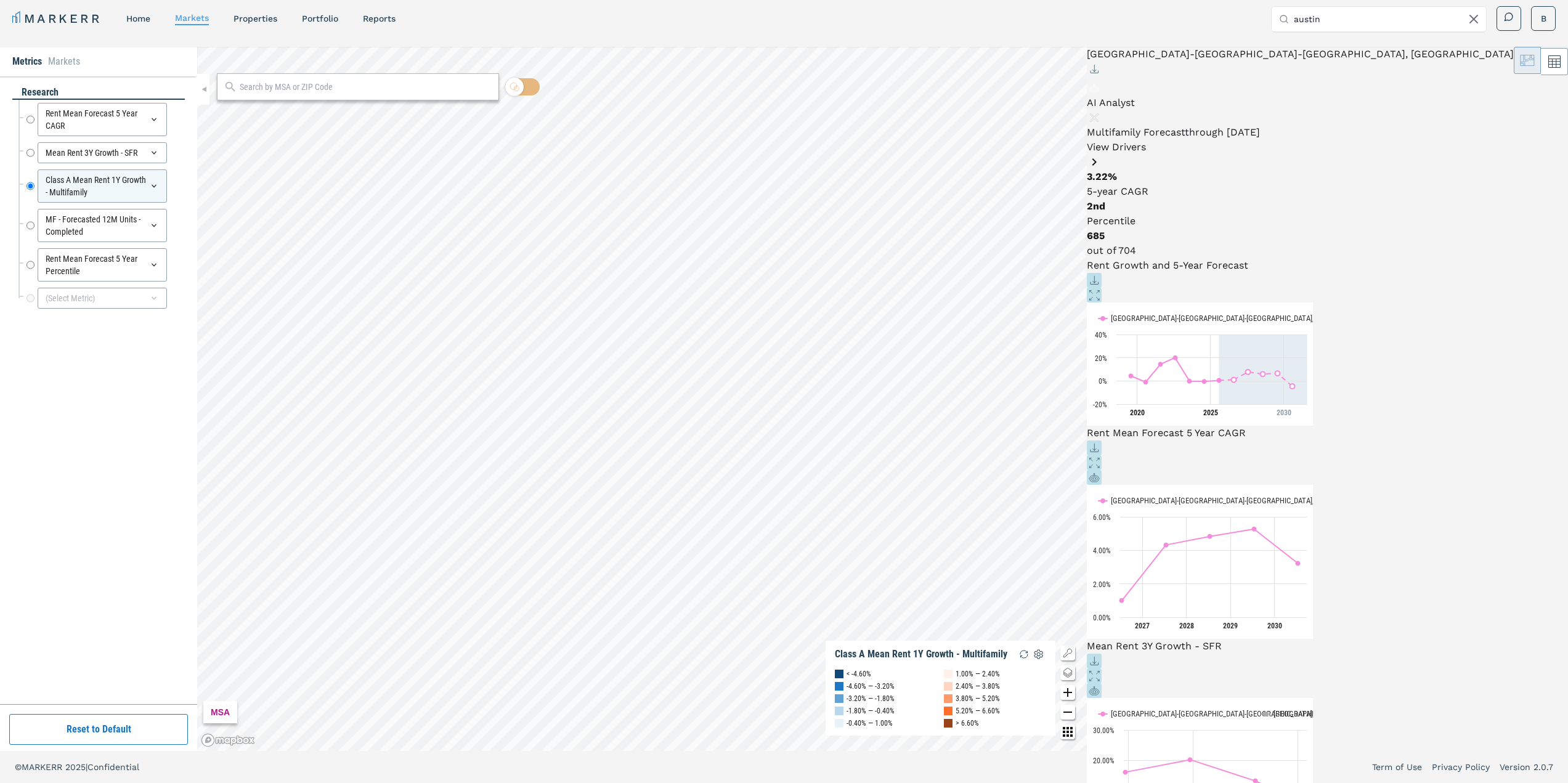
click at [1502, 151] on link "View Drivers" at bounding box center [1300, 155] width 427 height 28
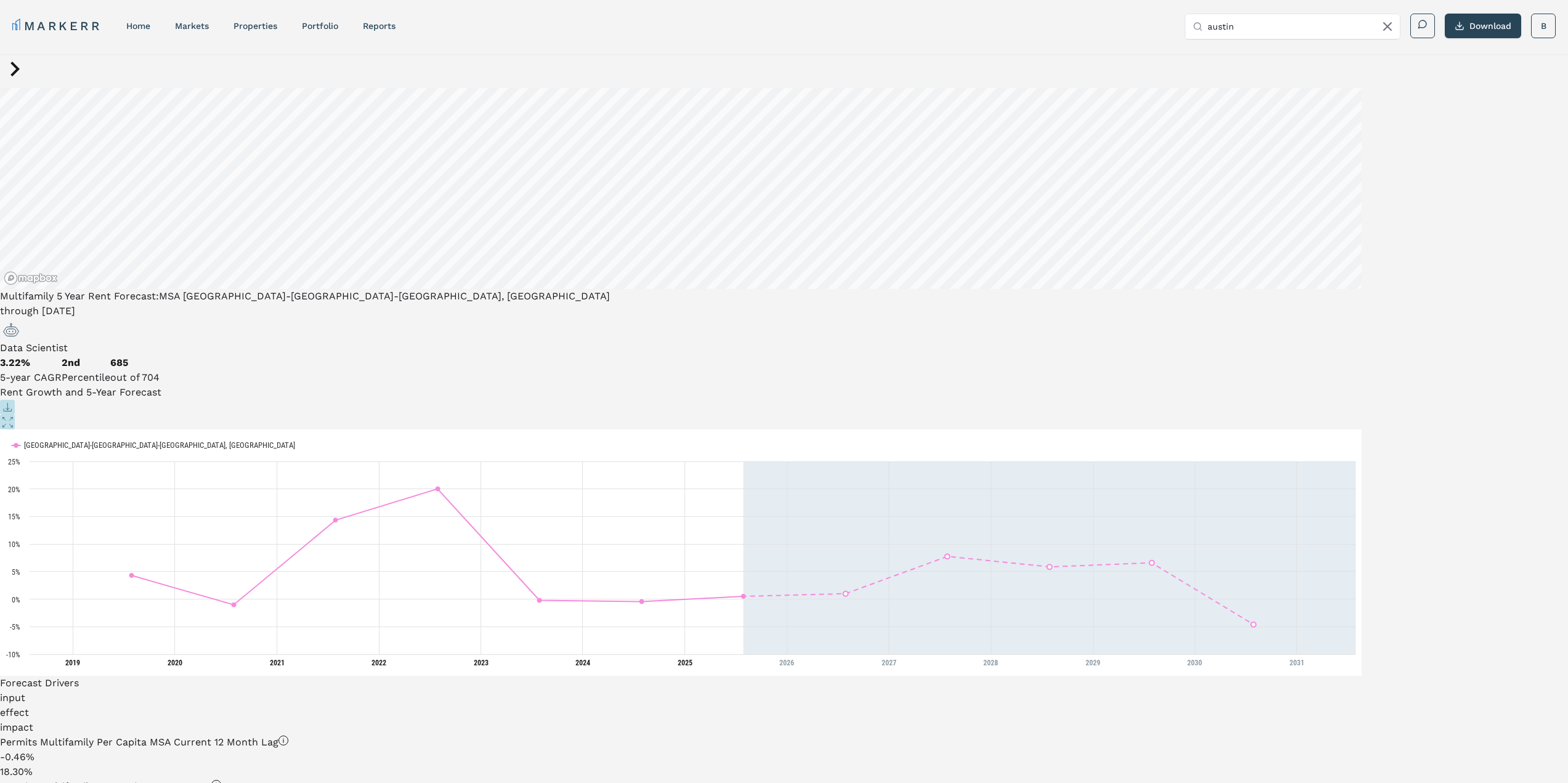
click at [68, 342] on span "Data Scientist" at bounding box center [34, 347] width 68 height 11
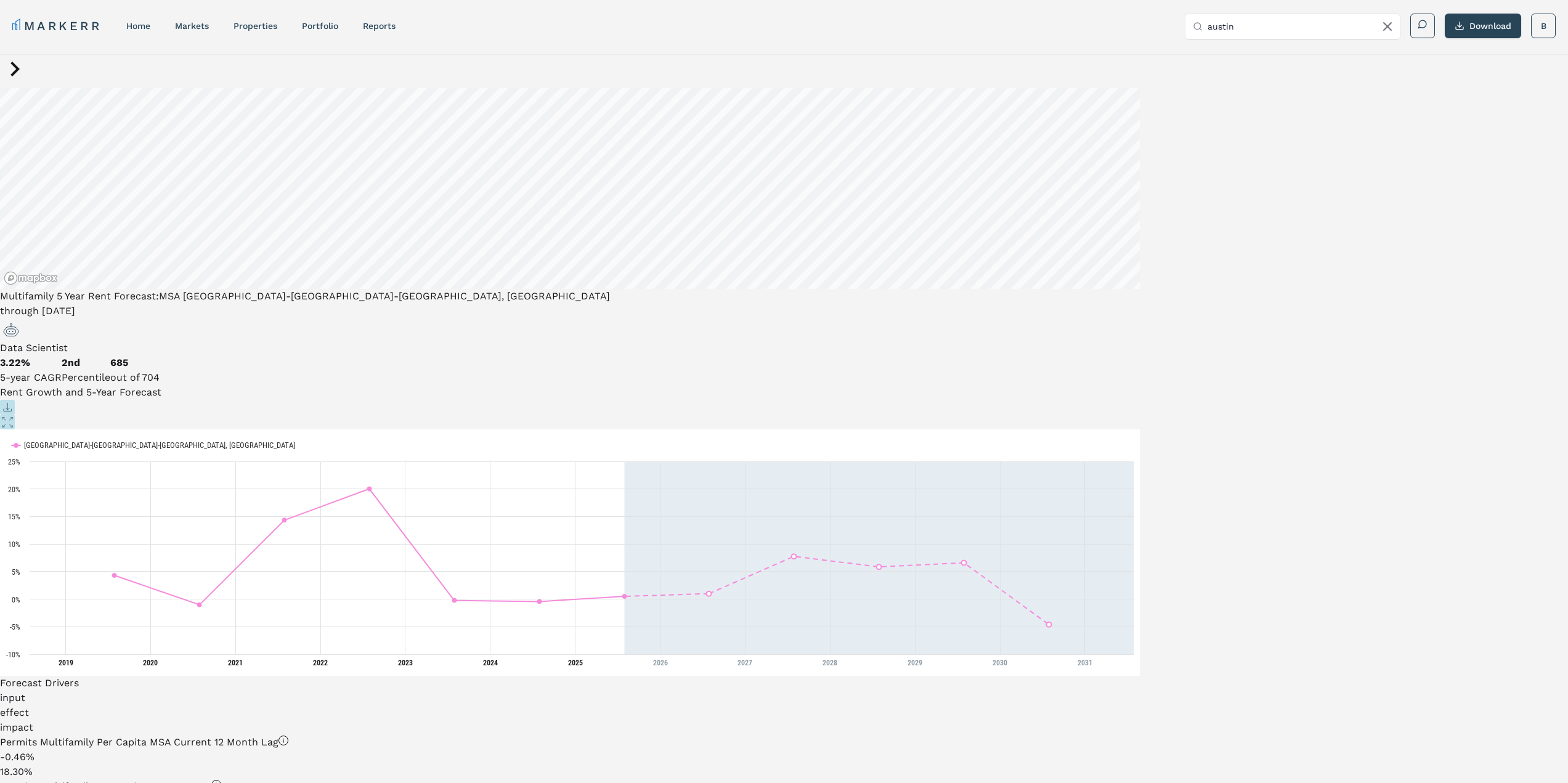
click at [14, 77] on icon at bounding box center [15, 69] width 9 height 15
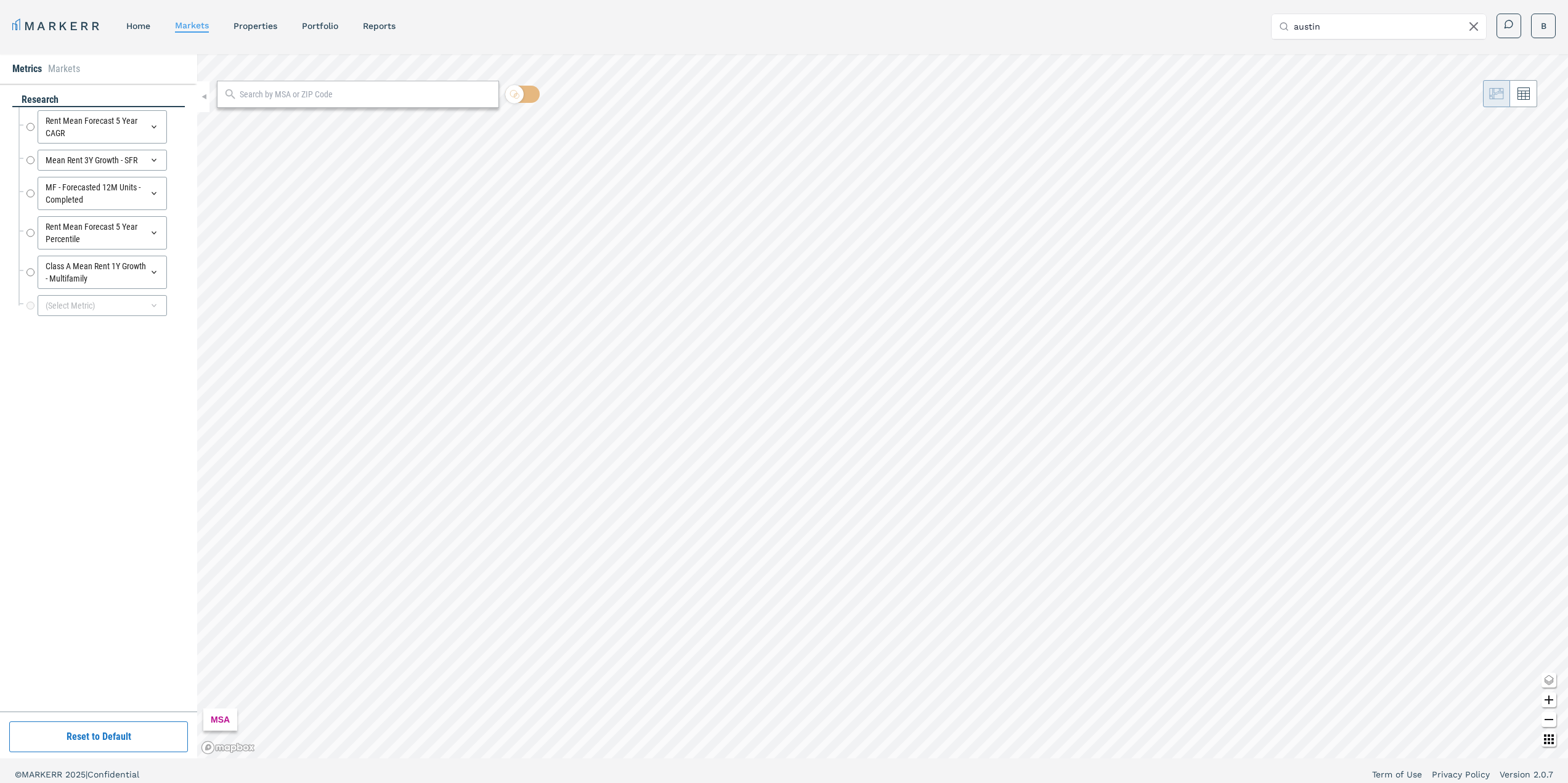
radio input "true"
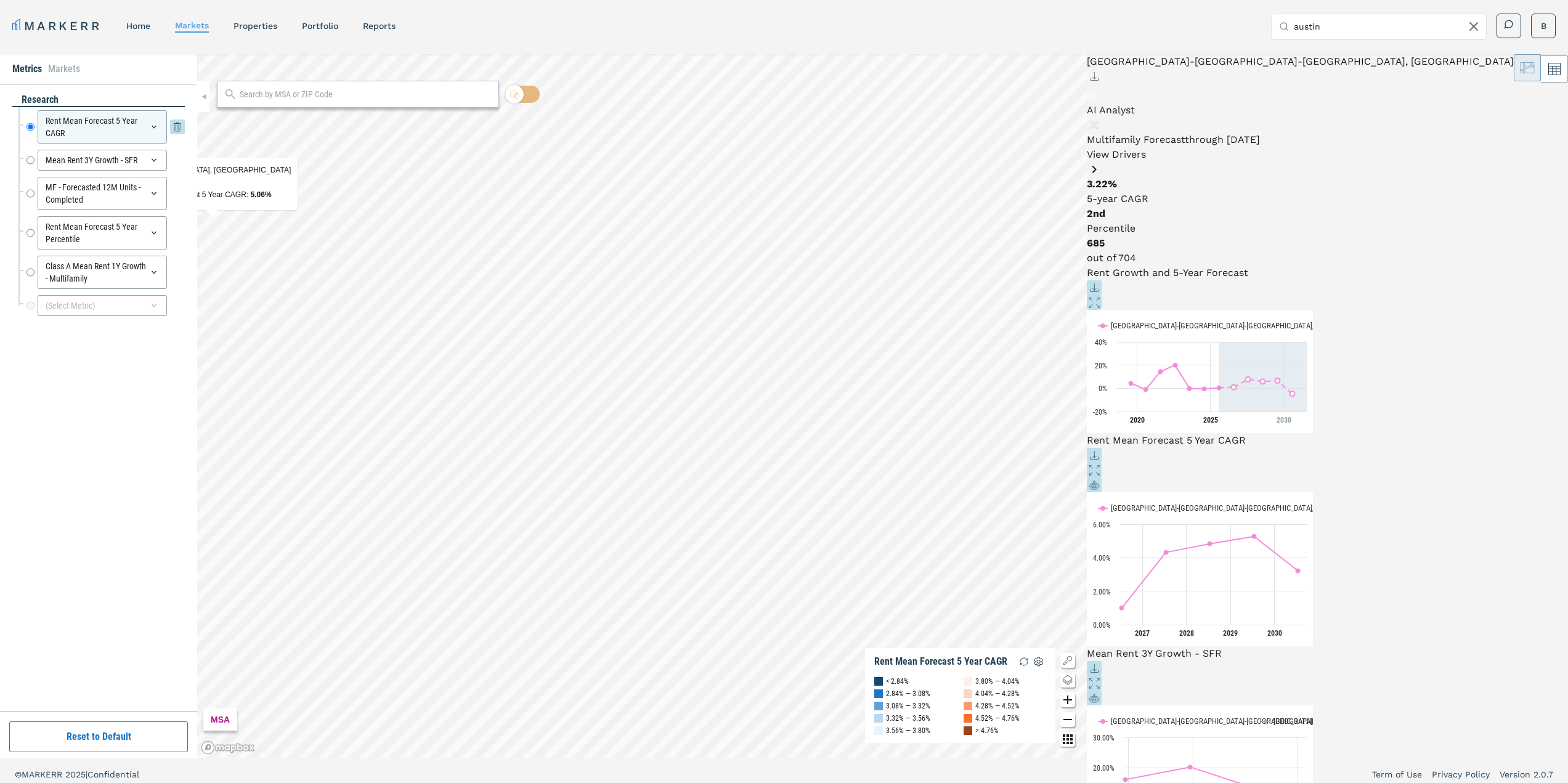
click at [156, 128] on icon at bounding box center [153, 126] width 10 height 10
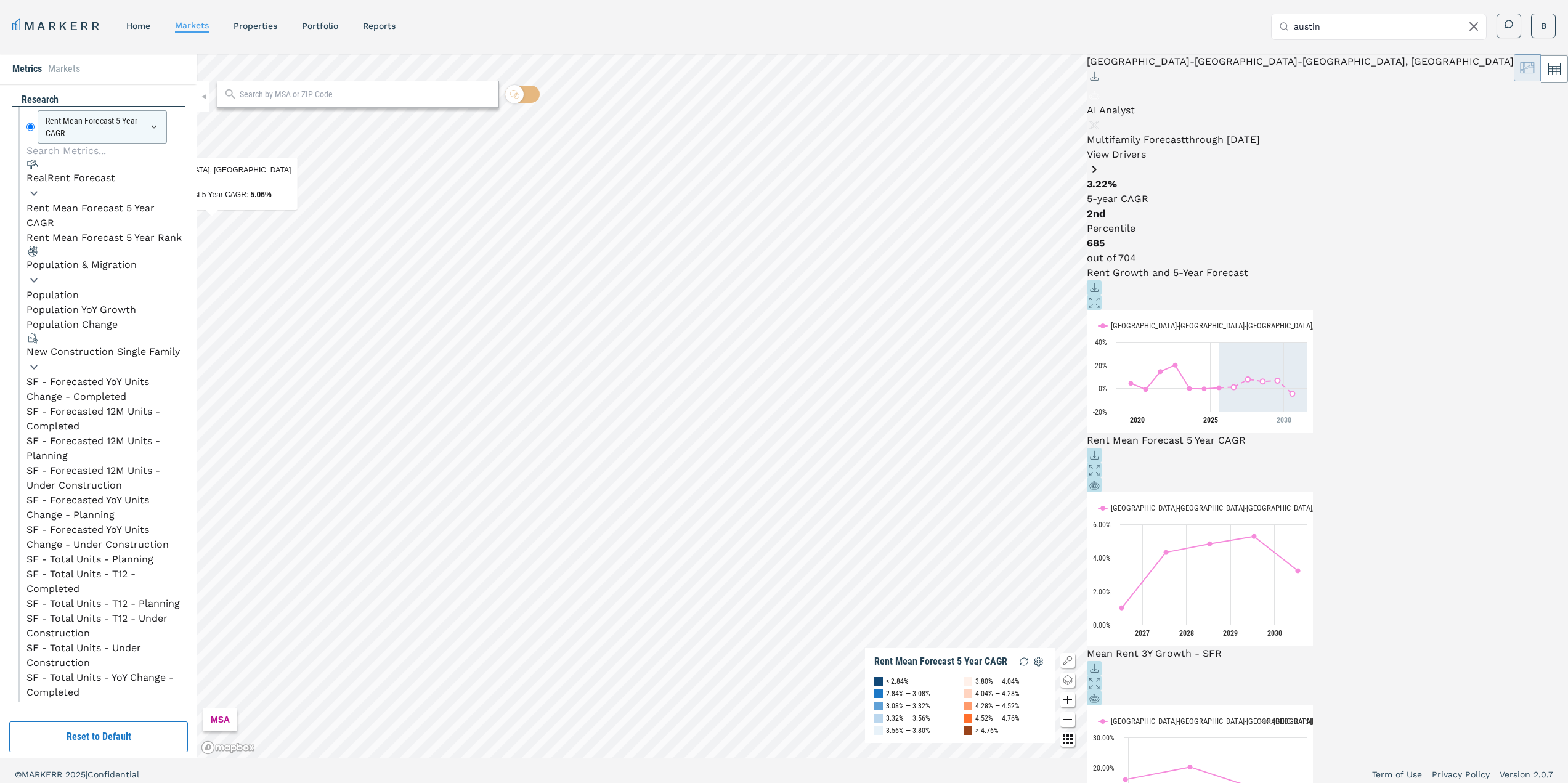
scroll to position [62, 0]
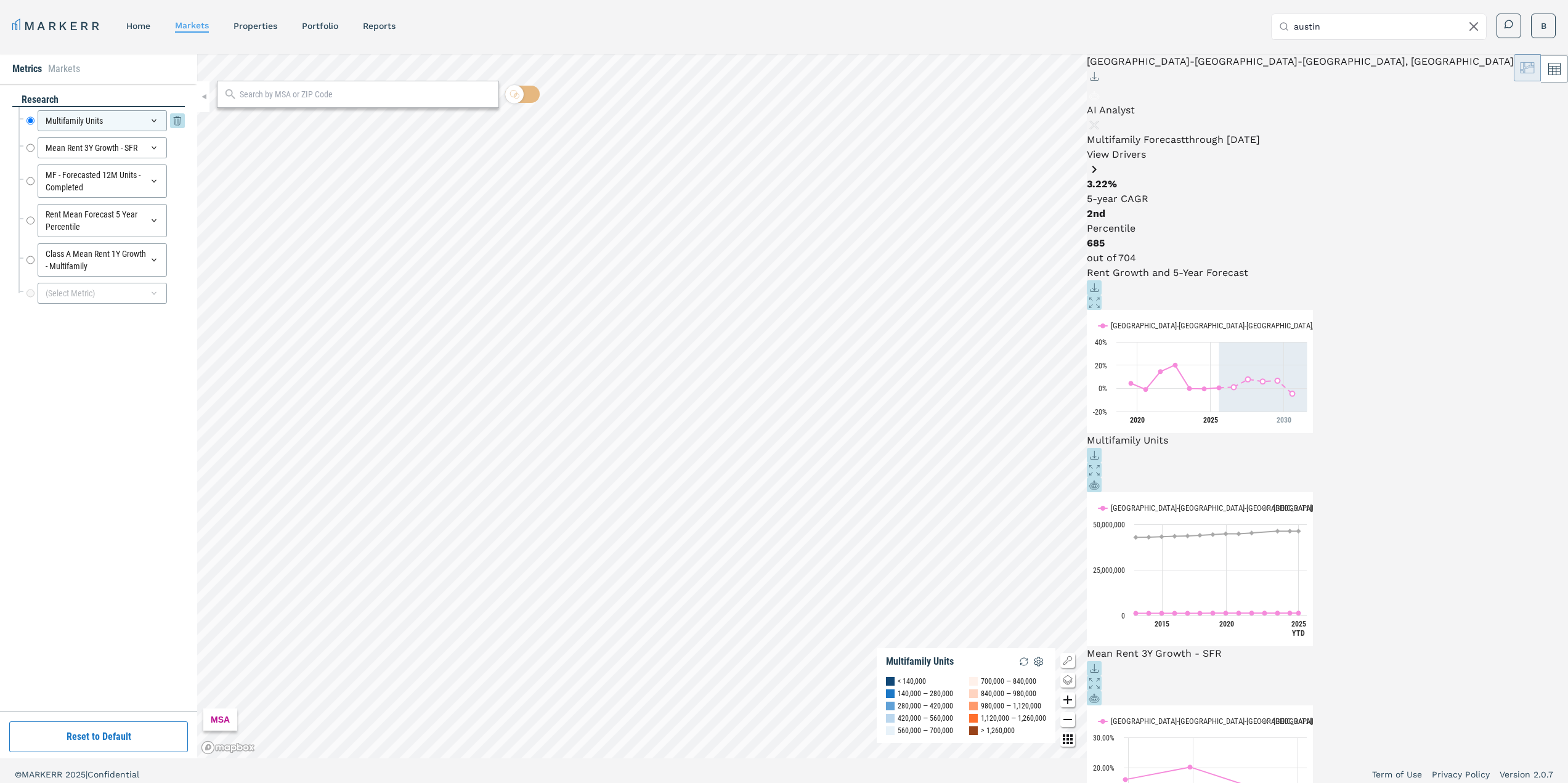
click at [154, 121] on icon at bounding box center [154, 121] width 5 height 3
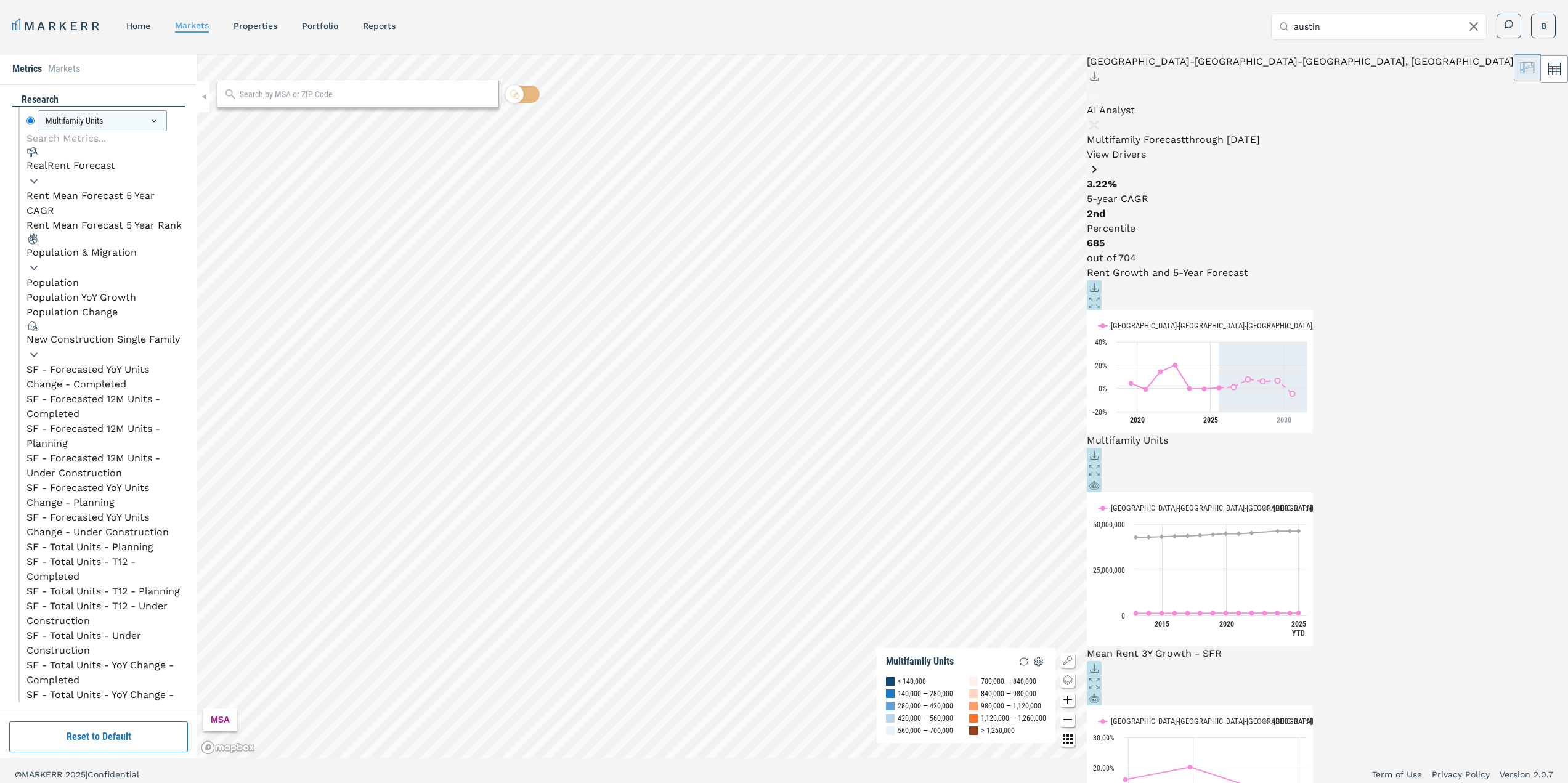
scroll to position [246, 0]
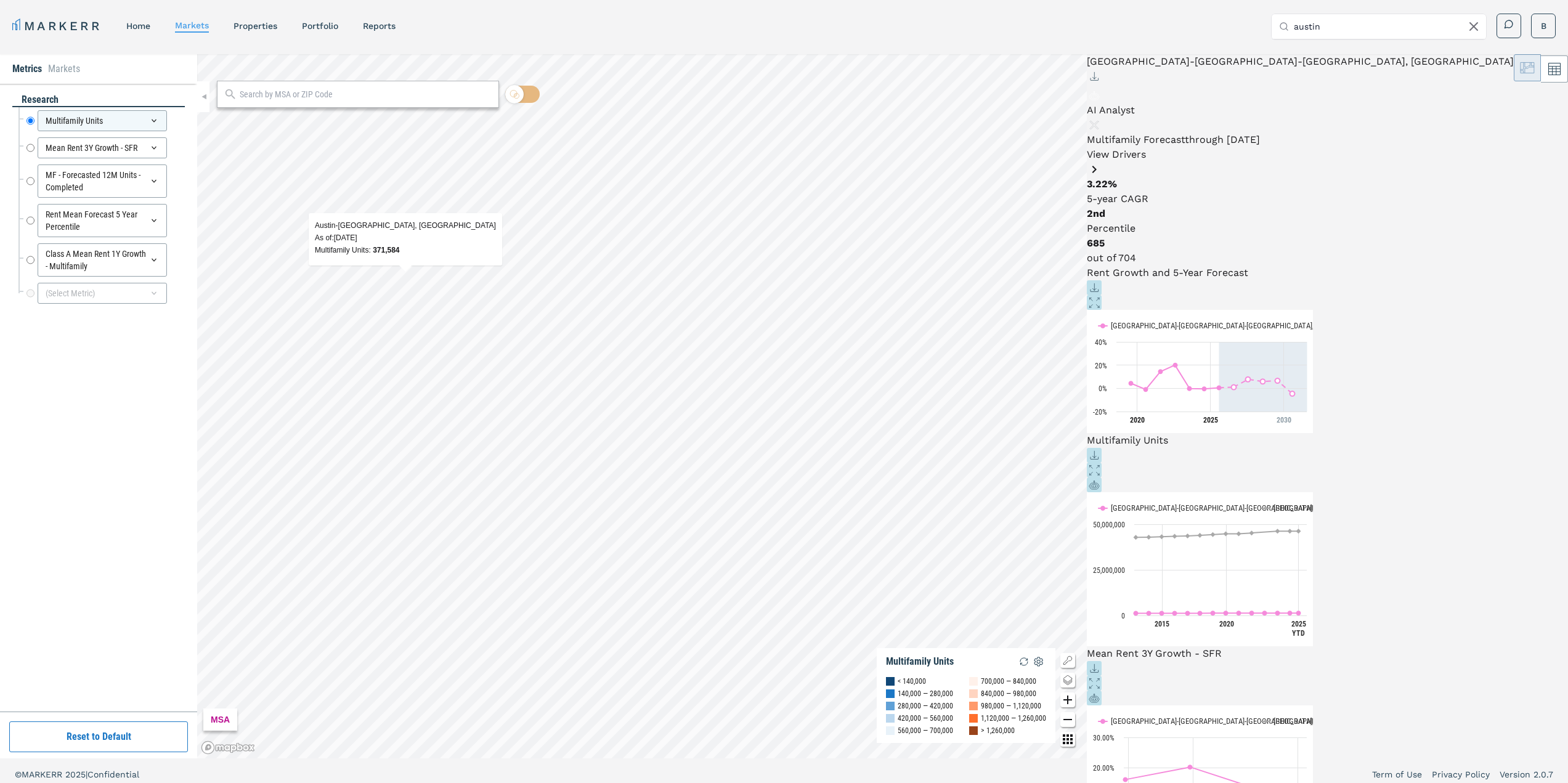
click at [402, 257] on div "Multifamily Units : 371,584" at bounding box center [405, 250] width 181 height 12
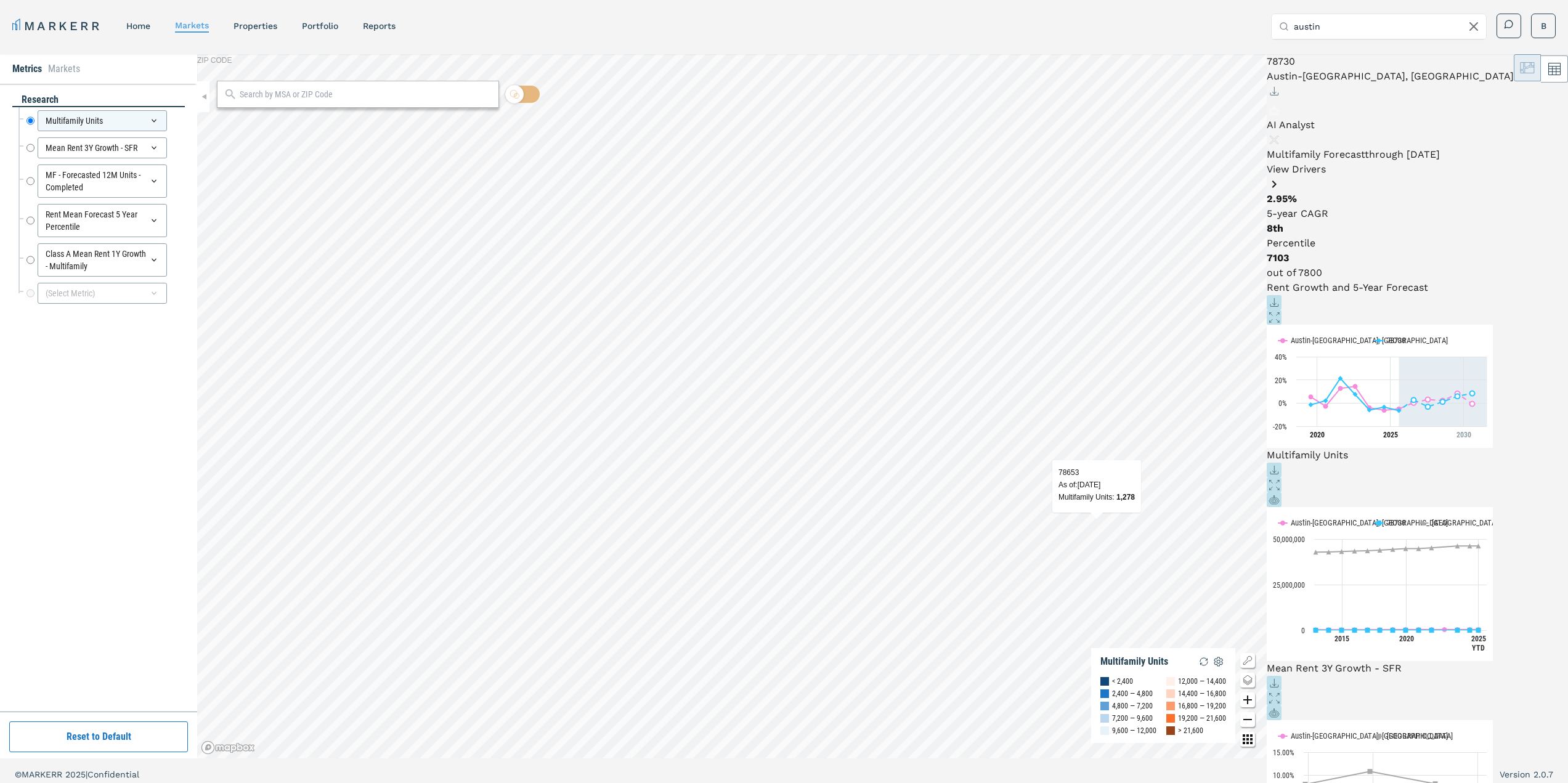
scroll to position [549, 0]
click at [422, 351] on div "As of : [DATE]" at bounding box center [401, 349] width 77 height 12
click at [1549, 76] on icon at bounding box center [1555, 70] width 12 height 12
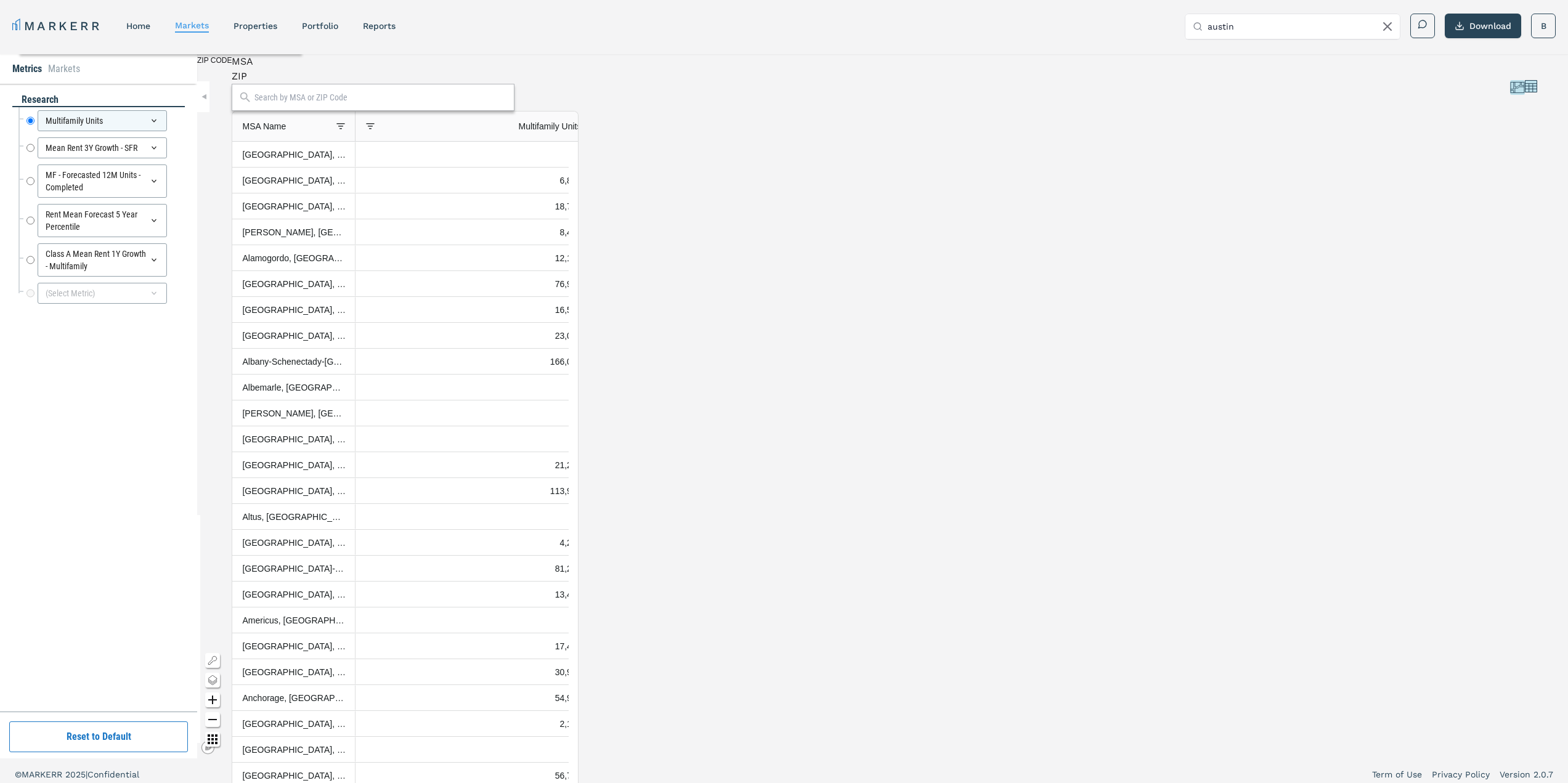
click at [285, 84] on div "ZIP" at bounding box center [405, 76] width 347 height 15
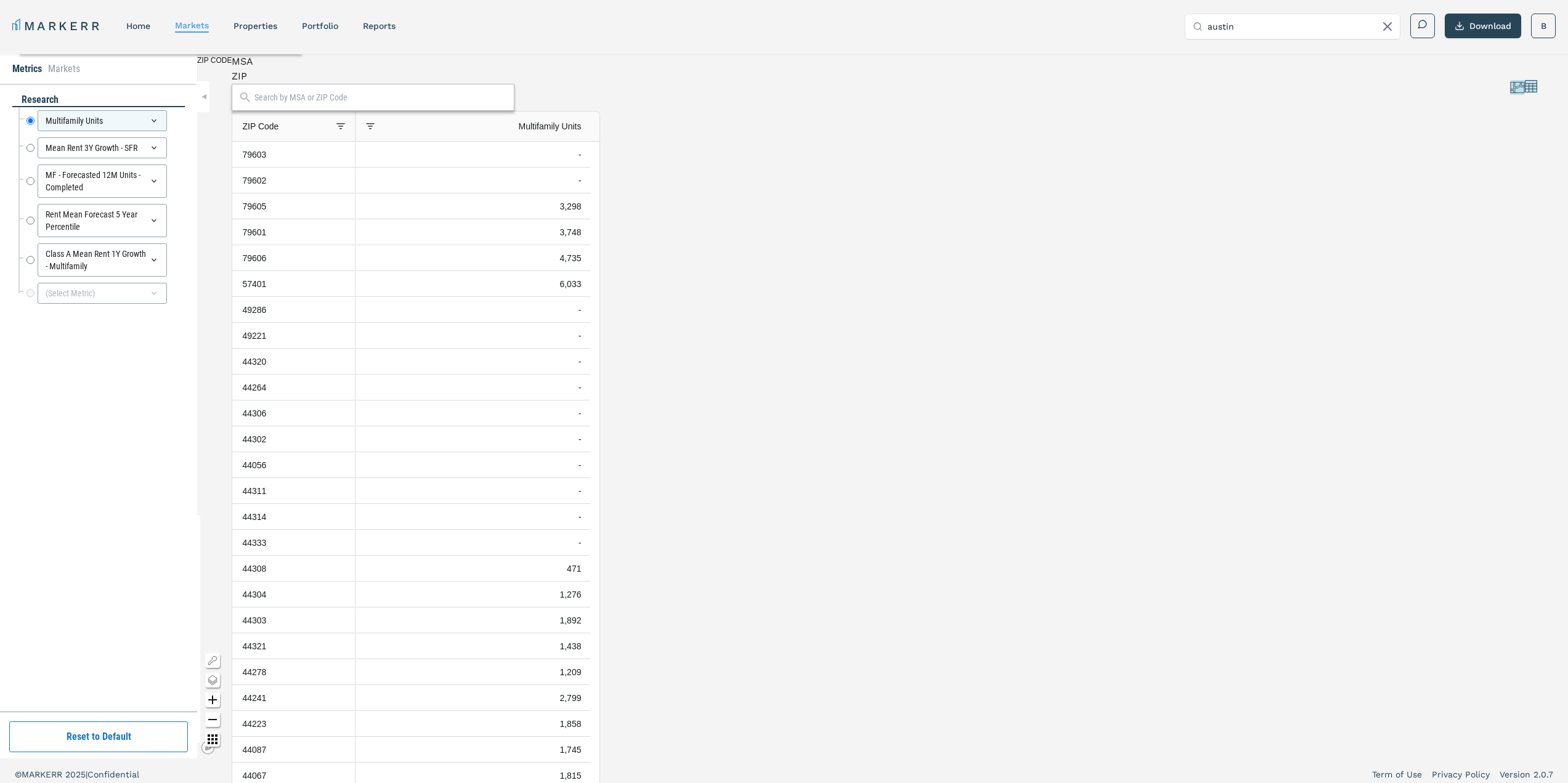
click at [255, 69] on div "MSA" at bounding box center [416, 61] width 369 height 15
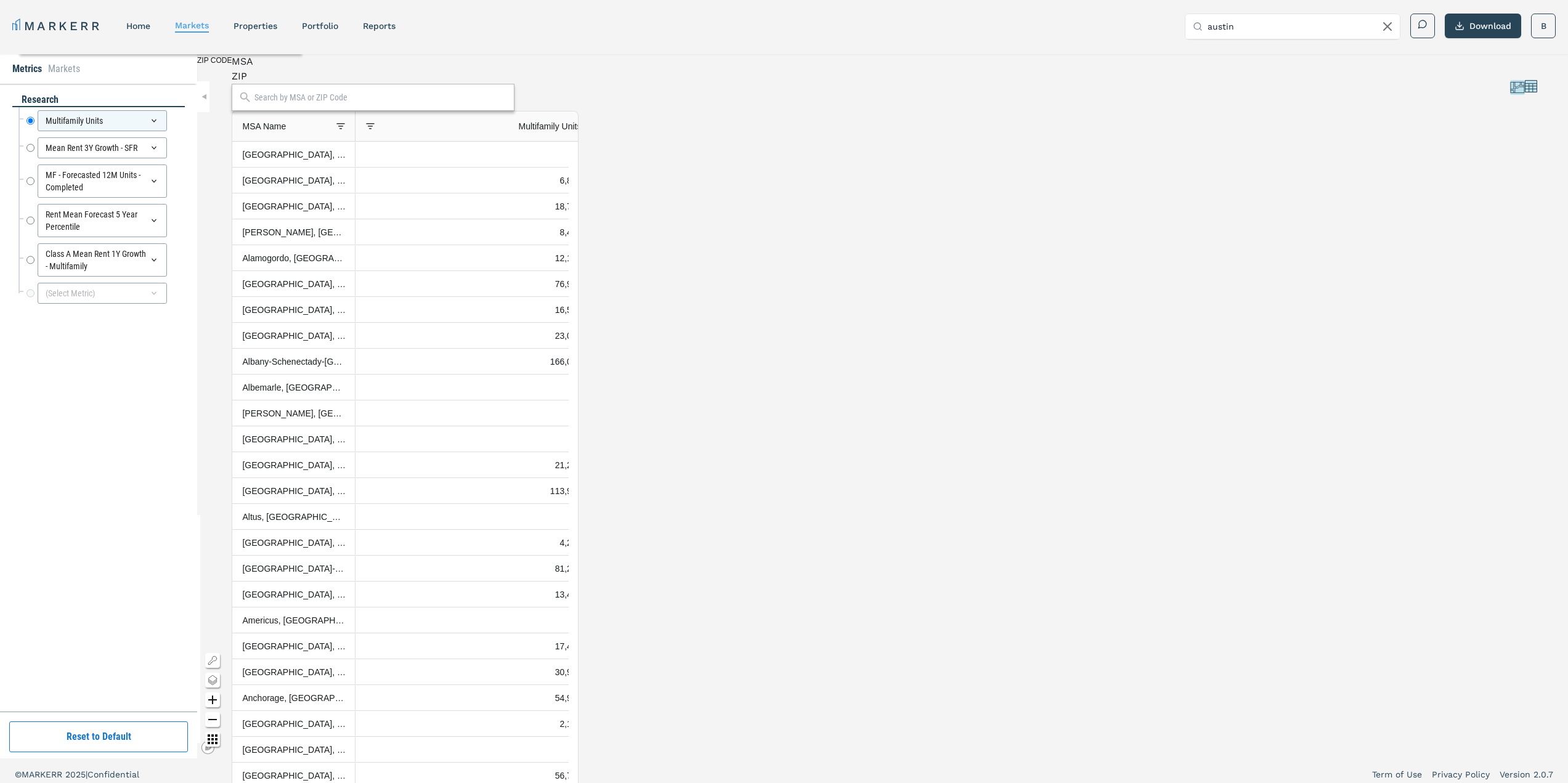
click at [1510, 95] on icon at bounding box center [1517, 87] width 15 height 15
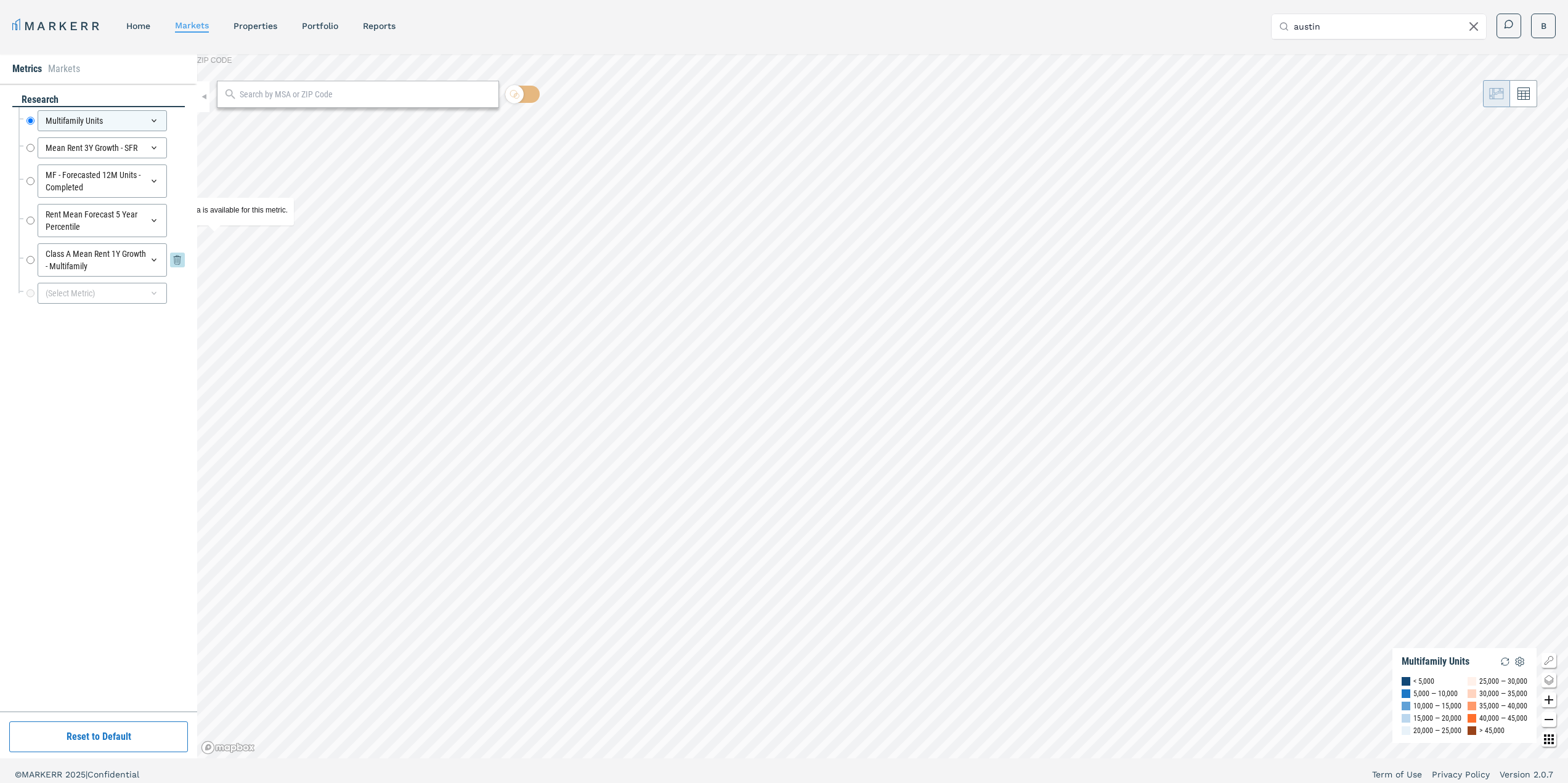
click at [156, 260] on icon at bounding box center [153, 259] width 10 height 10
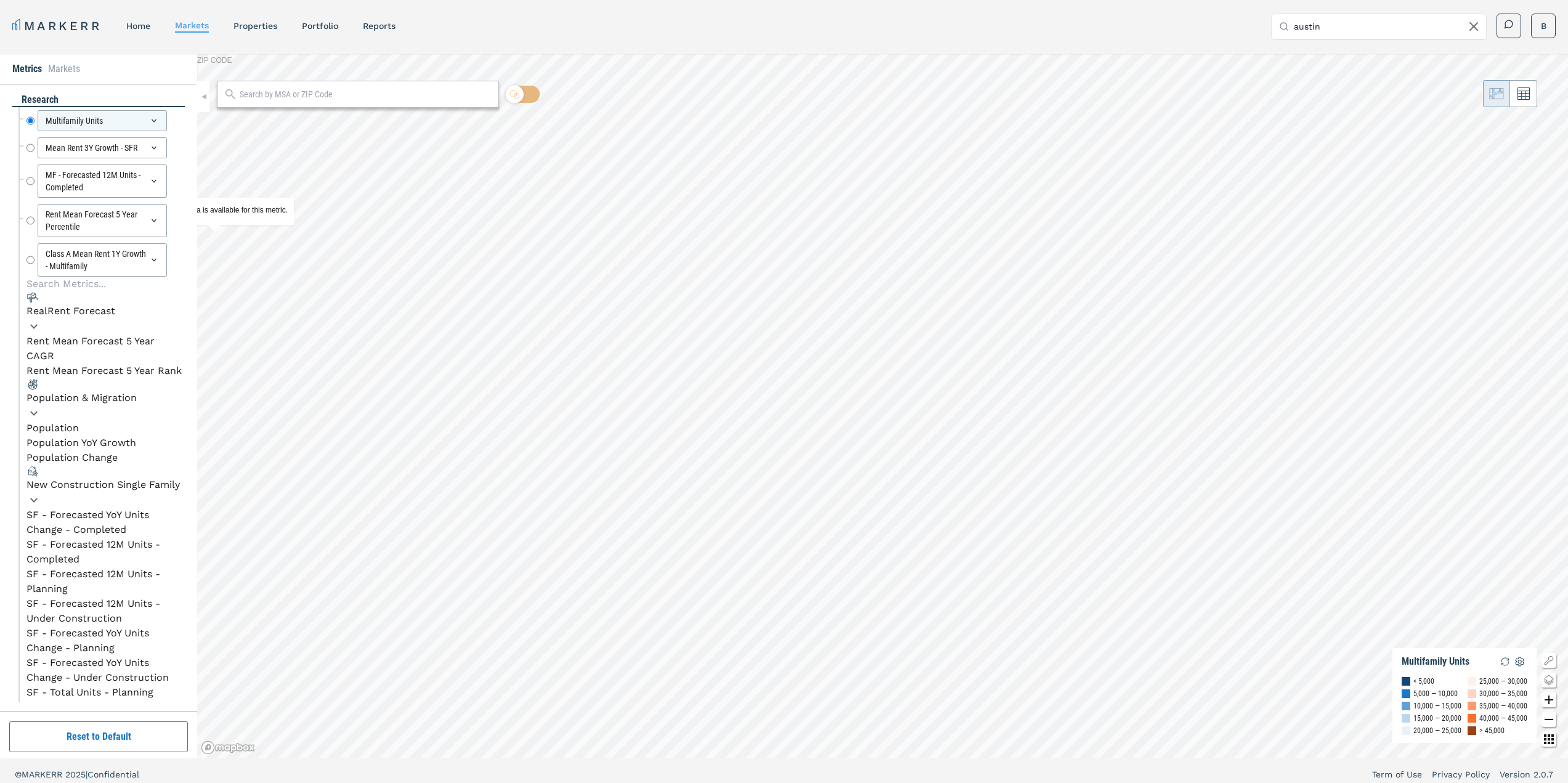
click at [41, 406] on icon "button" at bounding box center [34, 413] width 15 height 15
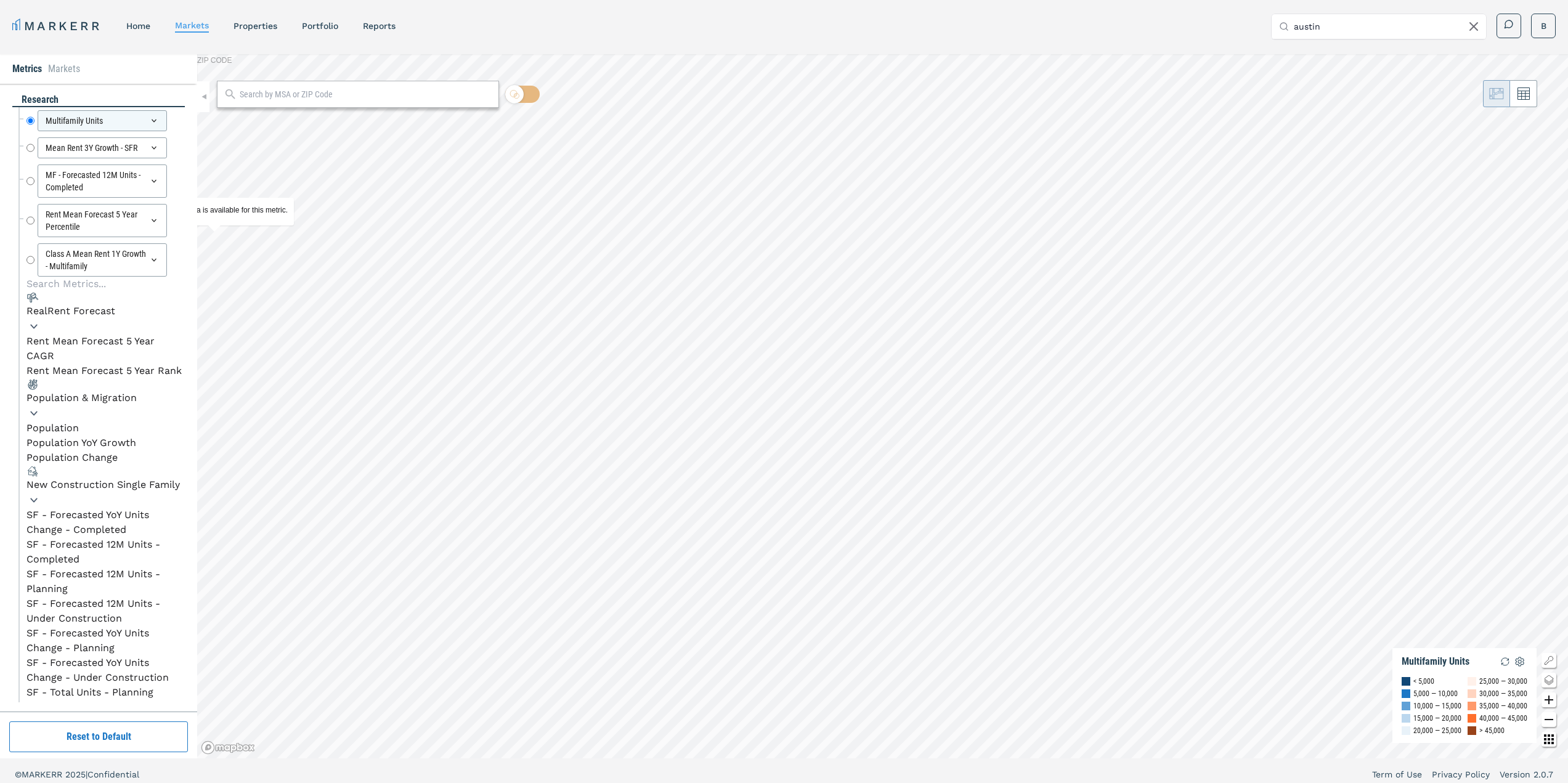
scroll to position [2979, 0]
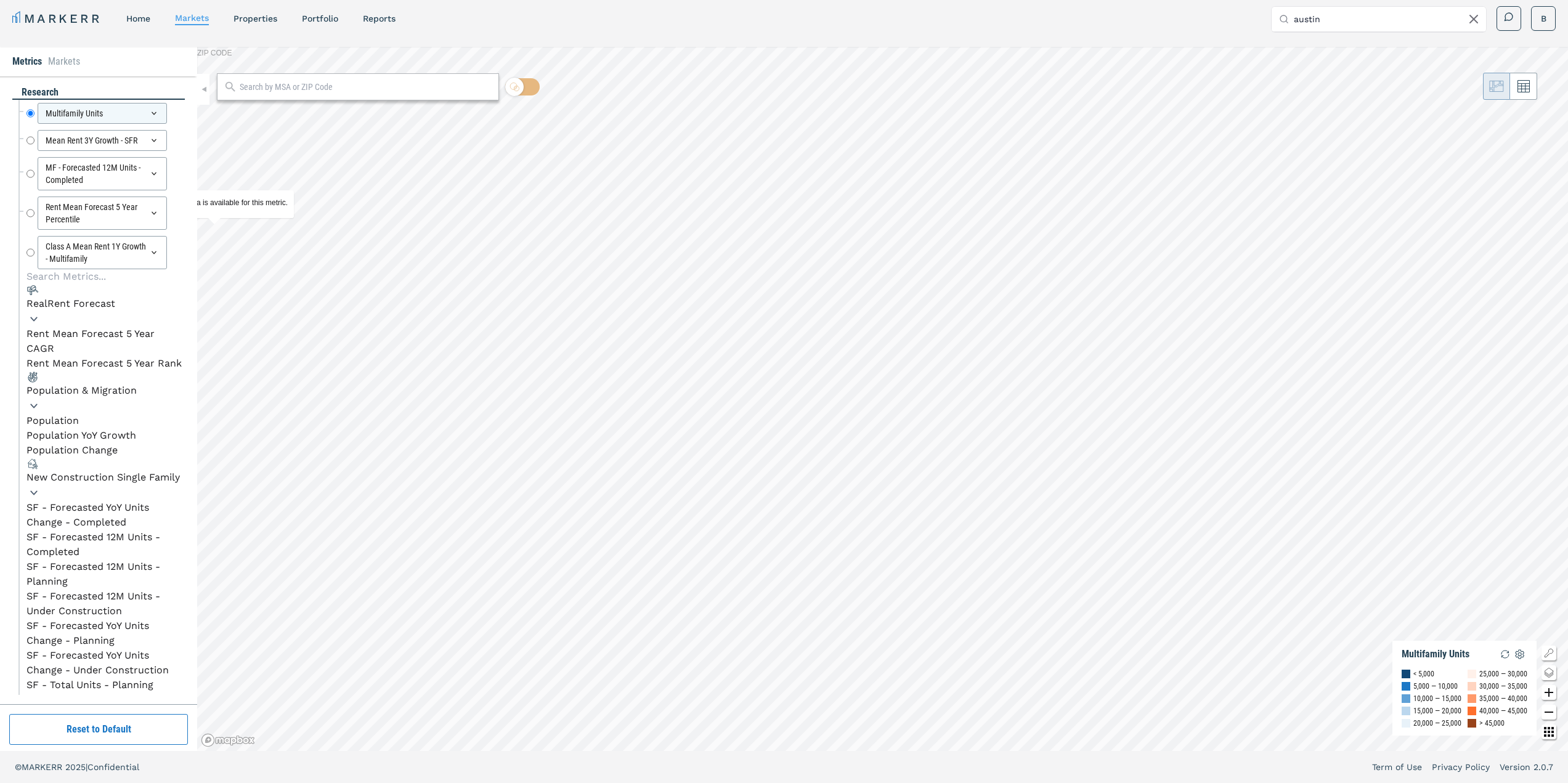
click at [97, 470] on div "New Construction Single Family" at bounding box center [103, 477] width 153 height 15
click at [99, 311] on div "RealRent Forecast" at bounding box center [71, 303] width 89 height 15
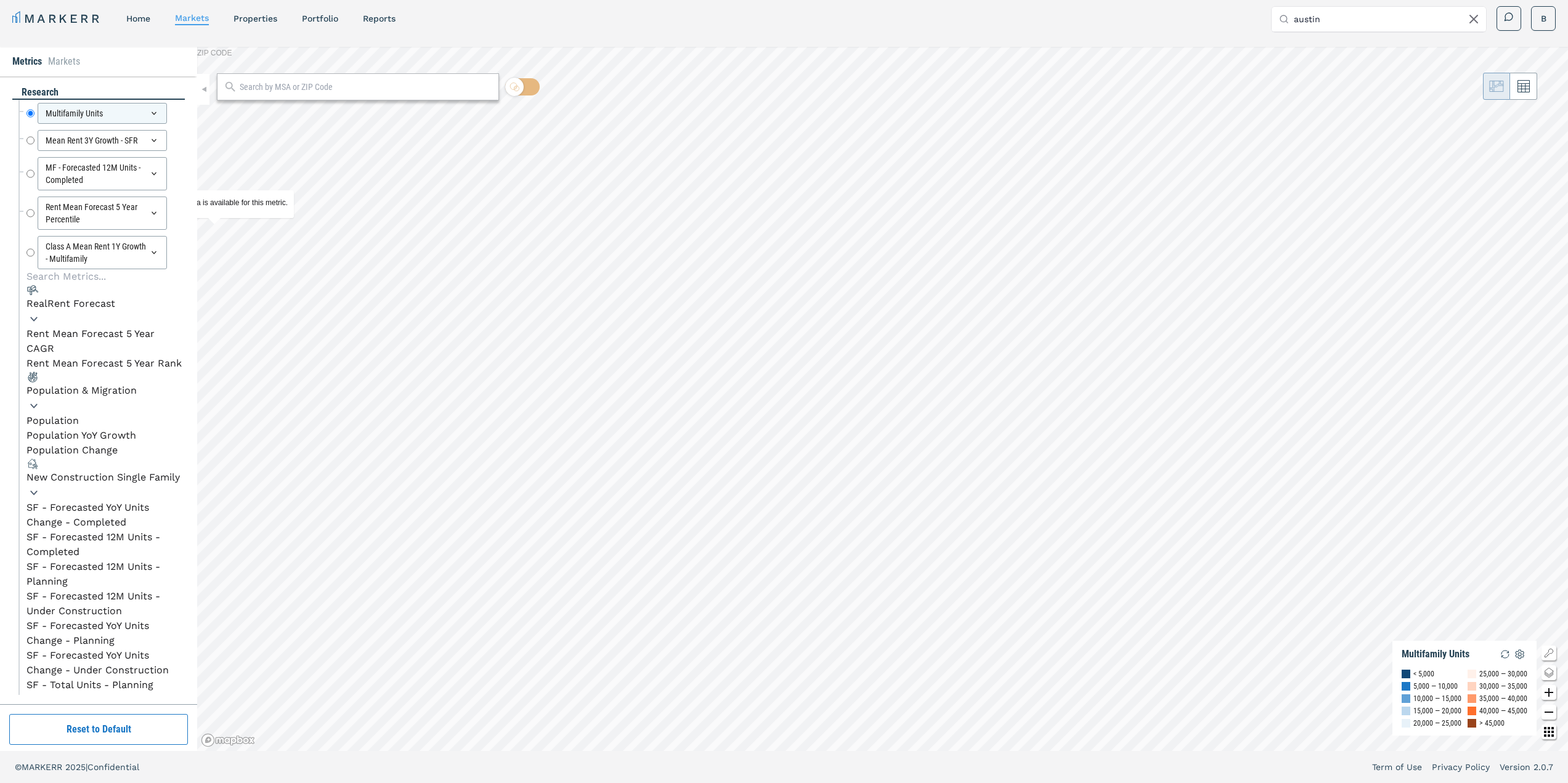
click at [99, 349] on li "Rent Mean Forecast 5 Year CAGR" at bounding box center [106, 341] width 159 height 30
